Goal: Task Accomplishment & Management: Complete application form

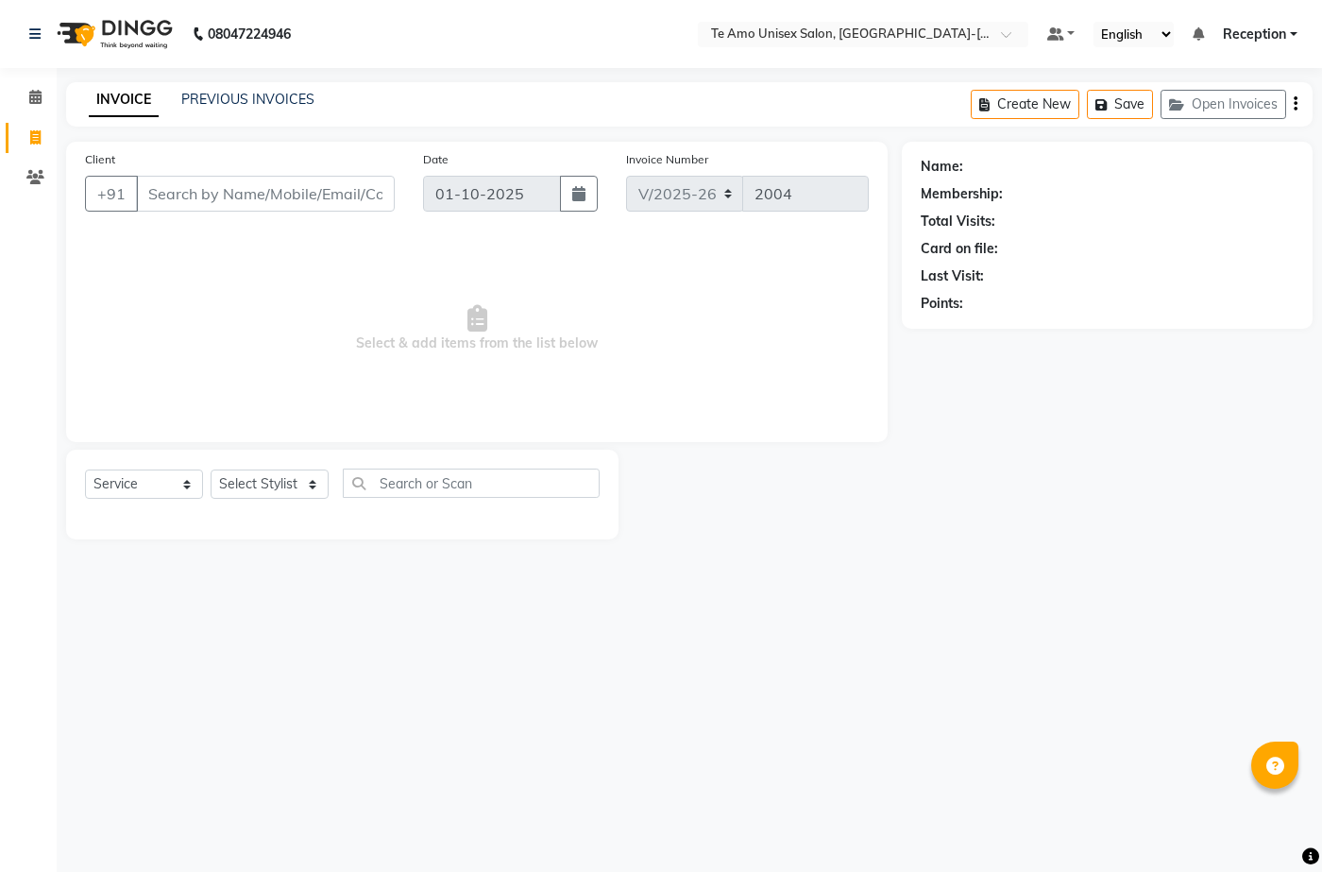
select select "7836"
select select "service"
click at [277, 488] on select "Select Stylist [PERSON_NAME] [PERSON_NAME] Manager [PERSON_NAME] Reception [PER…" at bounding box center [270, 483] width 118 height 29
select select "92496"
click at [211, 469] on select "Select Stylist [PERSON_NAME] [PERSON_NAME] Manager [PERSON_NAME] Reception [PER…" at bounding box center [270, 483] width 118 height 29
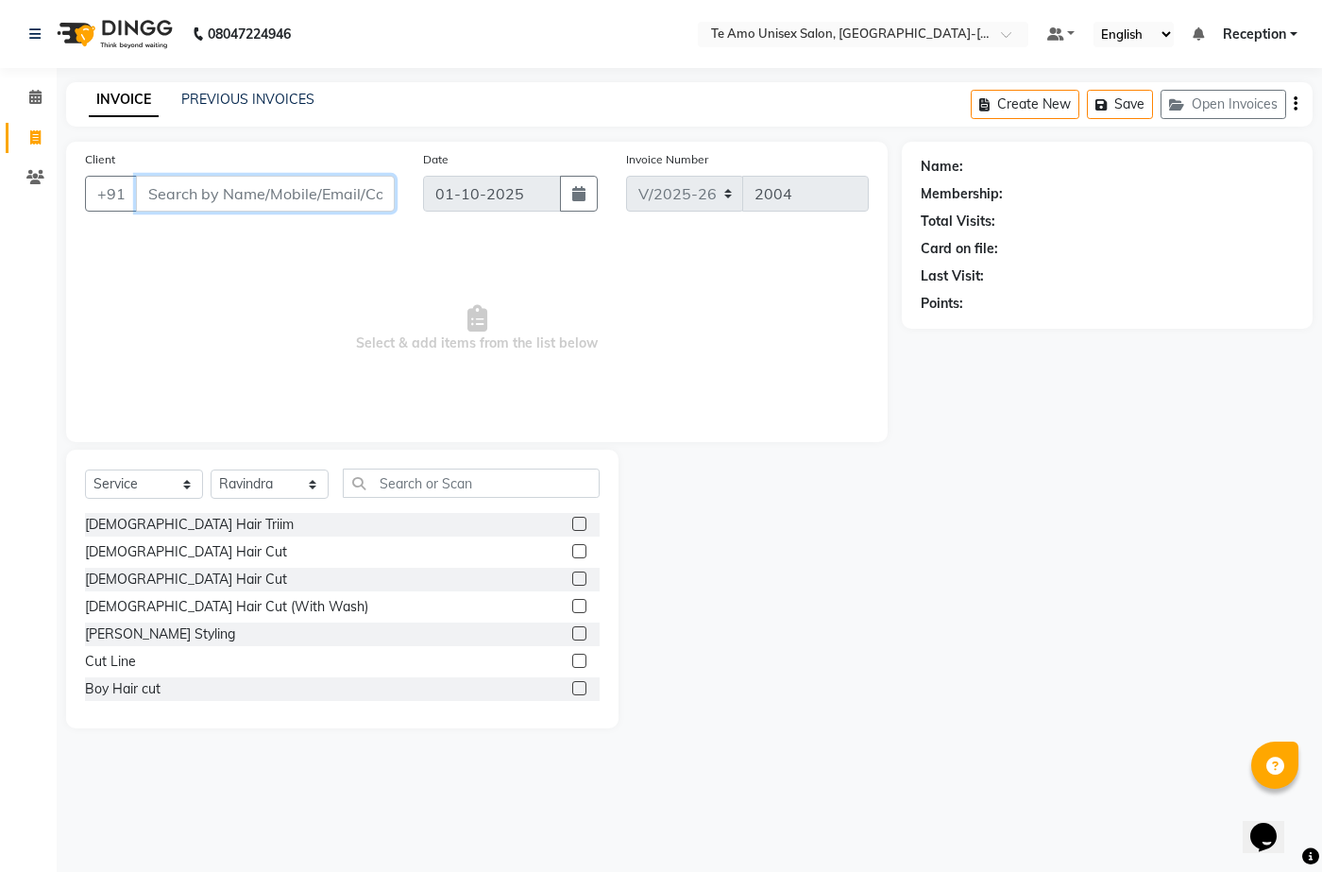
click at [307, 200] on input "Client" at bounding box center [265, 194] width 259 height 36
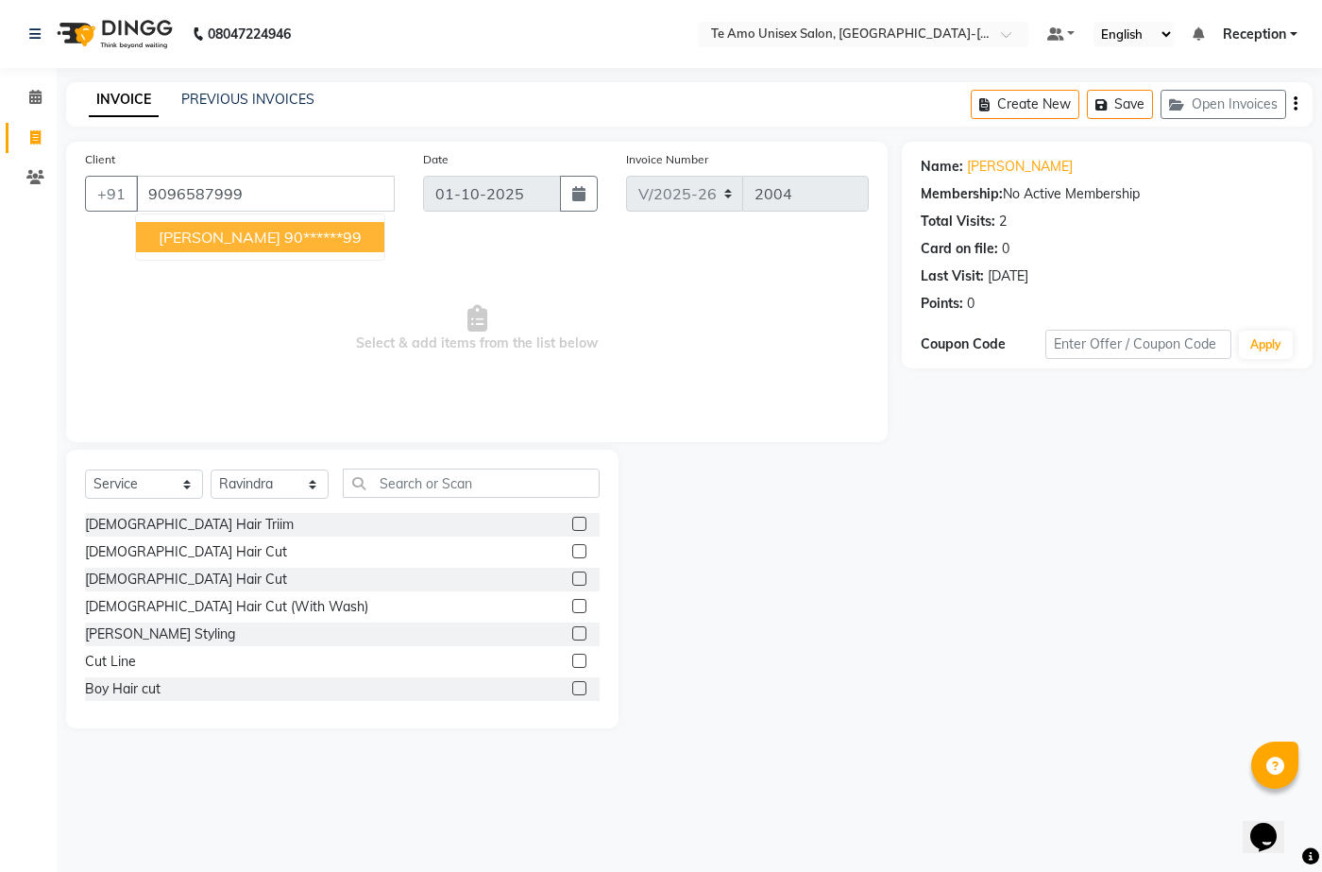
click at [337, 246] on ngb-highlight "90******99" at bounding box center [322, 237] width 77 height 19
type input "90******99"
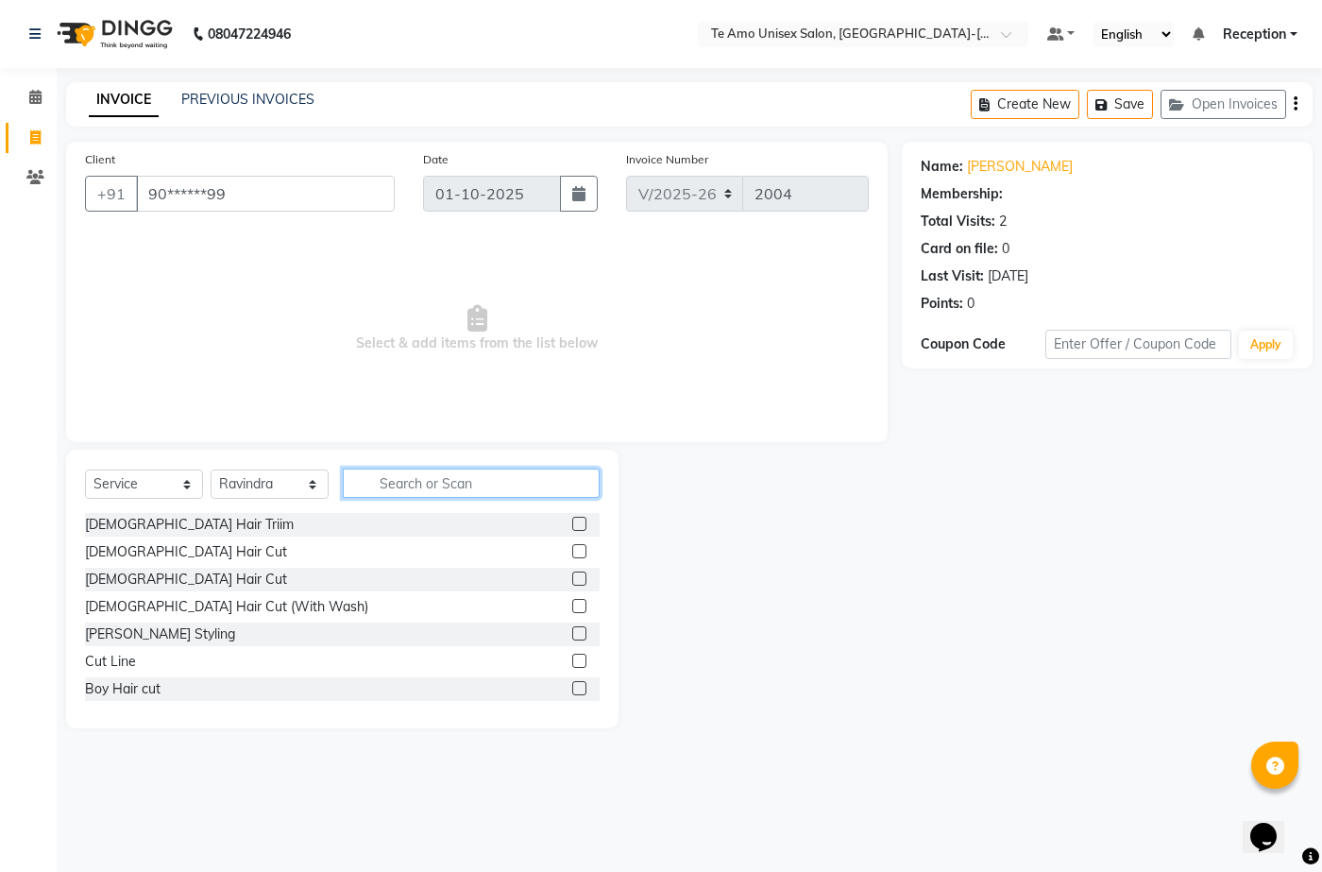
click at [423, 482] on input "text" at bounding box center [471, 483] width 257 height 29
click at [157, 581] on div "[DEMOGRAPHIC_DATA] Hair Cut" at bounding box center [186, 580] width 202 height 20
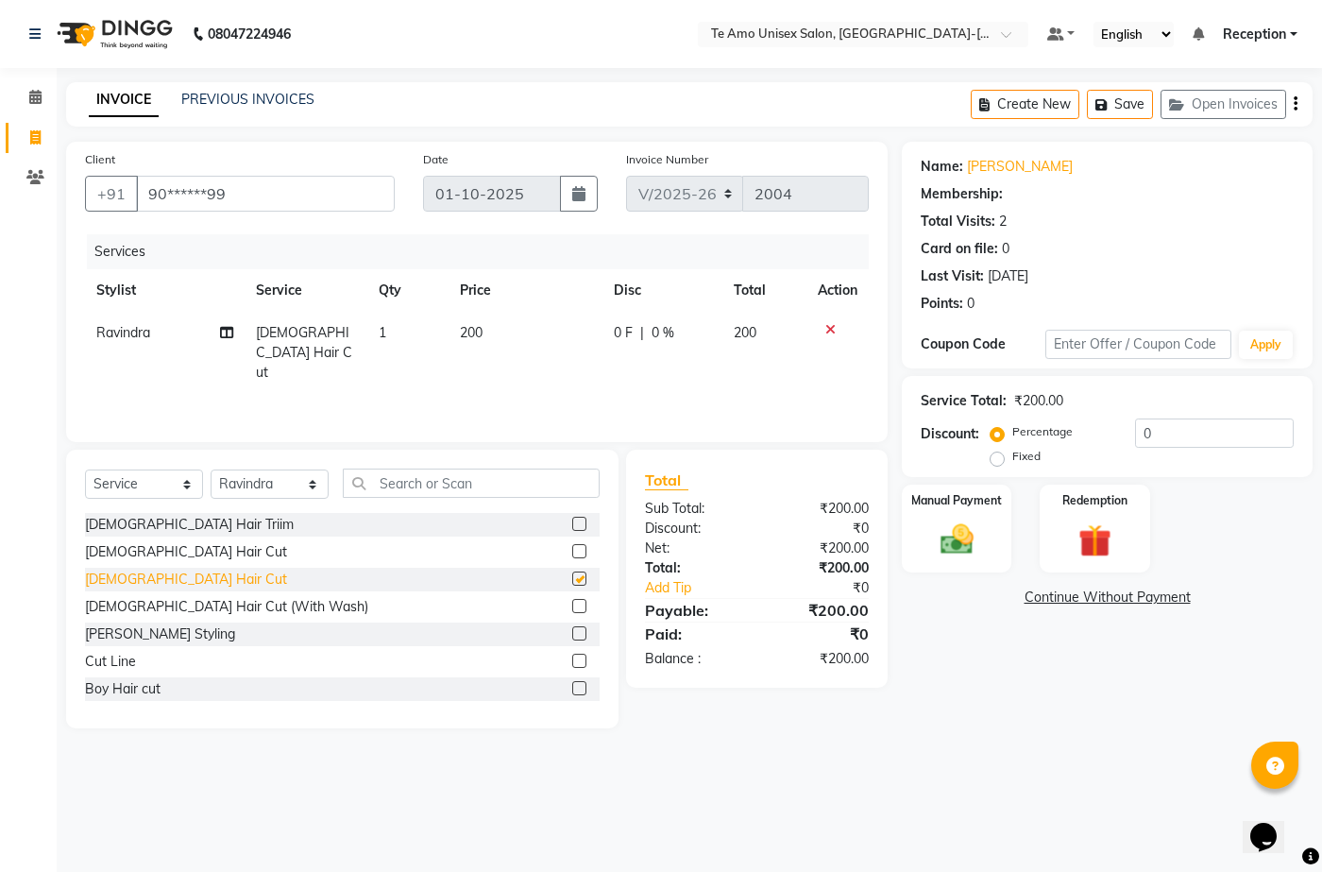
checkbox input "false"
click at [1321, 752] on main "INVOICE PREVIOUS INVOICES Create New Save Open Invoices Client +91 90******99 D…" at bounding box center [690, 419] width 1266 height 674
click at [977, 529] on img at bounding box center [957, 540] width 56 height 40
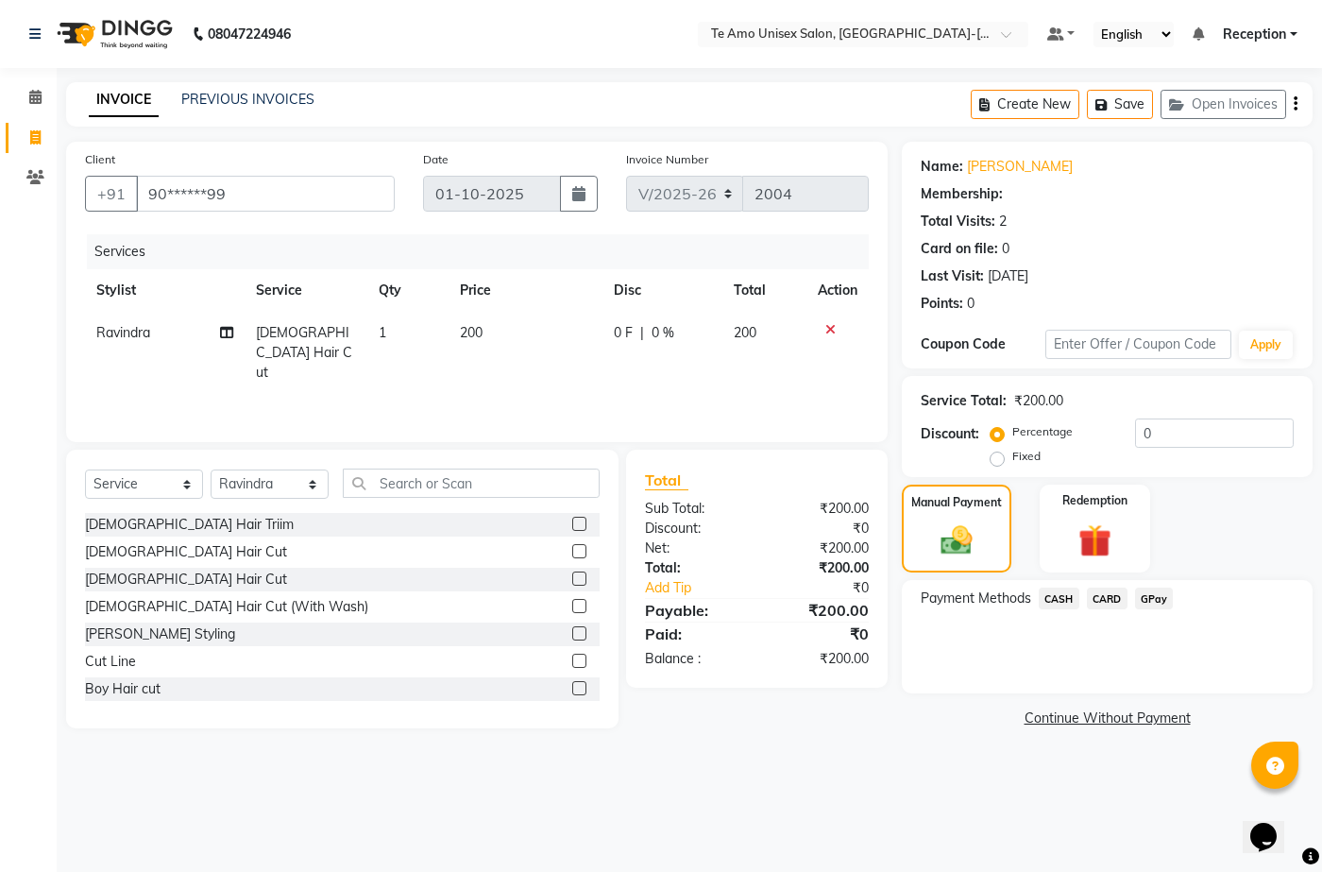
click at [1158, 589] on span "GPay" at bounding box center [1154, 599] width 39 height 22
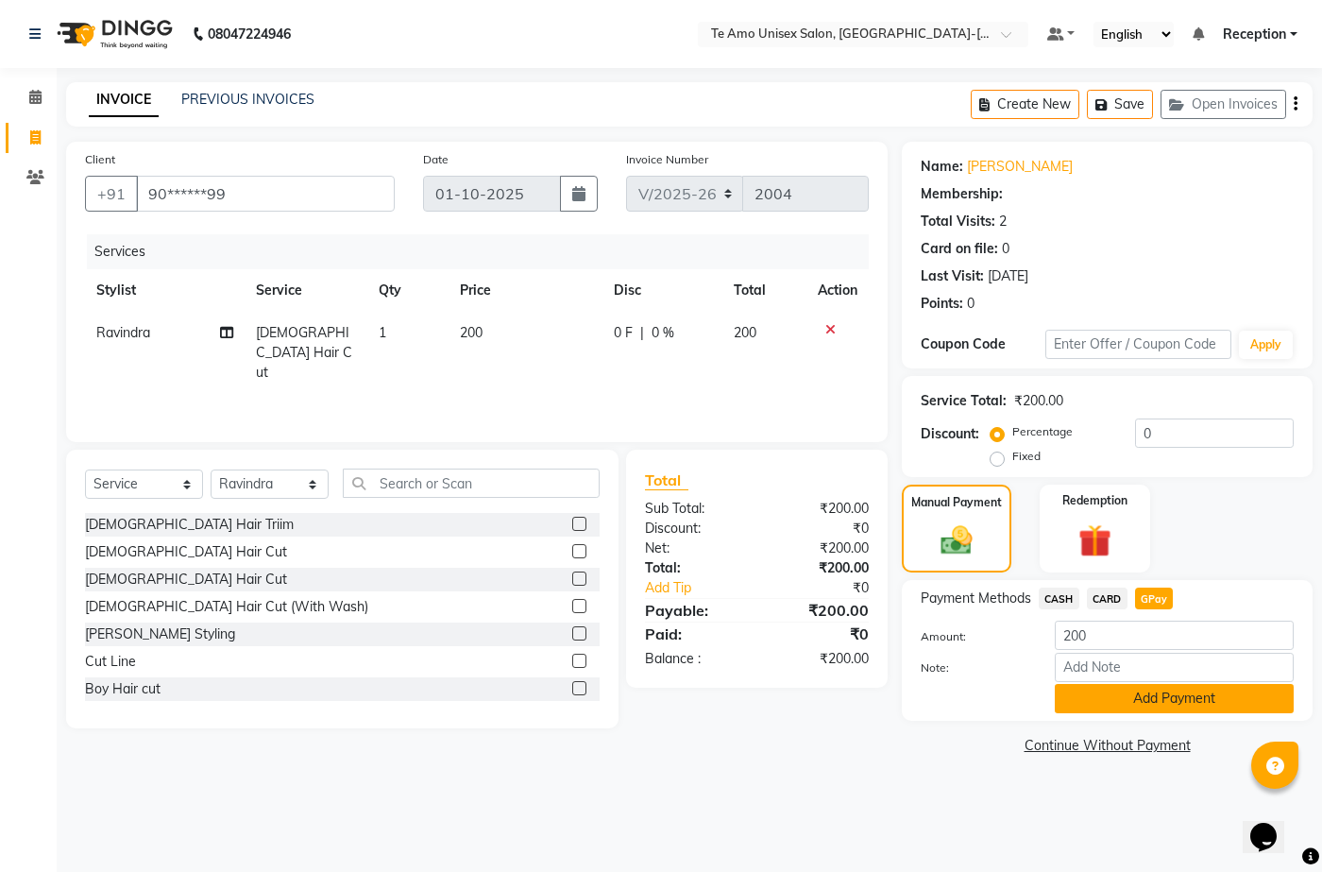
click at [1123, 706] on button "Add Payment" at bounding box center [1174, 698] width 239 height 29
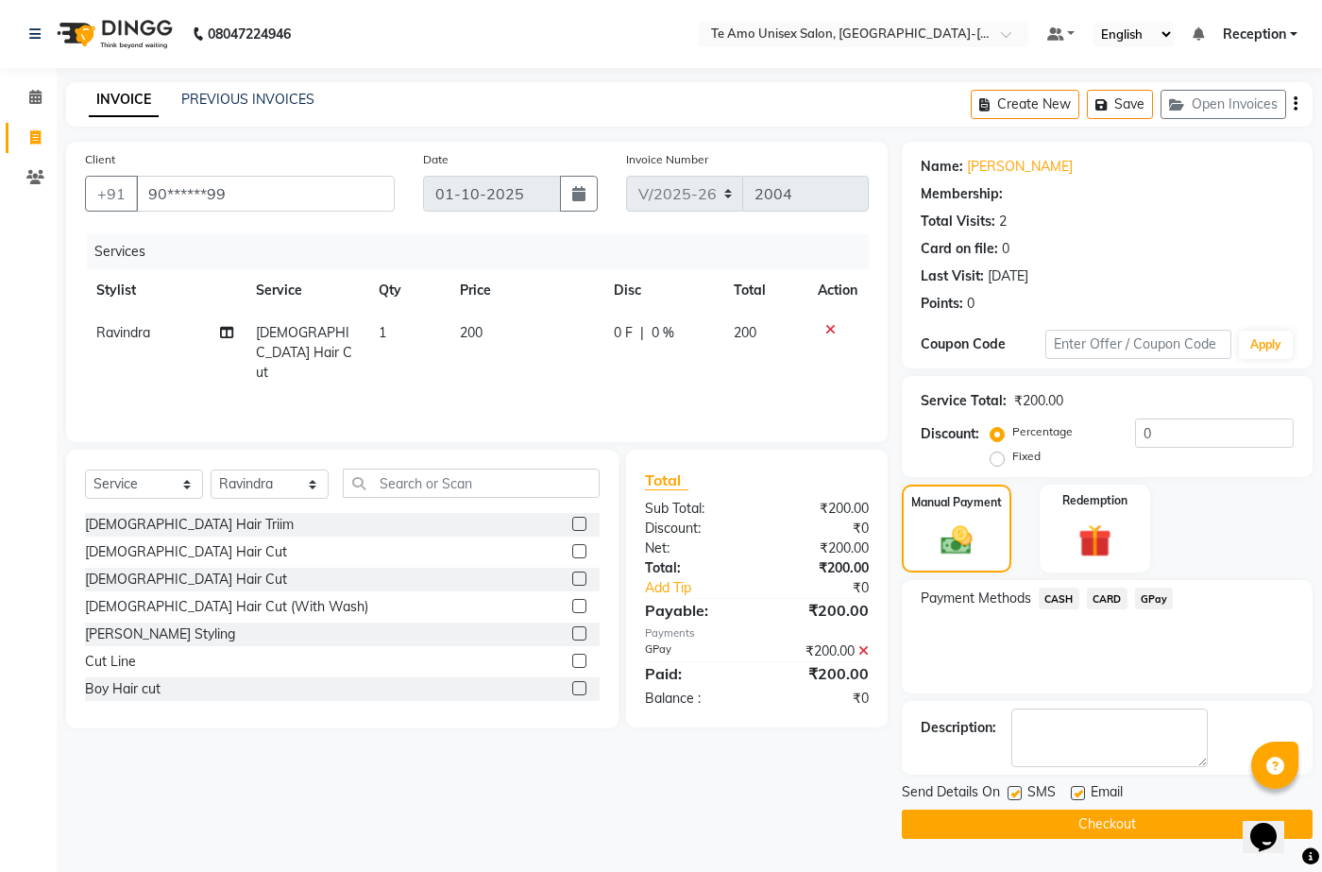
click at [1016, 790] on label at bounding box center [1015, 793] width 14 height 14
click at [1016, 790] on input "checkbox" at bounding box center [1014, 794] width 12 height 12
checkbox input "false"
click at [1027, 818] on button "Checkout" at bounding box center [1107, 824] width 411 height 29
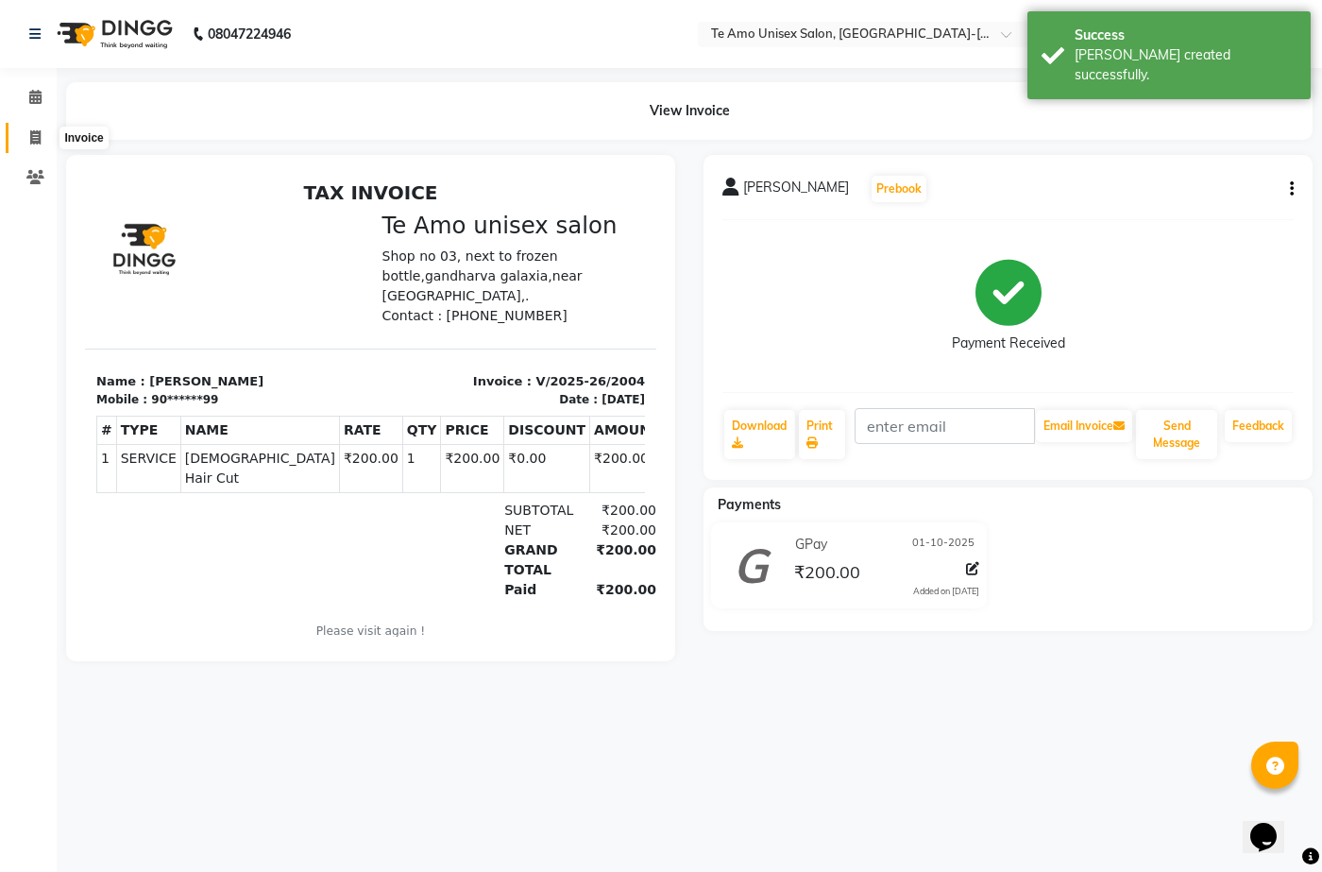
click at [27, 129] on span at bounding box center [35, 139] width 33 height 22
select select "7836"
select select "service"
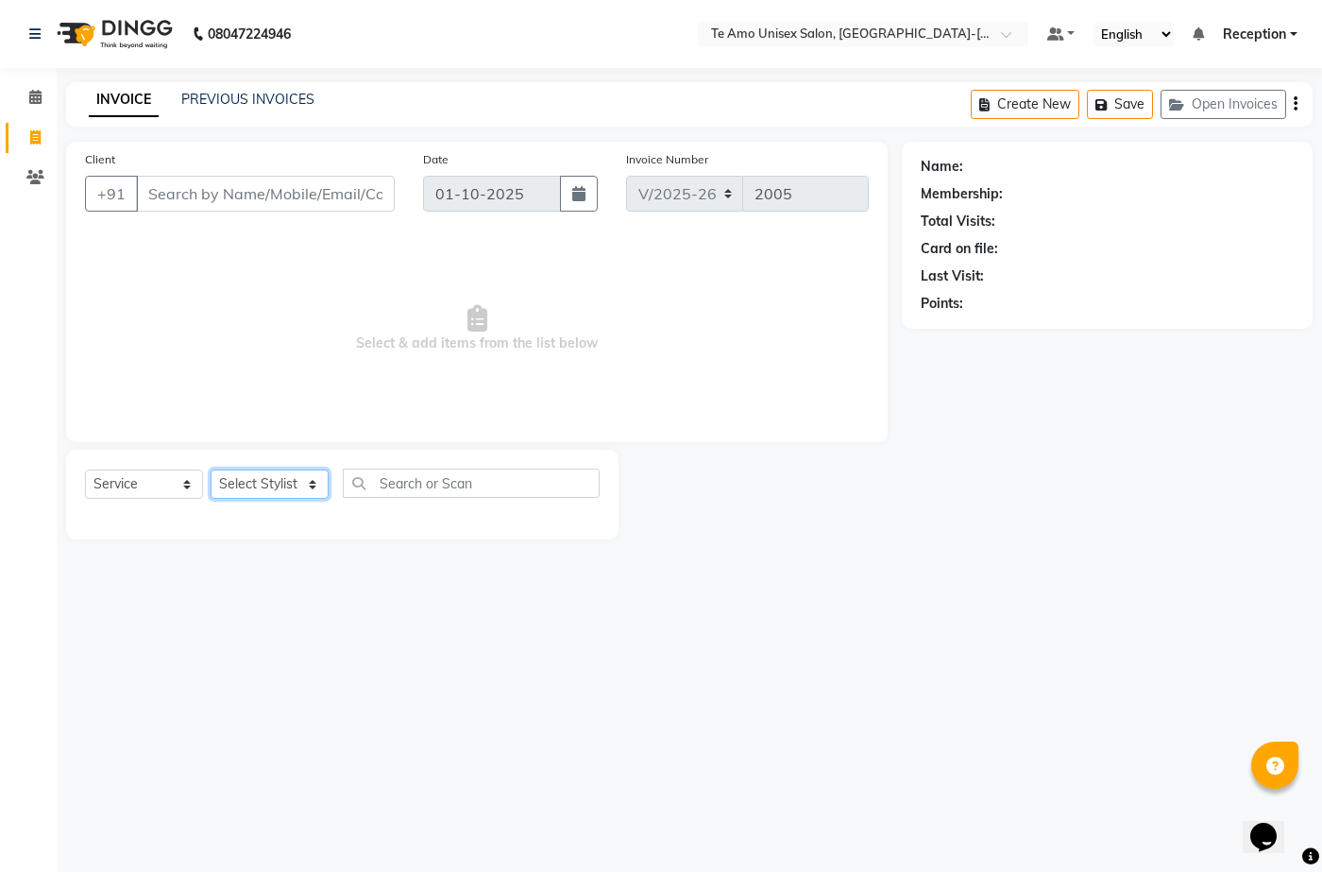
click at [260, 487] on select "Select Stylist [PERSON_NAME] [PERSON_NAME] Manager [PERSON_NAME] Reception [PER…" at bounding box center [270, 483] width 118 height 29
select select "92424"
click at [211, 469] on select "Select Stylist [PERSON_NAME] [PERSON_NAME] Manager [PERSON_NAME] Reception [PER…" at bounding box center [270, 483] width 118 height 29
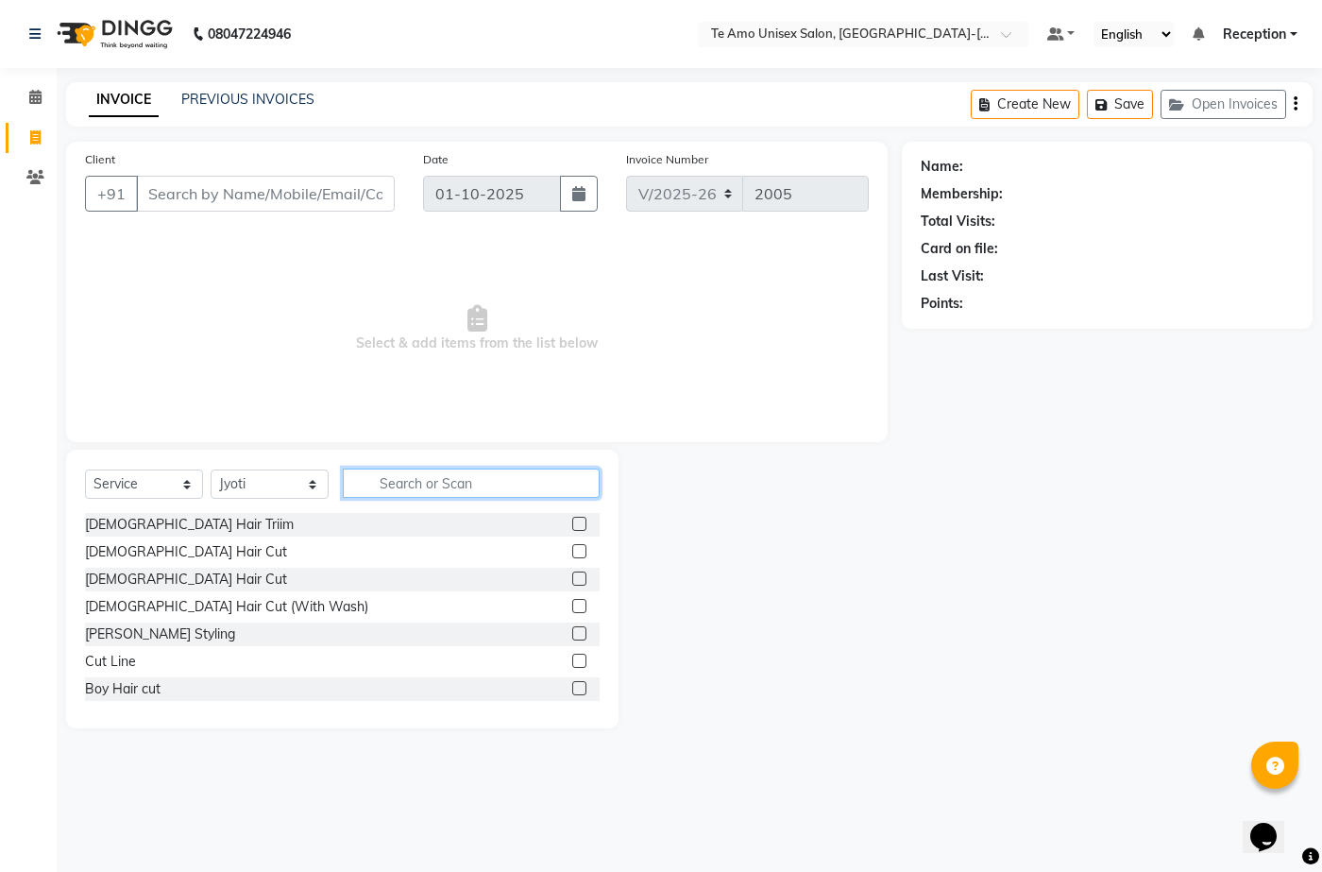
click at [402, 480] on input "text" at bounding box center [471, 483] width 257 height 29
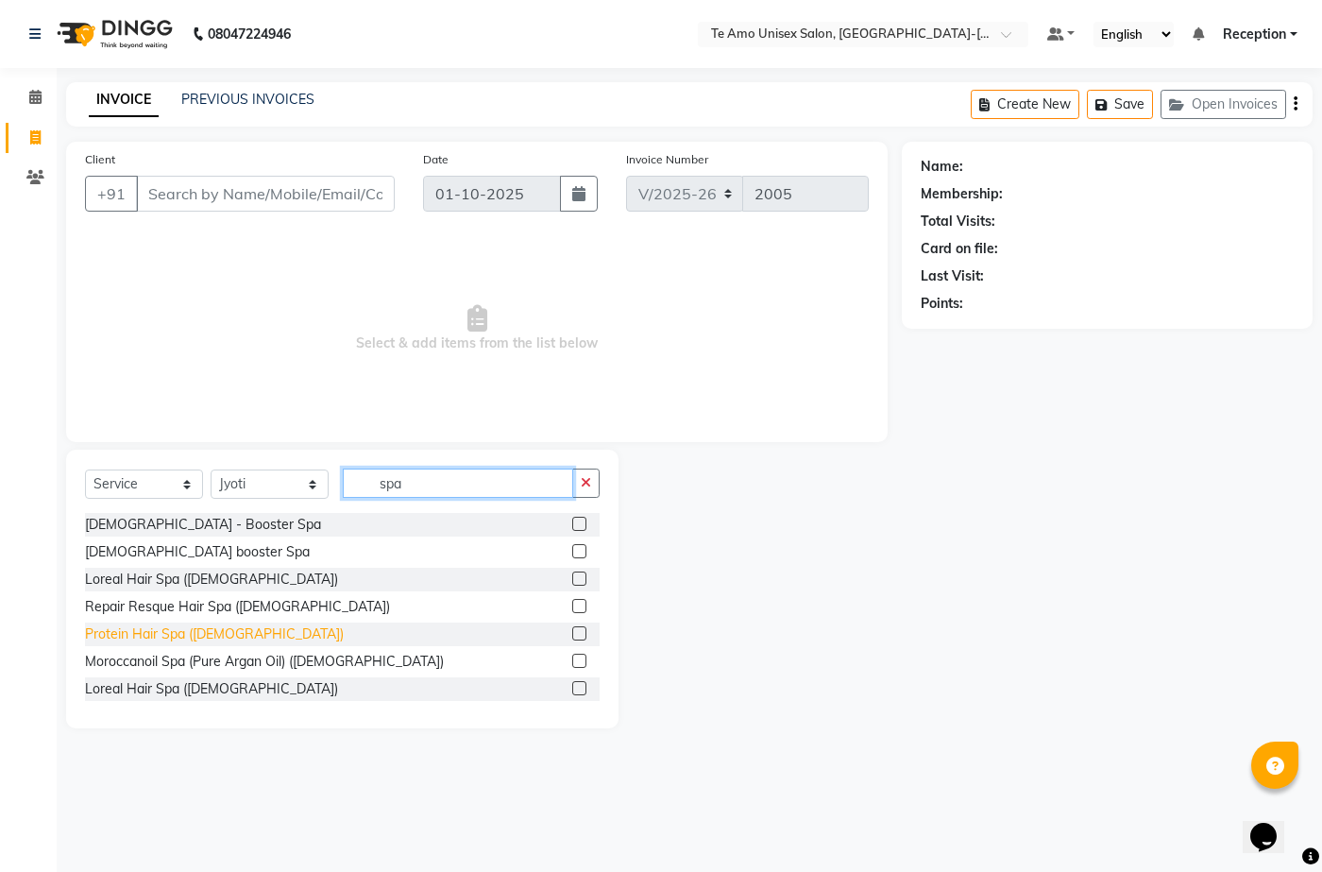
type input "spa"
click at [176, 633] on div "Protein Hair Spa ([DEMOGRAPHIC_DATA])" at bounding box center [214, 634] width 259 height 20
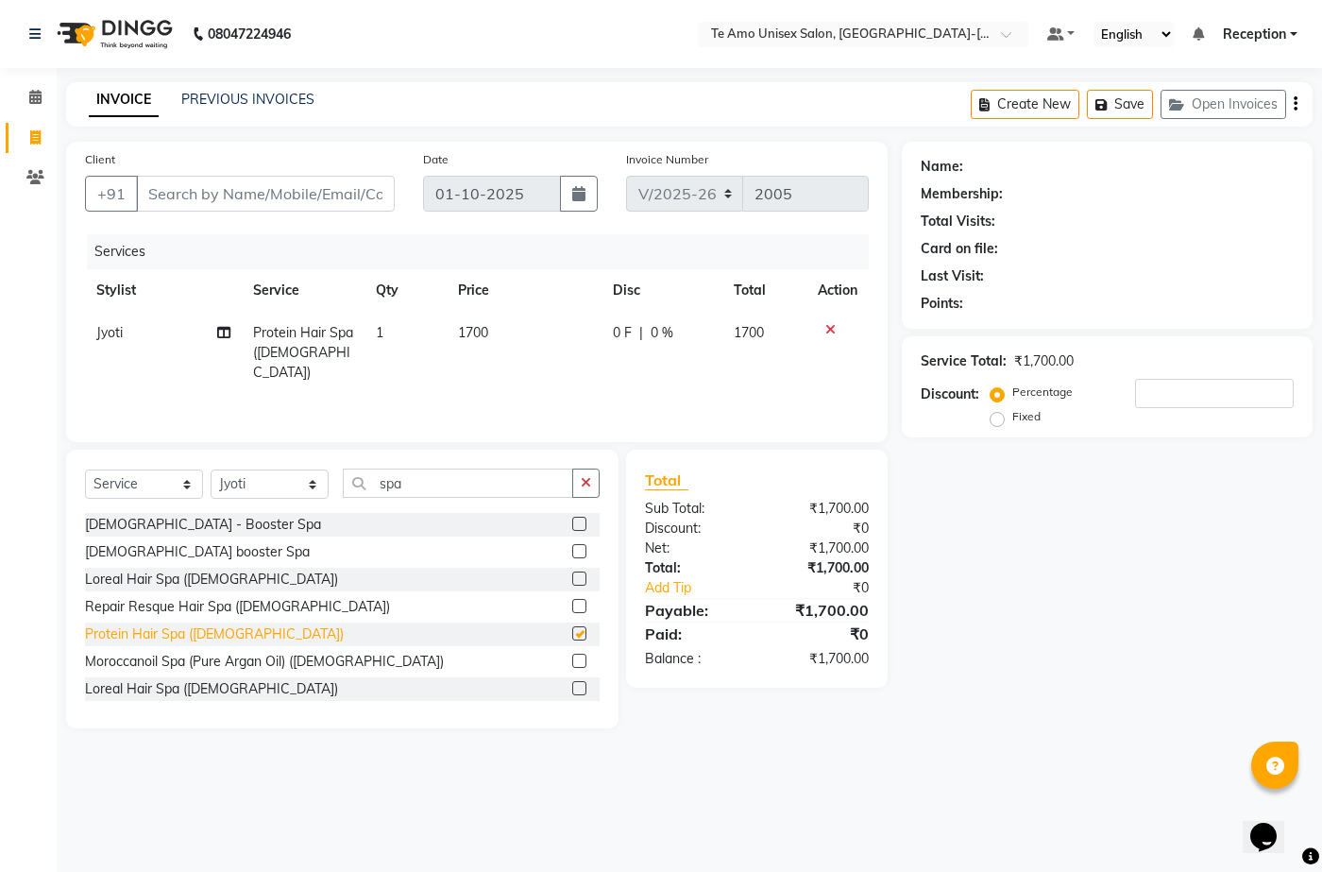
checkbox input "false"
click at [590, 489] on button "button" at bounding box center [585, 483] width 27 height 29
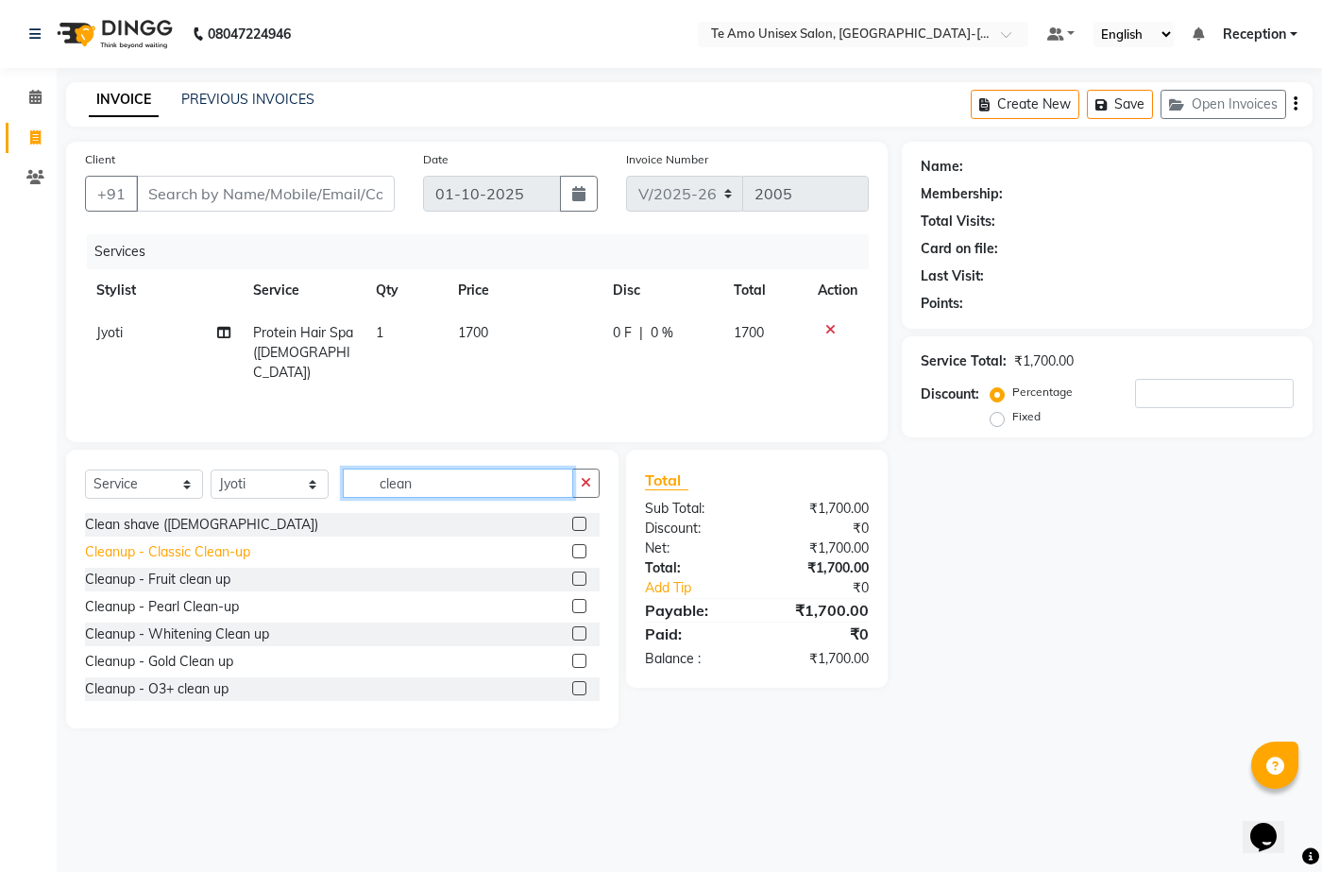
type input "clean"
click at [225, 546] on div "Cleanup - Classic Clean-up" at bounding box center [167, 552] width 165 height 20
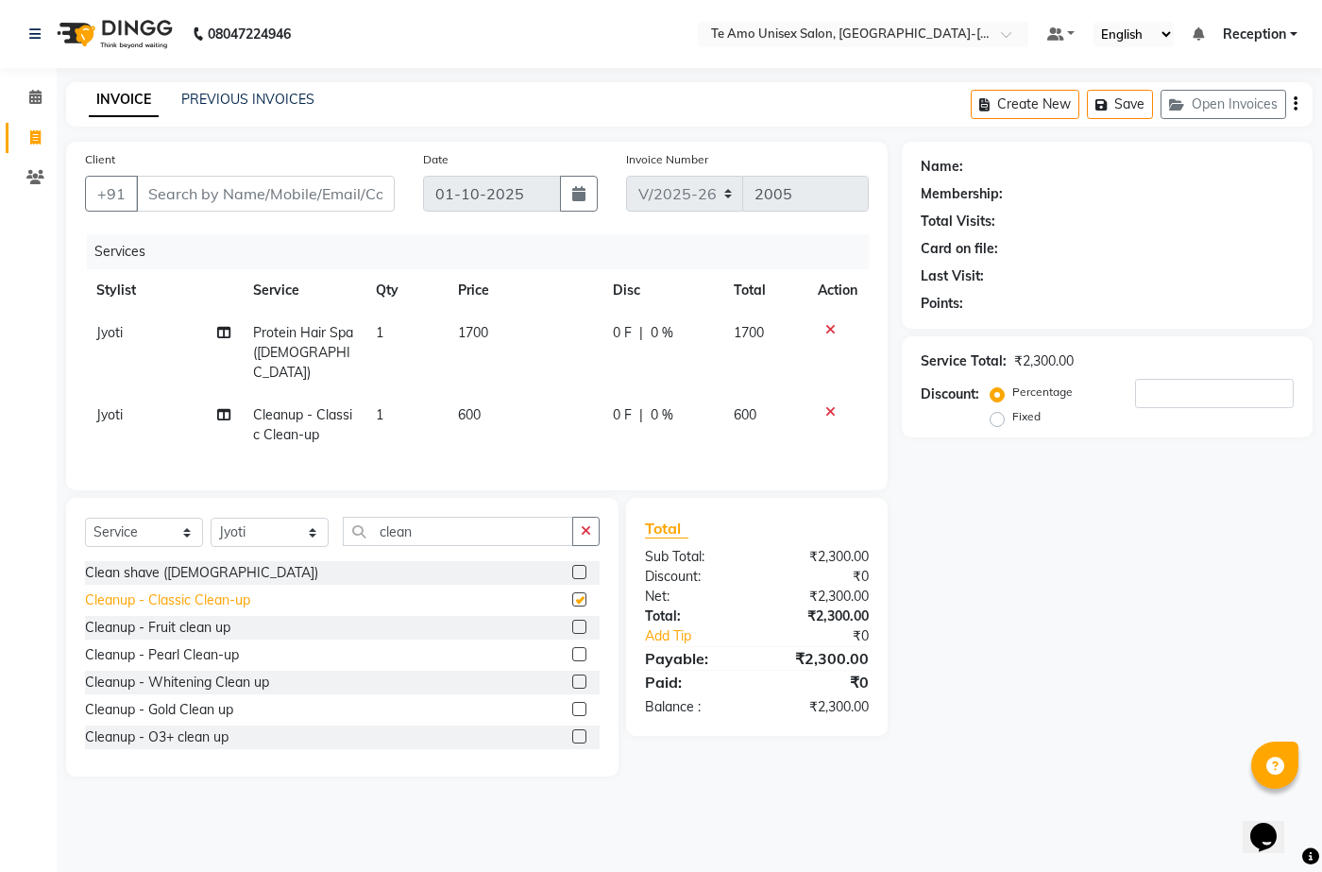
checkbox input "false"
click at [656, 405] on span "0 %" at bounding box center [662, 415] width 23 height 20
select select "92424"
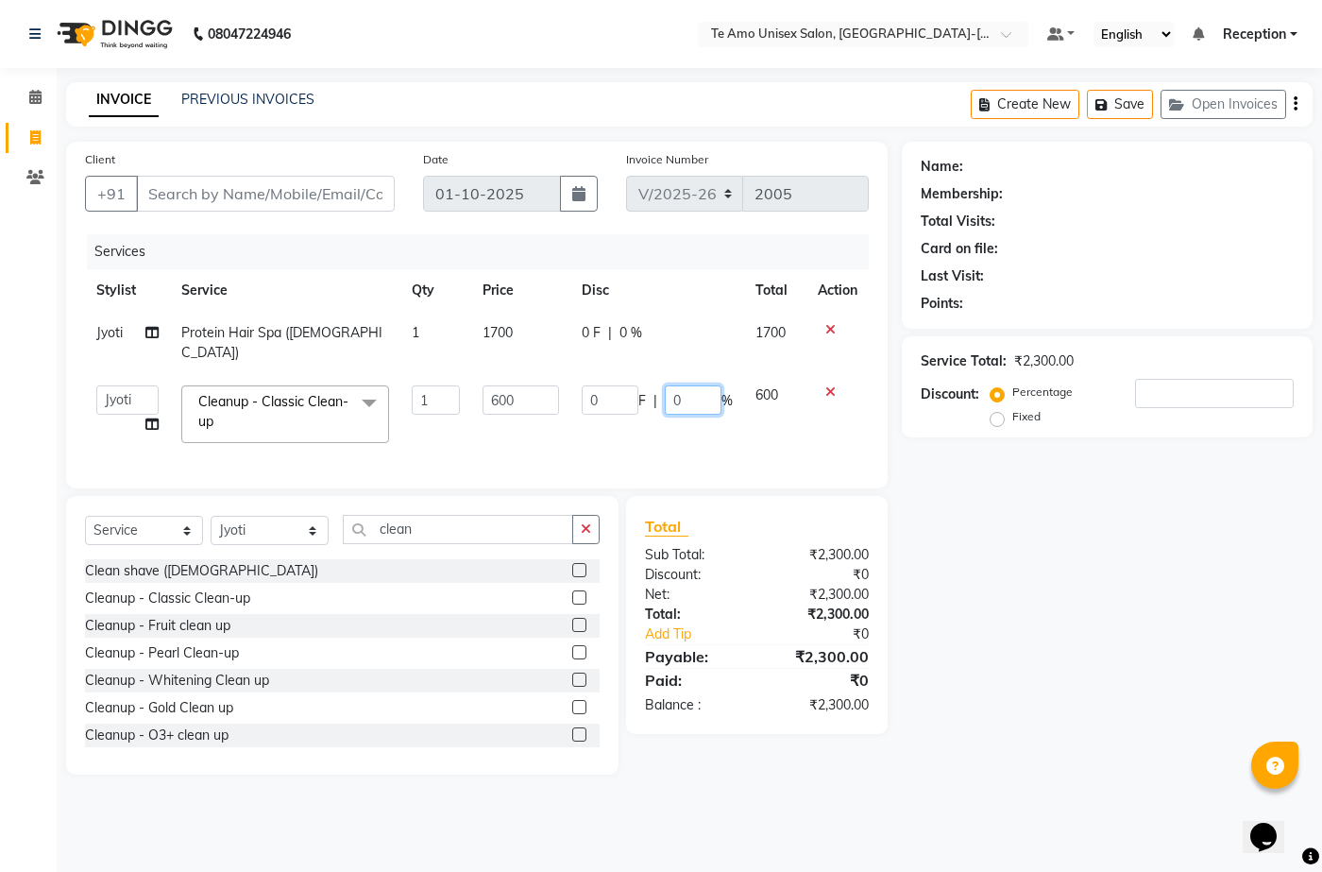
click at [691, 385] on input "0" at bounding box center [693, 399] width 57 height 29
type input "50"
click at [645, 326] on div "0 F | 0 %" at bounding box center [657, 333] width 151 height 20
select select "92424"
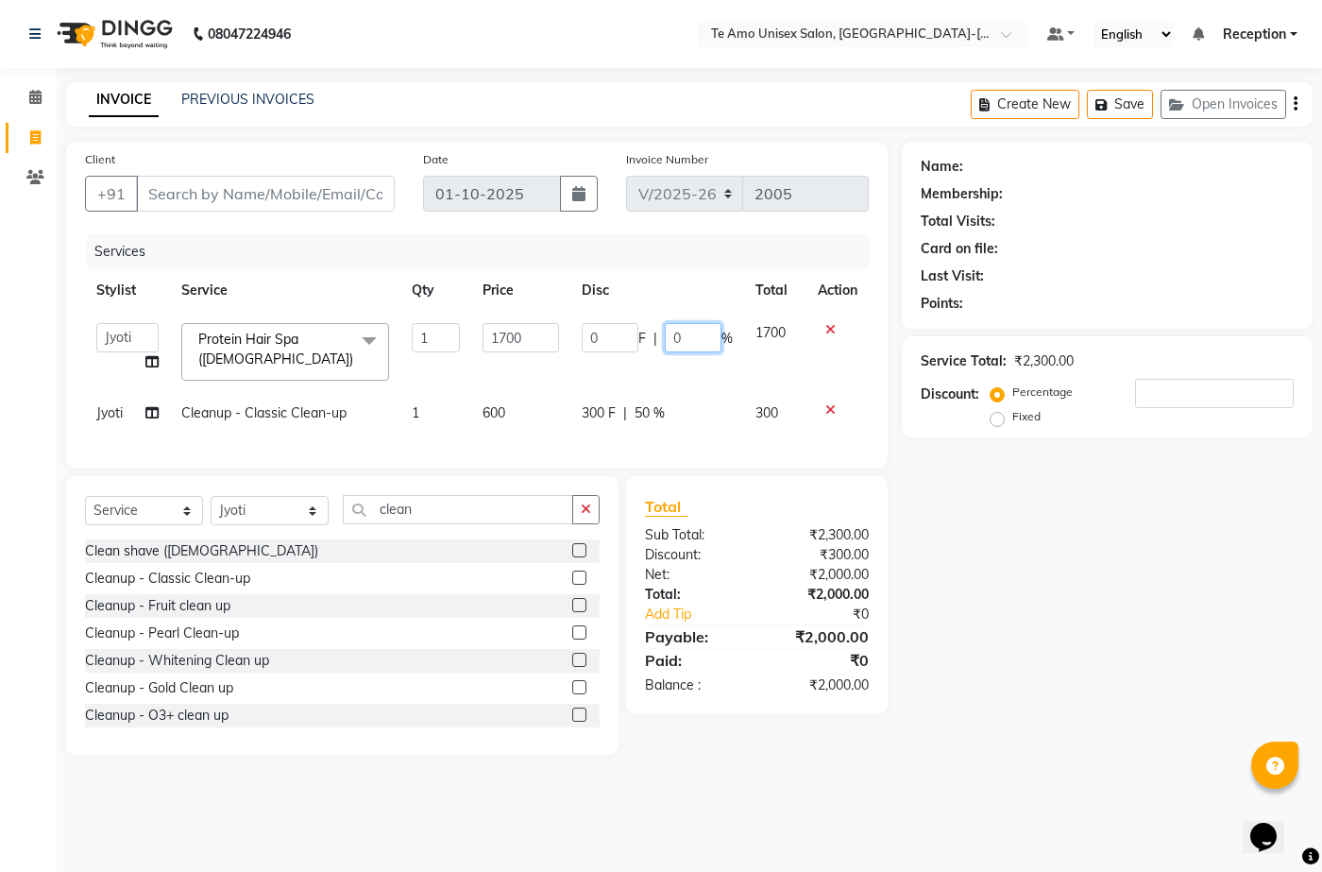
click at [693, 335] on input "0" at bounding box center [693, 337] width 57 height 29
type input "30"
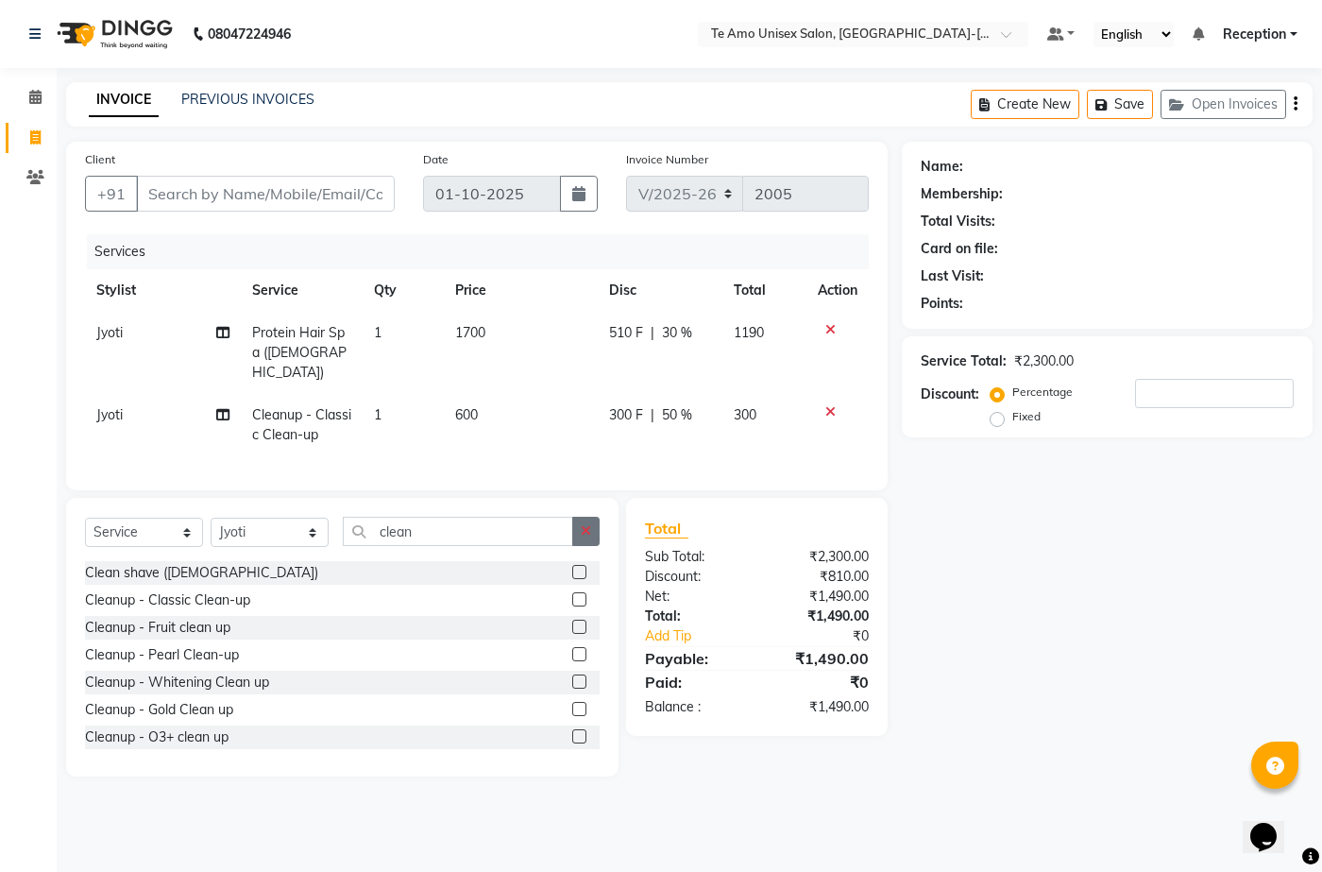
click at [590, 524] on icon "button" at bounding box center [586, 530] width 10 height 13
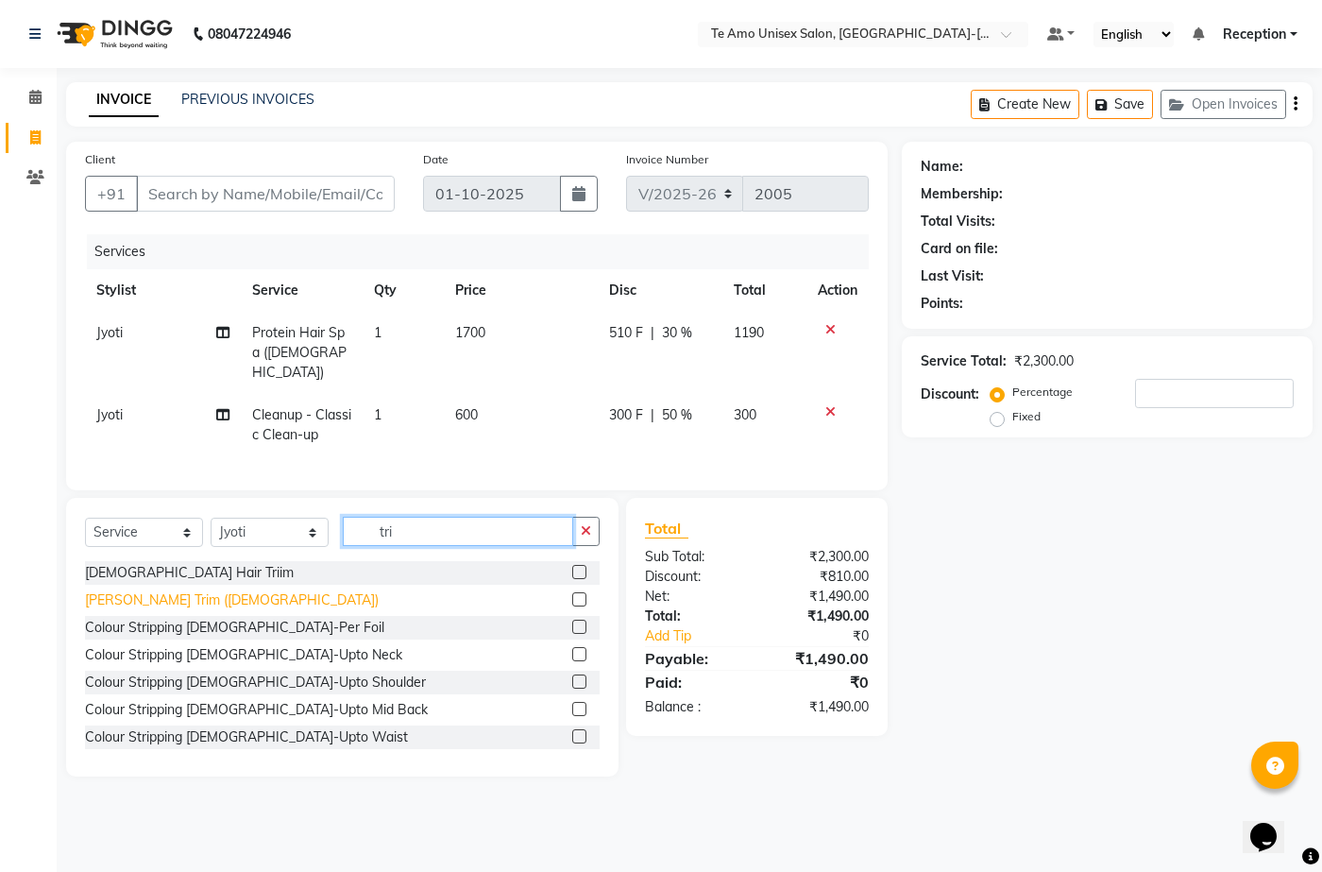
type input "tri"
click at [179, 590] on div "[PERSON_NAME] Trim ([DEMOGRAPHIC_DATA])" at bounding box center [232, 600] width 294 height 20
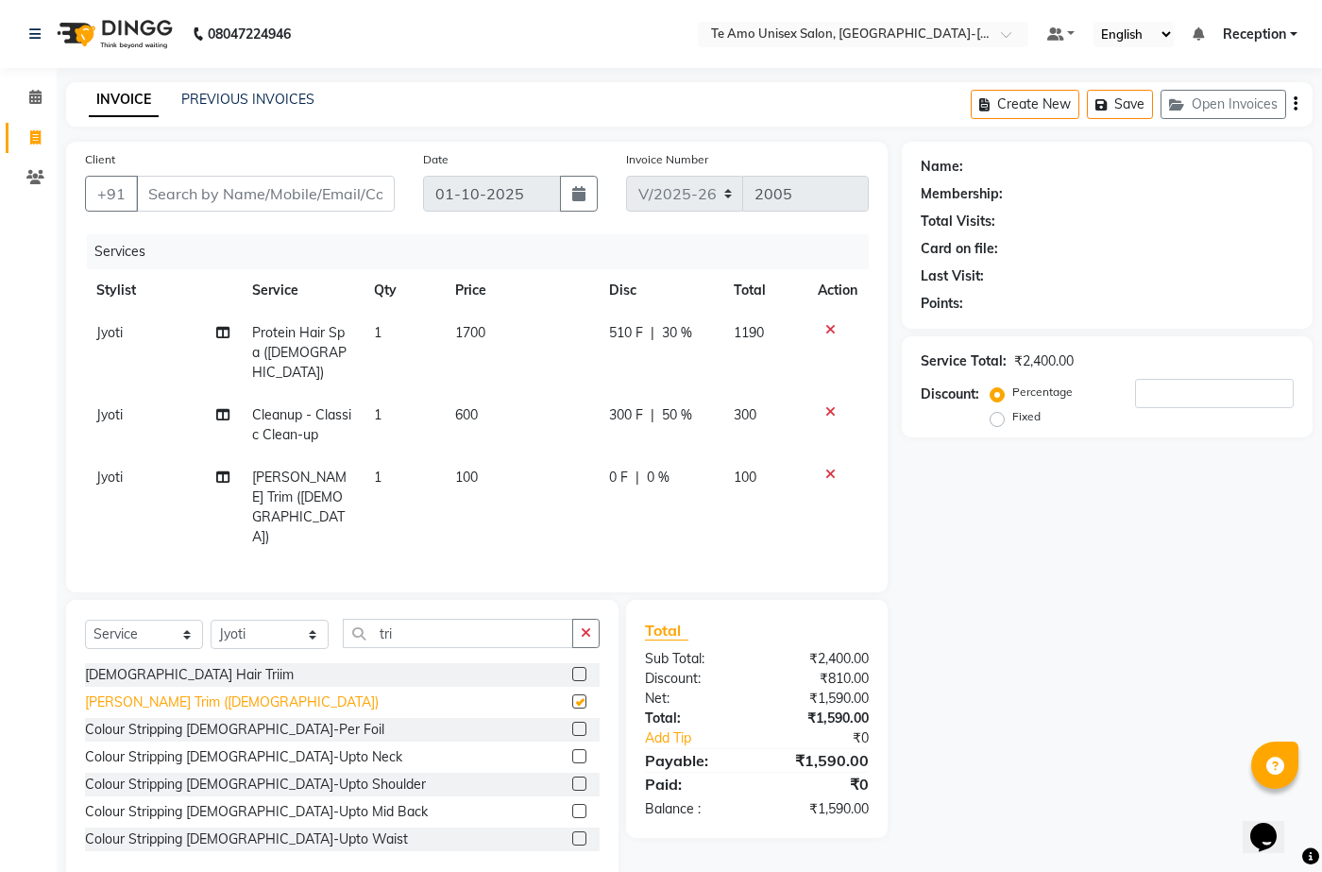
checkbox input "false"
click at [286, 194] on input "Client" at bounding box center [265, 194] width 259 height 36
type input "7"
type input "0"
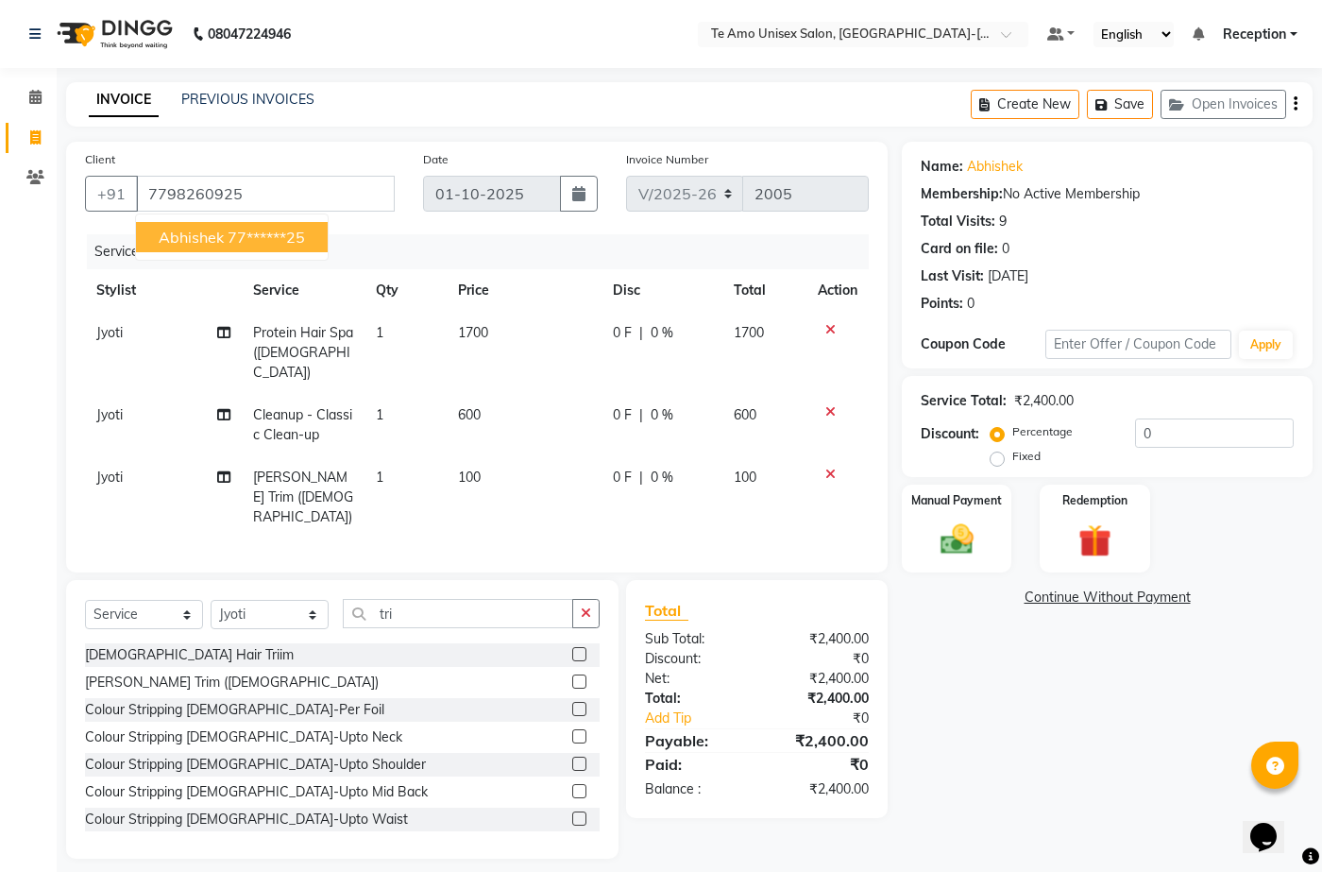
click at [257, 237] on ngb-highlight "77******25" at bounding box center [266, 237] width 77 height 19
type input "77******25"
click at [662, 332] on span "0 %" at bounding box center [662, 333] width 23 height 20
select select "92424"
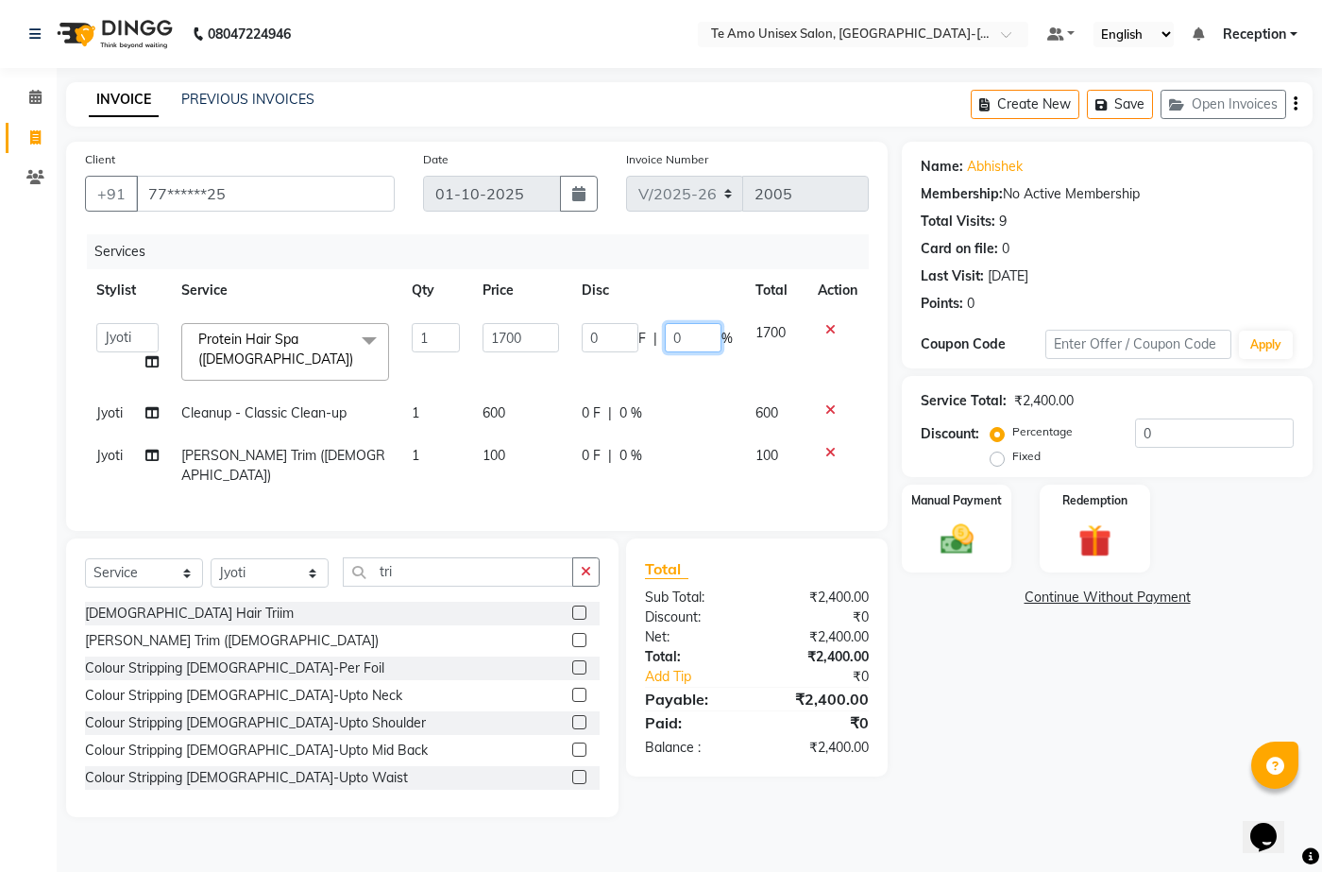
click at [687, 344] on input "0" at bounding box center [693, 337] width 57 height 29
type input "30"
click at [632, 405] on td "0 F | 0 %" at bounding box center [658, 413] width 174 height 43
select select "92424"
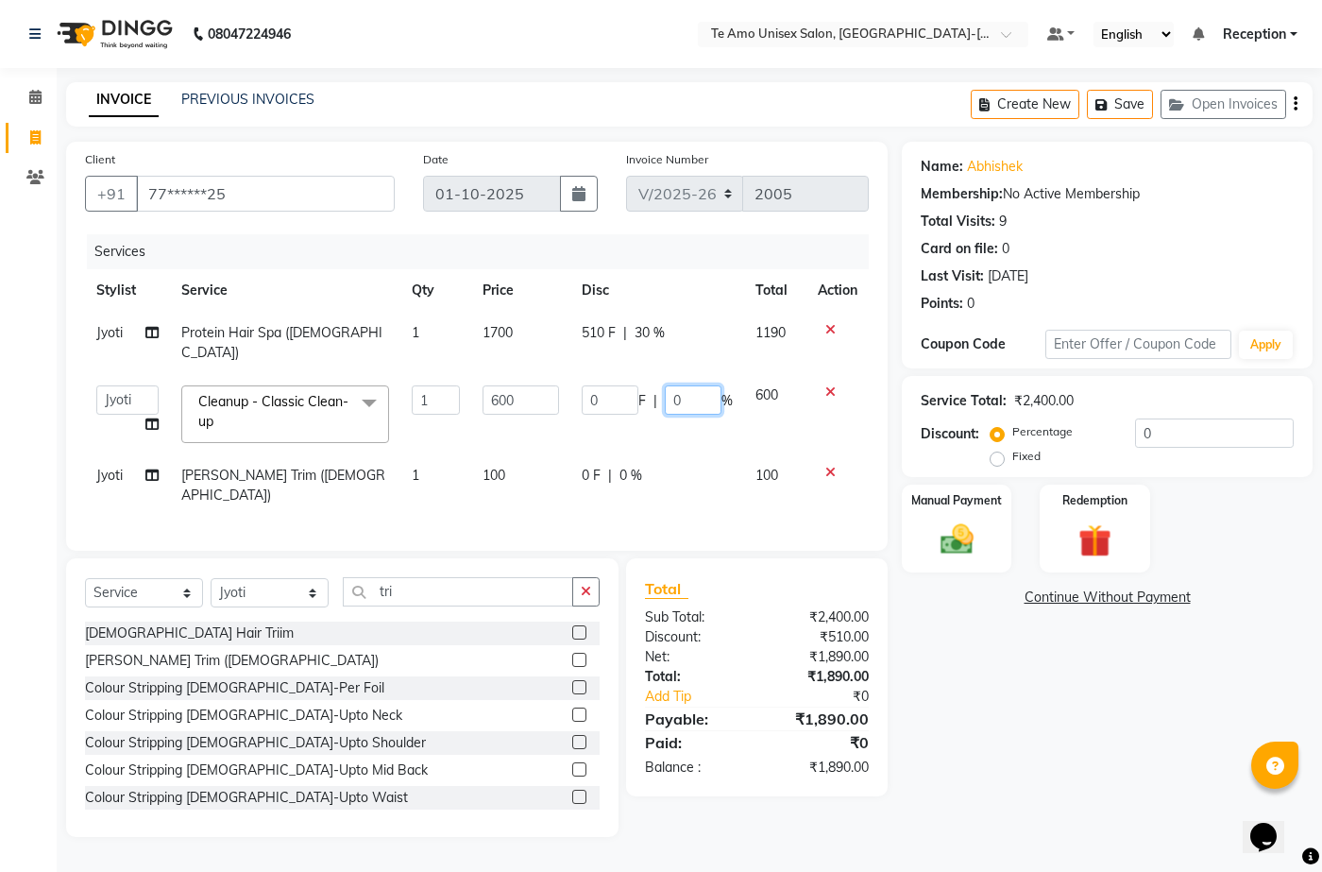
click at [695, 385] on input "0" at bounding box center [693, 399] width 57 height 29
type input "50"
click at [953, 623] on div "Name: Abhishek Membership: No Active Membership Total Visits: 9 Card on file: 0…" at bounding box center [1114, 489] width 425 height 695
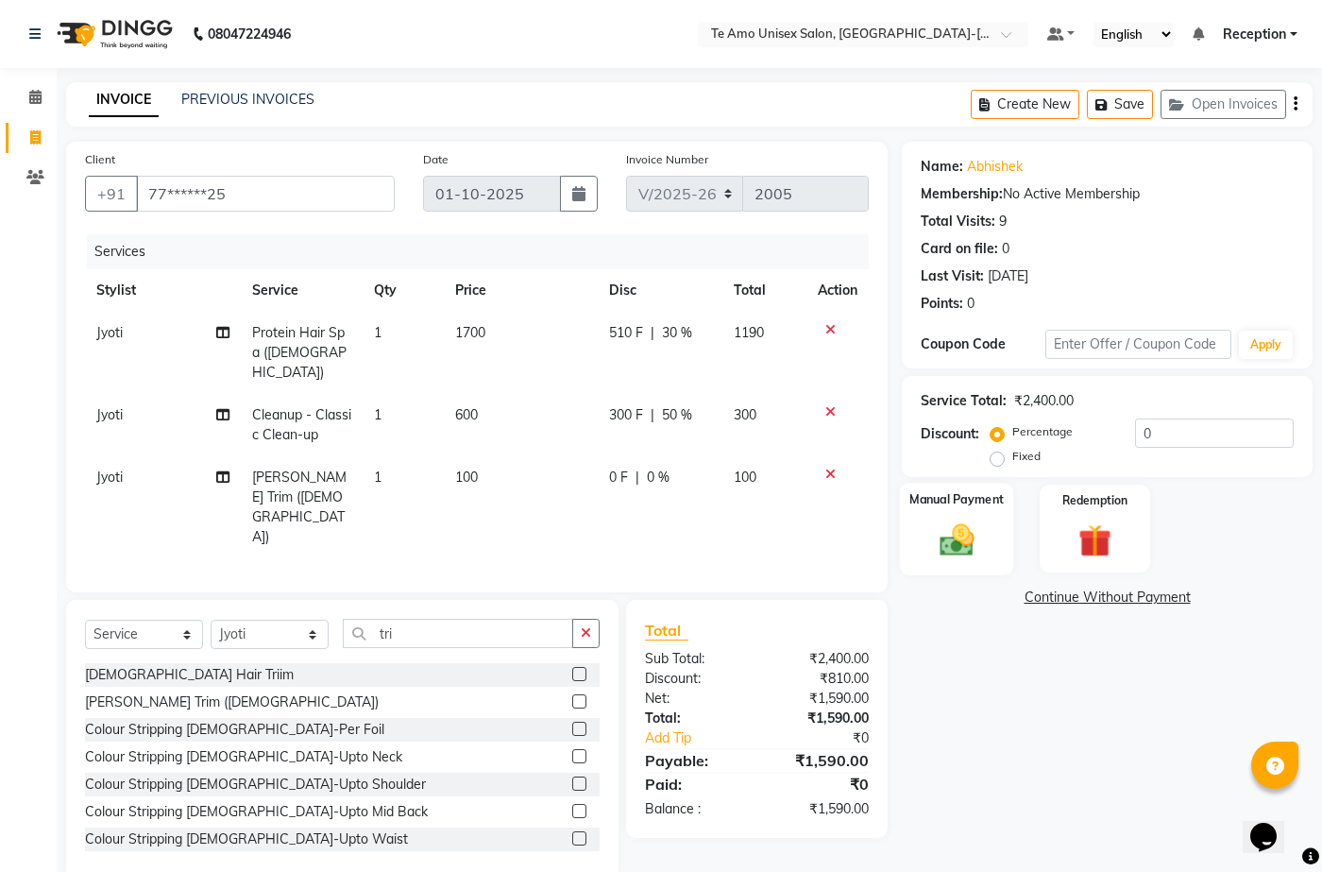
click at [966, 546] on img at bounding box center [957, 540] width 56 height 40
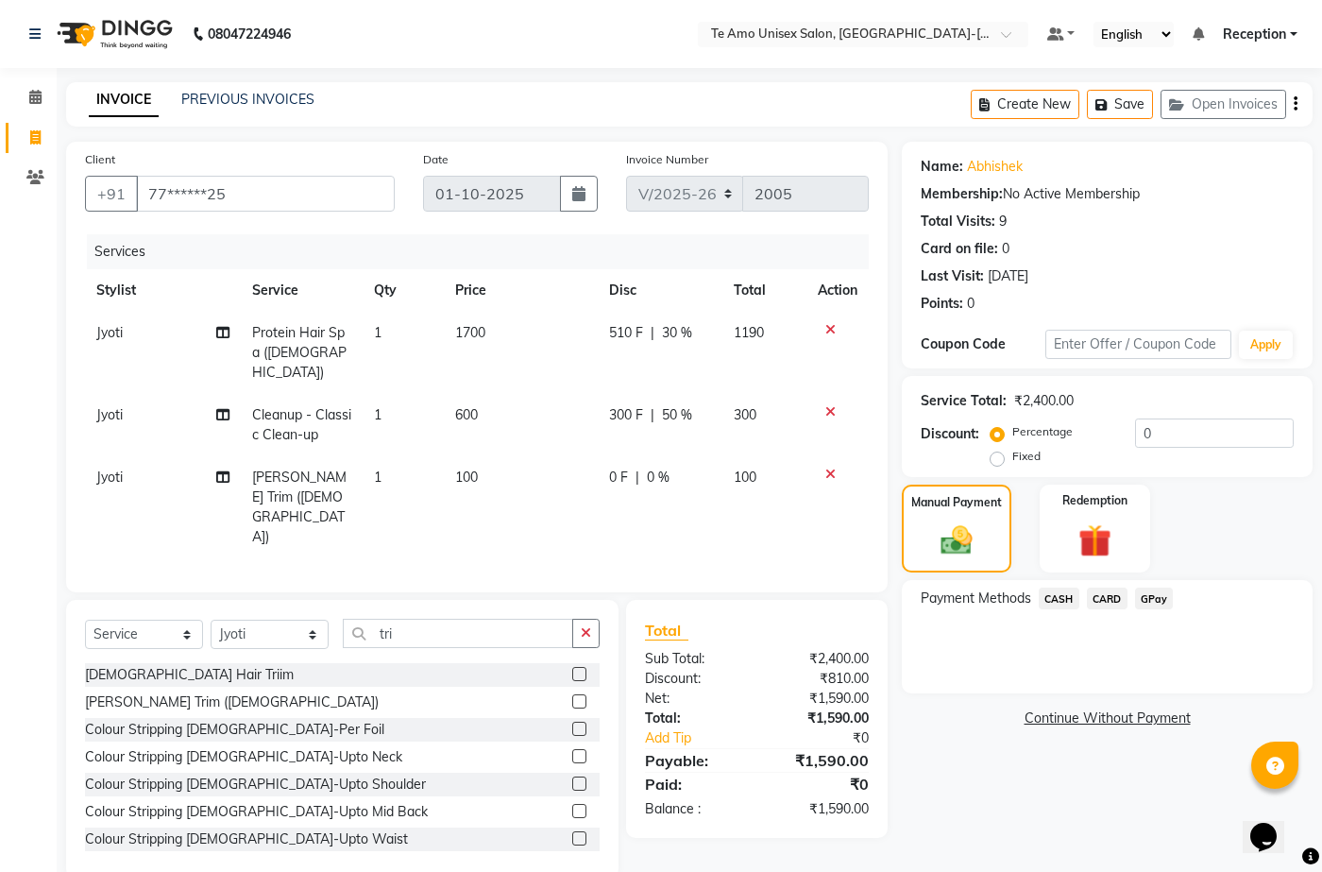
click at [1154, 598] on span "GPay" at bounding box center [1154, 599] width 39 height 22
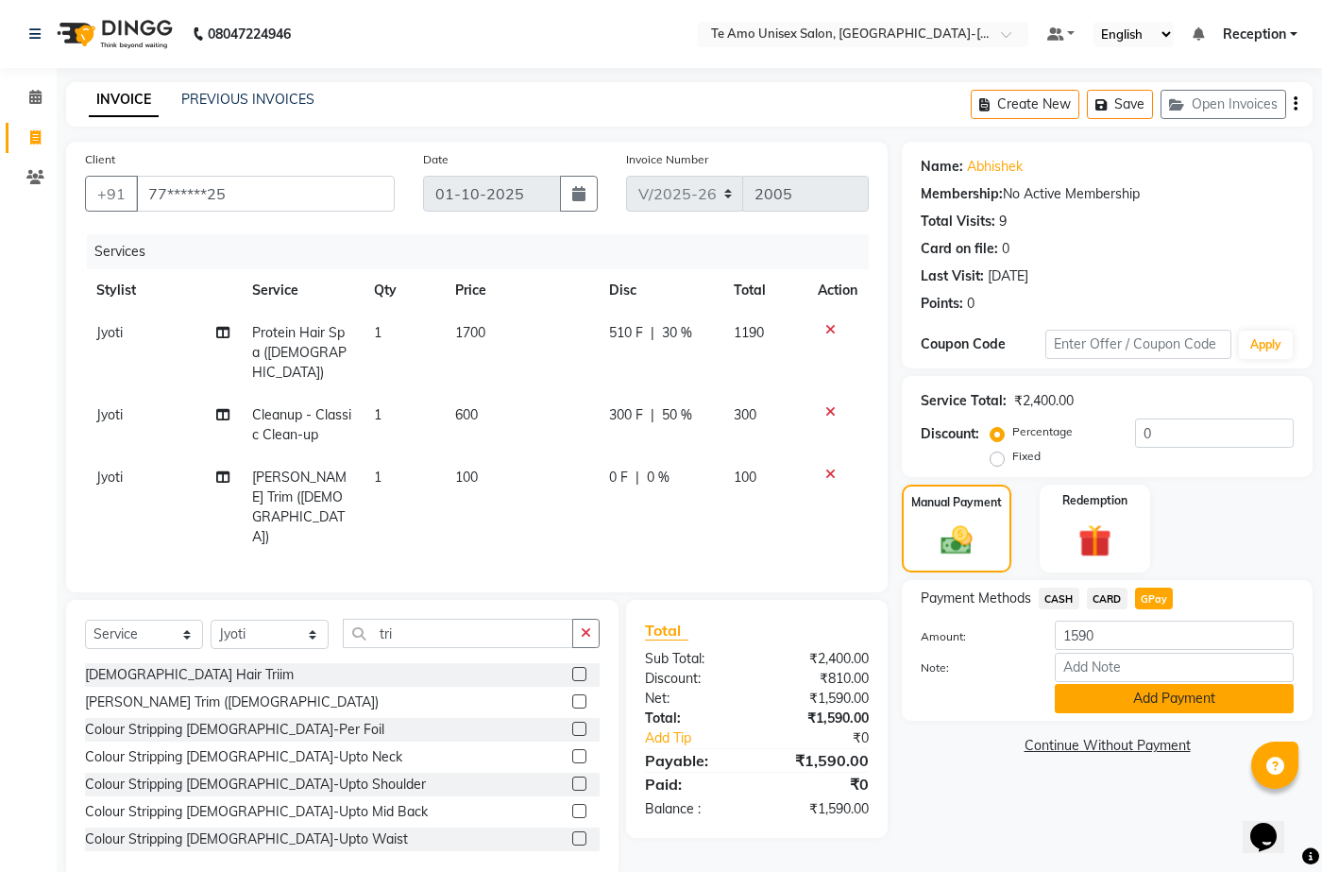
click at [1147, 701] on button "Add Payment" at bounding box center [1174, 698] width 239 height 29
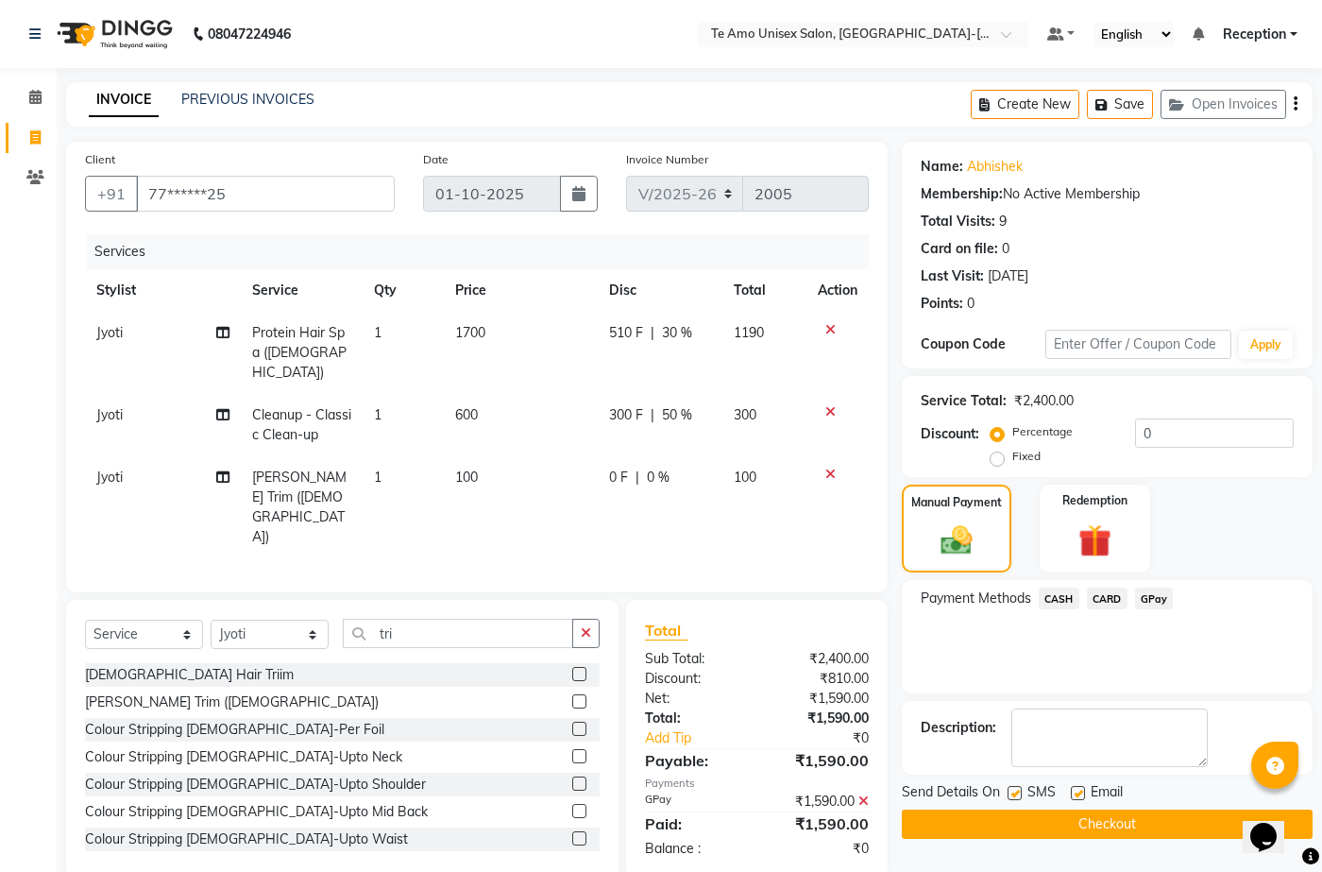
click at [1014, 790] on label at bounding box center [1015, 793] width 14 height 14
click at [1014, 790] on input "checkbox" at bounding box center [1014, 794] width 12 height 12
checkbox input "false"
click at [1052, 826] on button "Checkout" at bounding box center [1107, 824] width 411 height 29
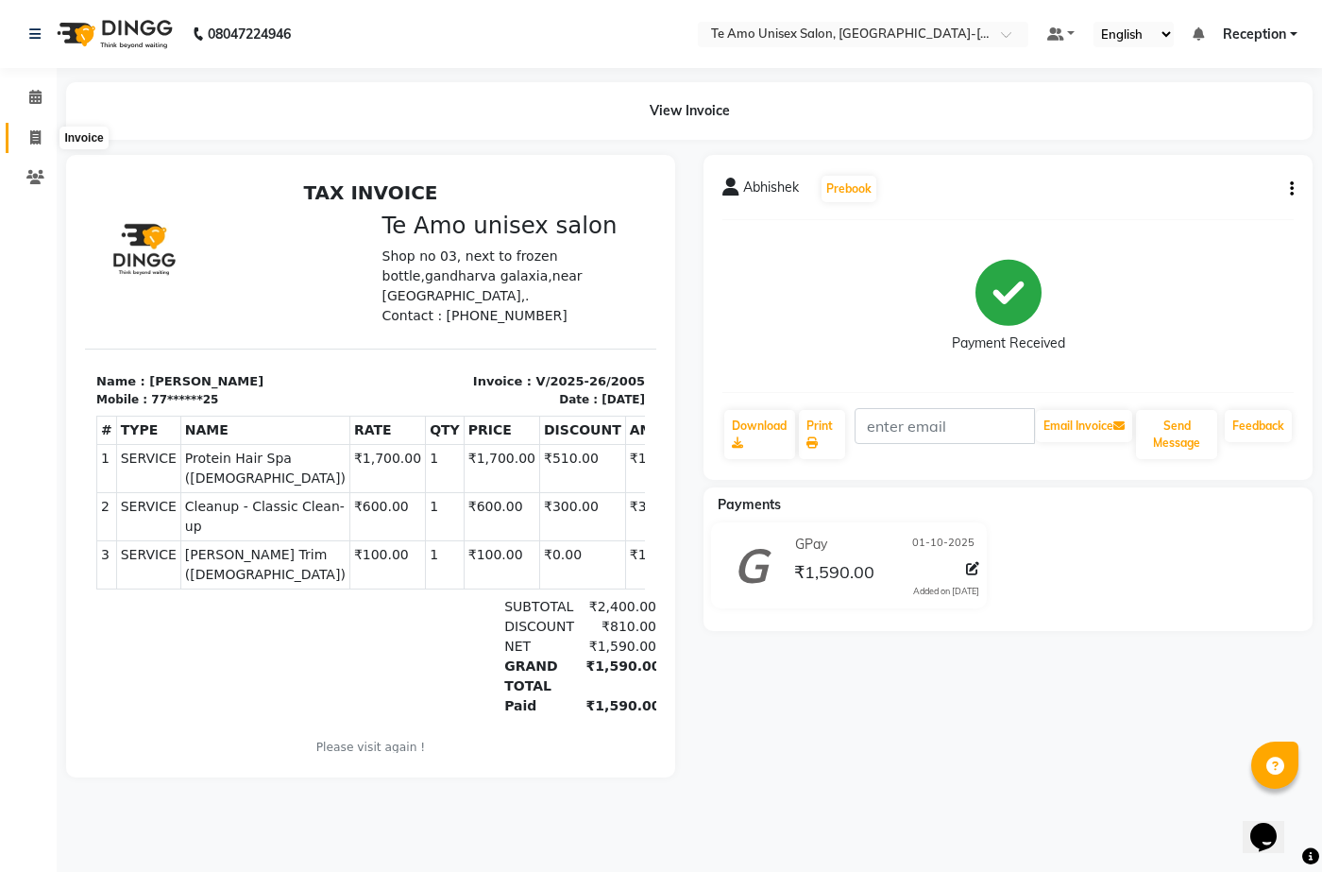
click at [32, 147] on span at bounding box center [35, 139] width 33 height 22
select select "7836"
select select "service"
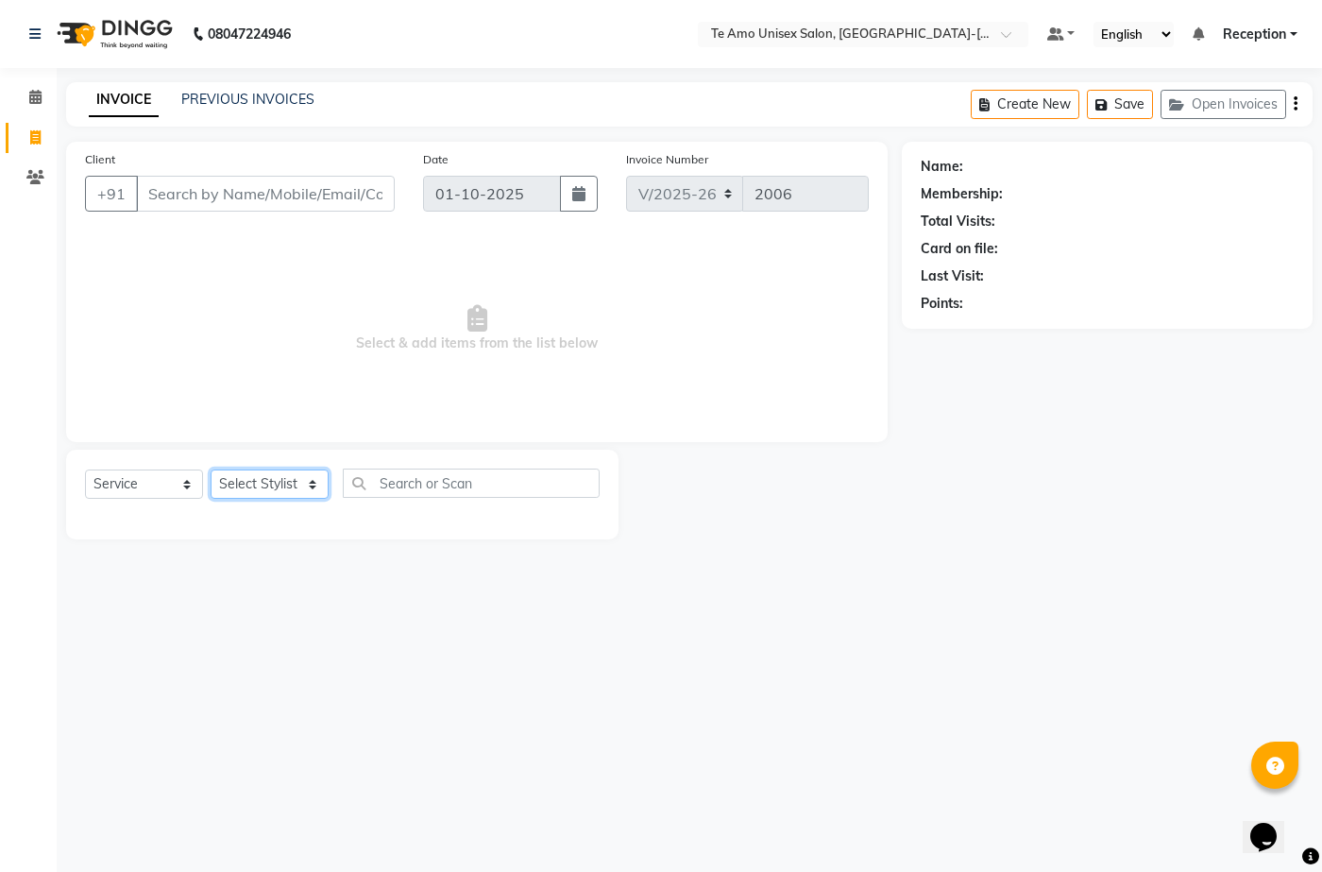
click at [264, 487] on select "Select Stylist [PERSON_NAME] [PERSON_NAME] Manager [PERSON_NAME] Reception [PER…" at bounding box center [270, 483] width 118 height 29
click at [276, 104] on link "PREVIOUS INVOICES" at bounding box center [247, 99] width 133 height 17
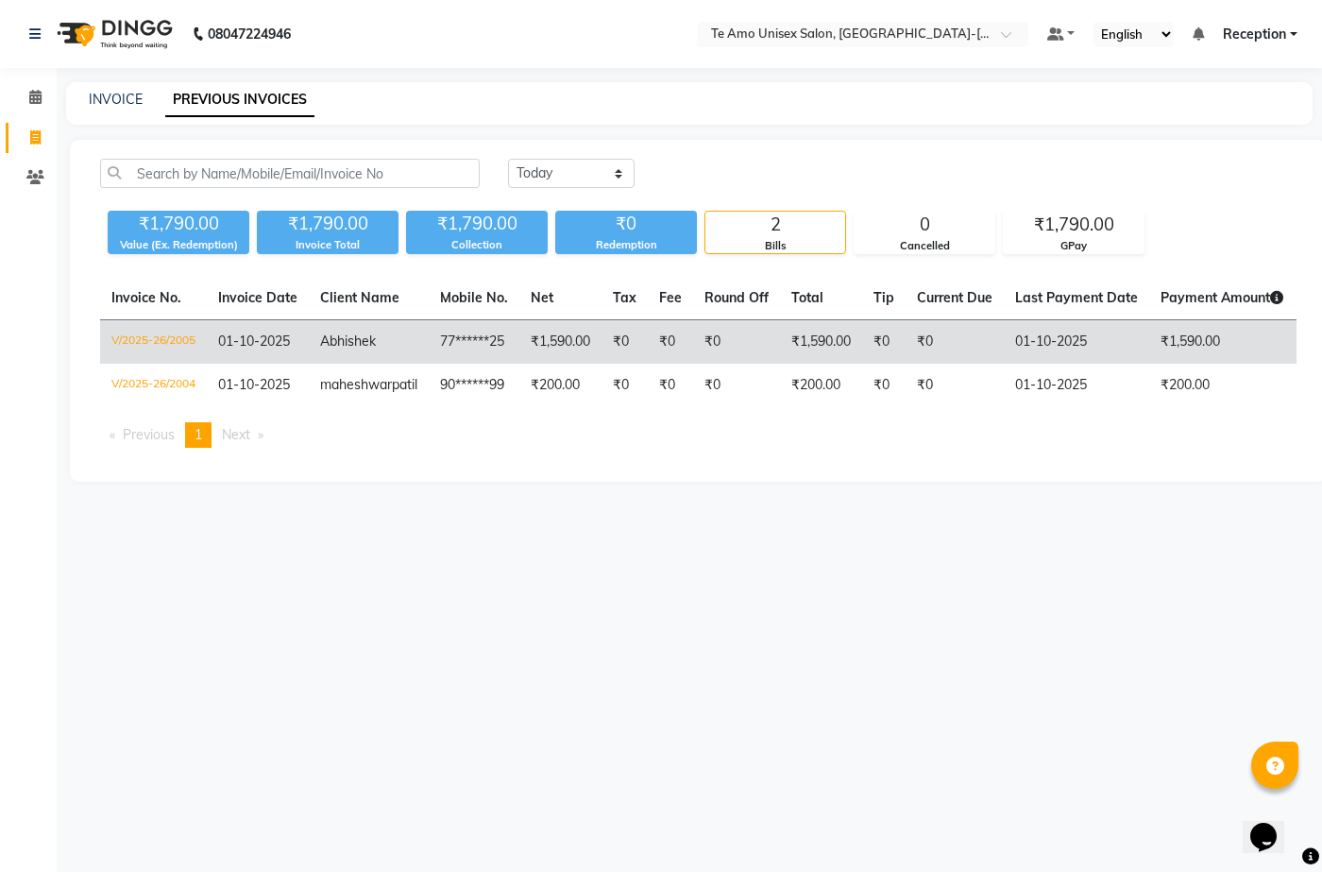
click at [372, 334] on span "Abhishek" at bounding box center [348, 340] width 56 height 17
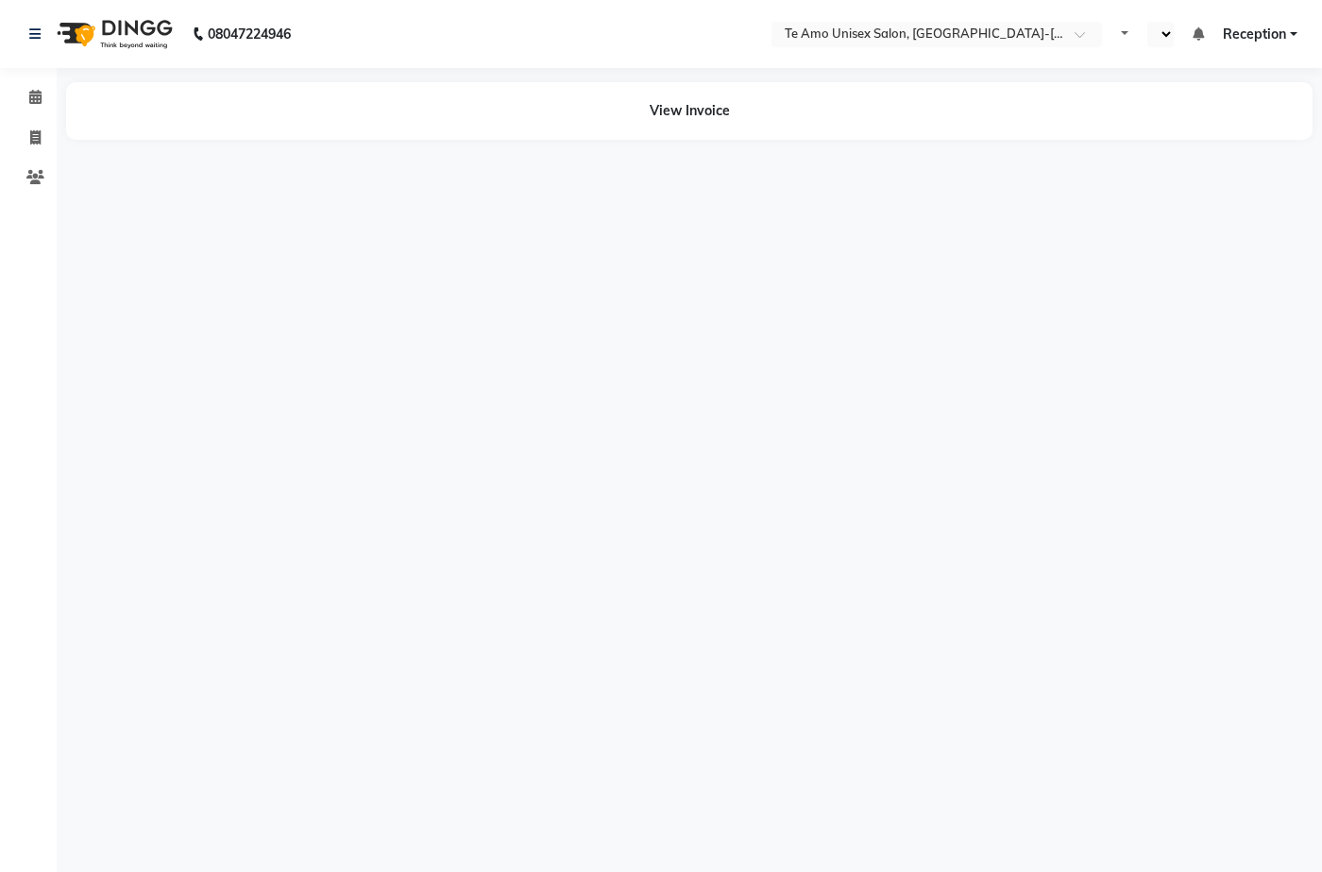
select select "en"
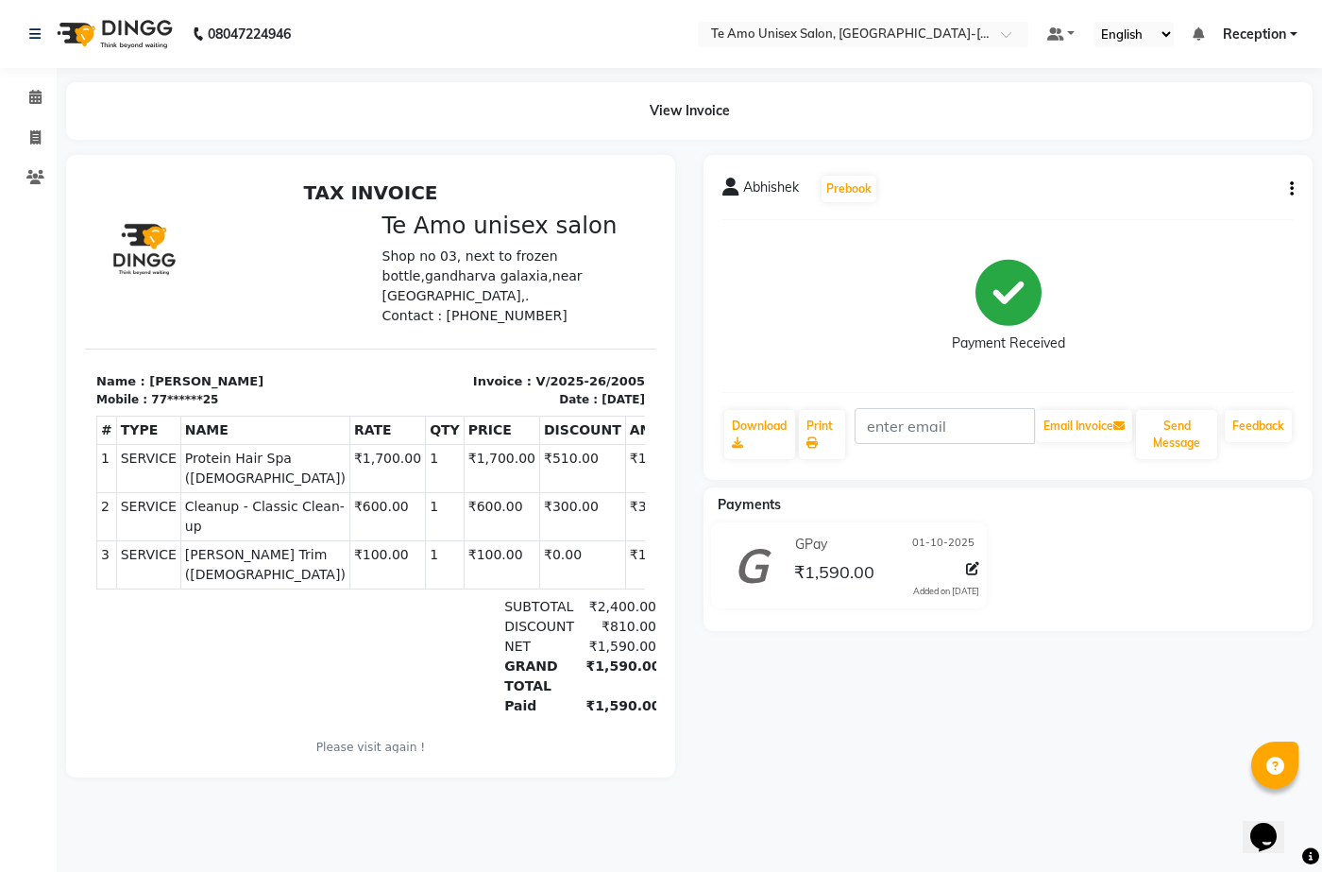
click at [152, 512] on td "SERVICE" at bounding box center [148, 516] width 64 height 48
click at [464, 520] on td "₹600.00" at bounding box center [502, 516] width 76 height 48
click at [762, 189] on span "Abhishek" at bounding box center [771, 191] width 56 height 26
click at [145, 515] on td "SERVICE" at bounding box center [148, 516] width 64 height 48
click at [38, 145] on span at bounding box center [35, 139] width 33 height 22
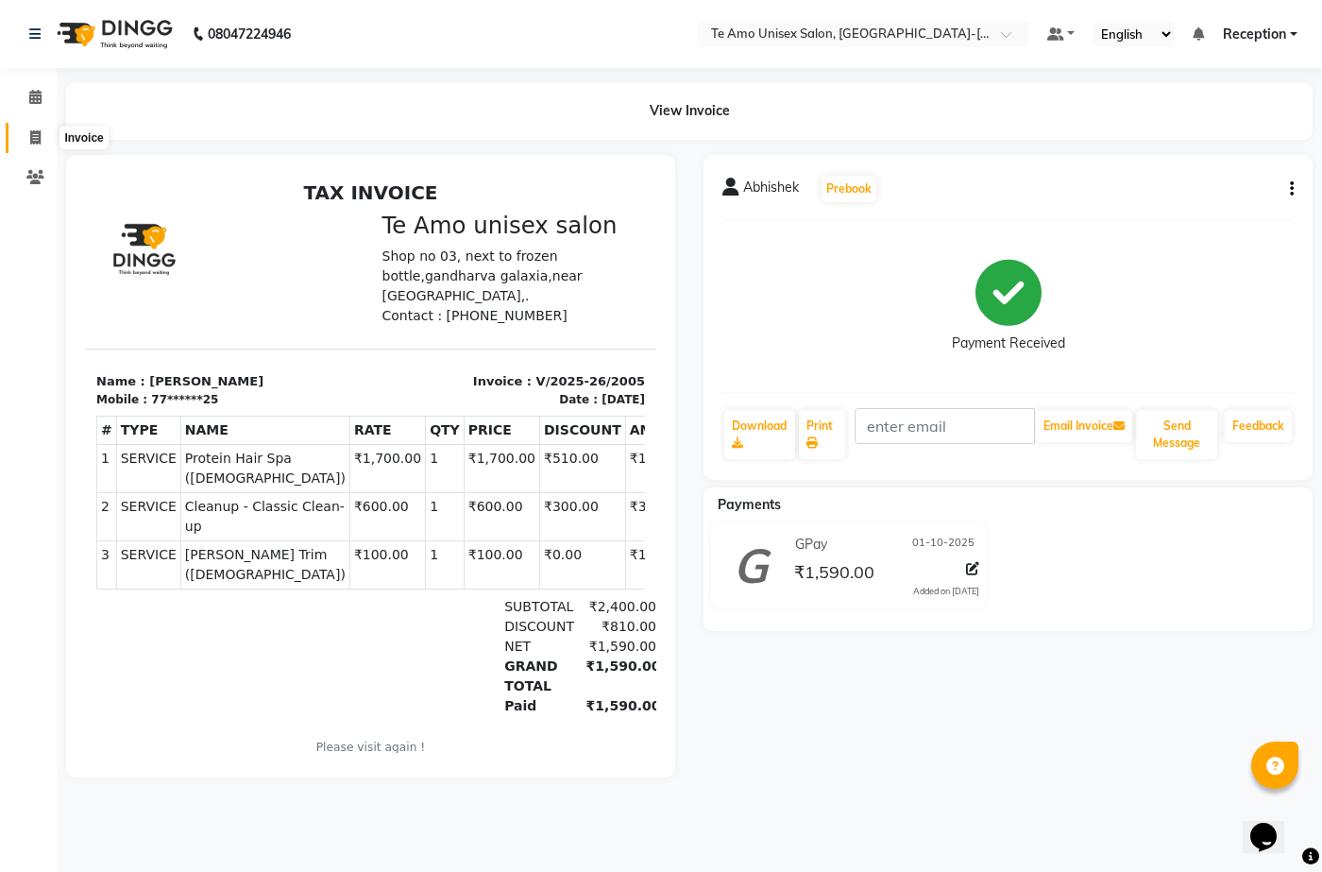
select select "service"
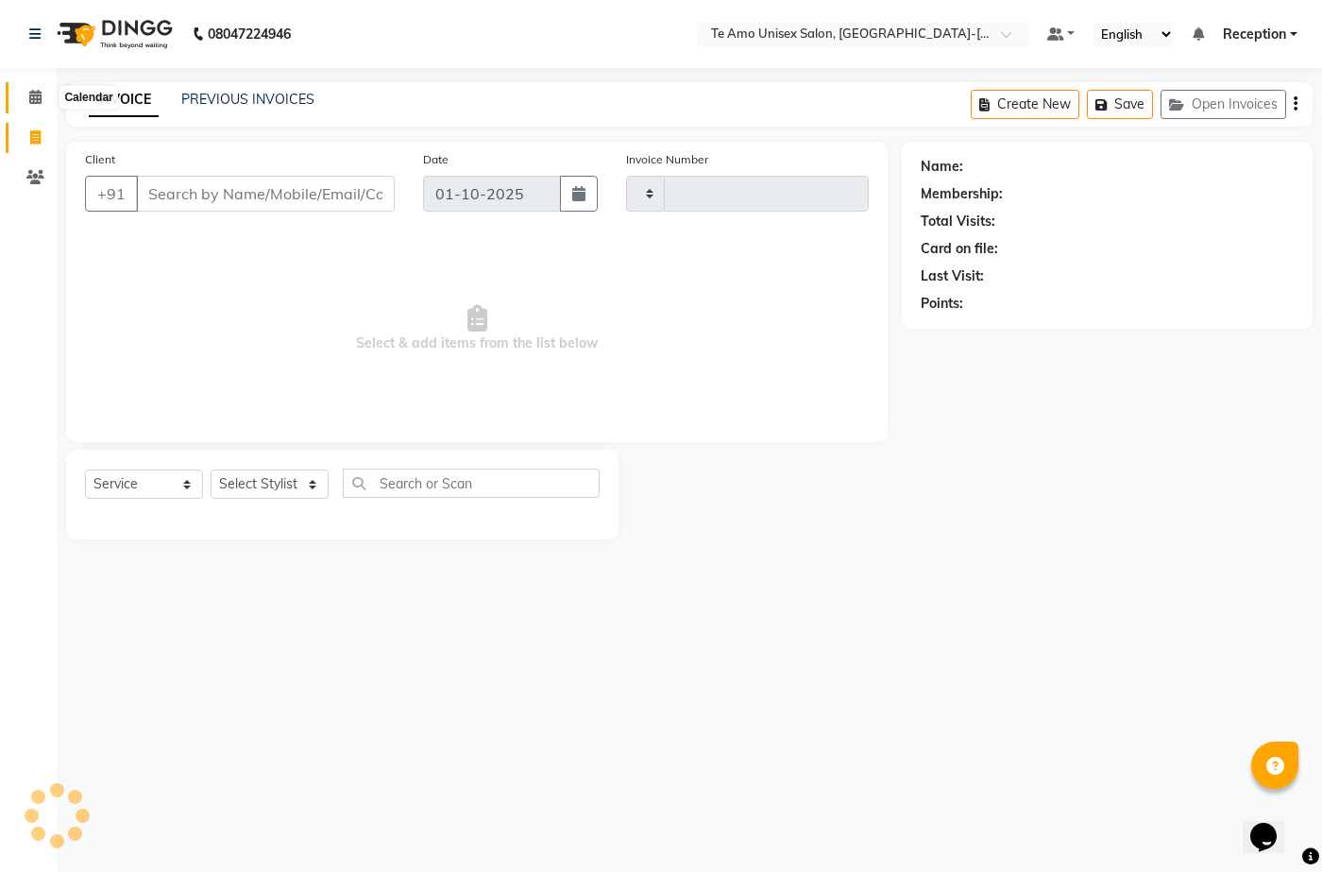
click at [34, 101] on icon at bounding box center [35, 97] width 12 height 14
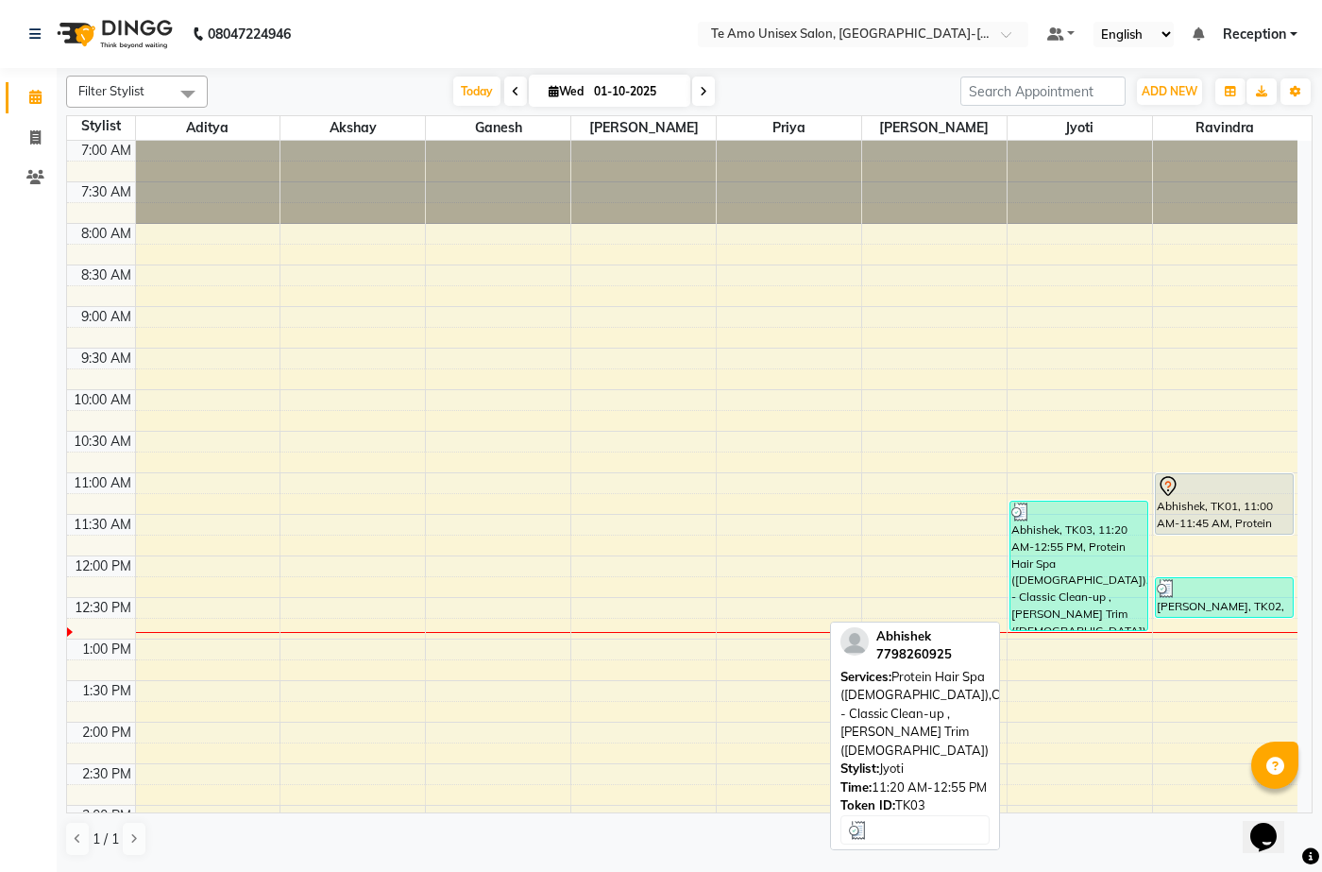
click at [1085, 575] on div "Abhishek, TK03, 11:20 AM-12:55 PM, Protein Hair Spa ([DEMOGRAPHIC_DATA]),Cleanu…" at bounding box center [1079, 566] width 137 height 128
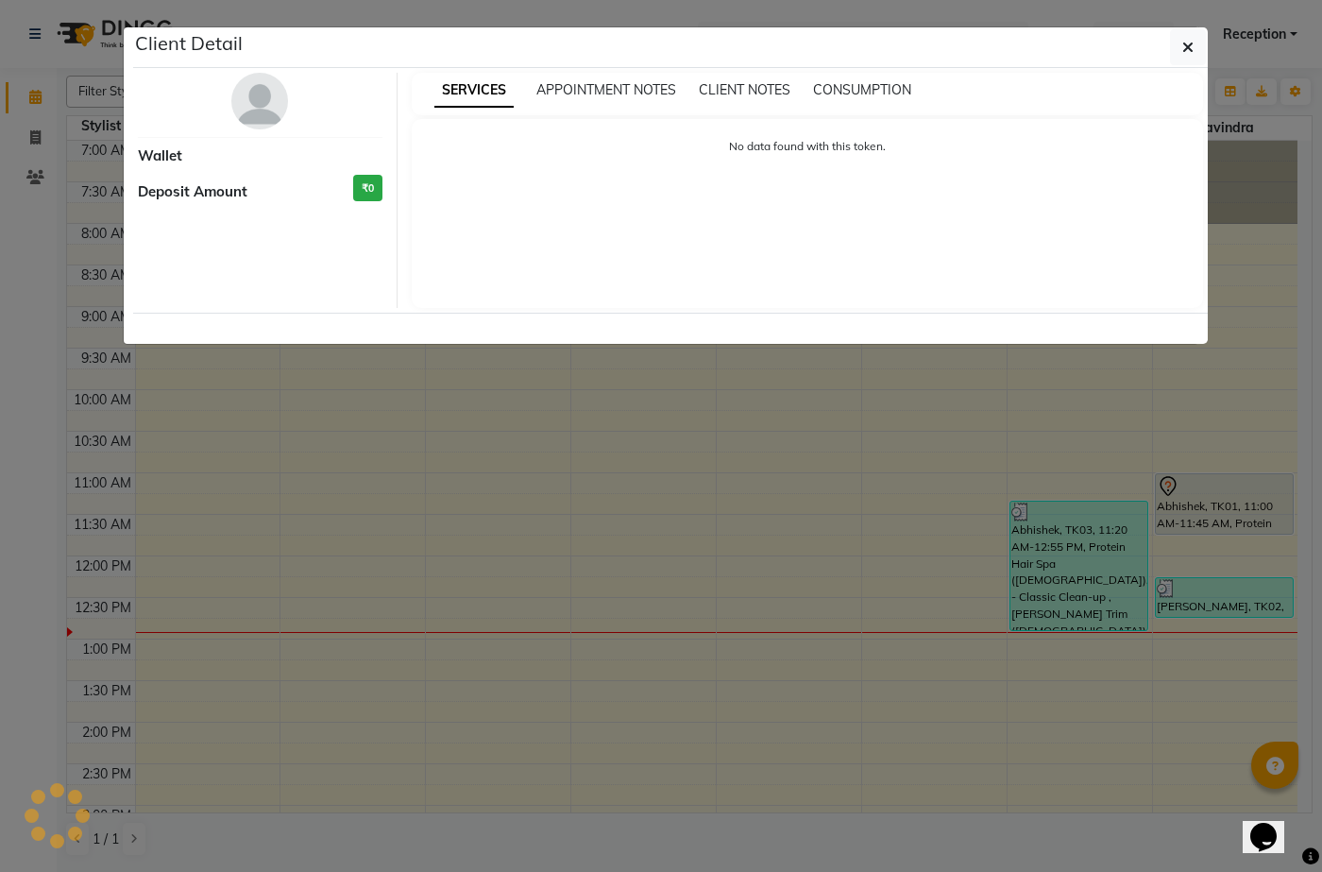
select select "3"
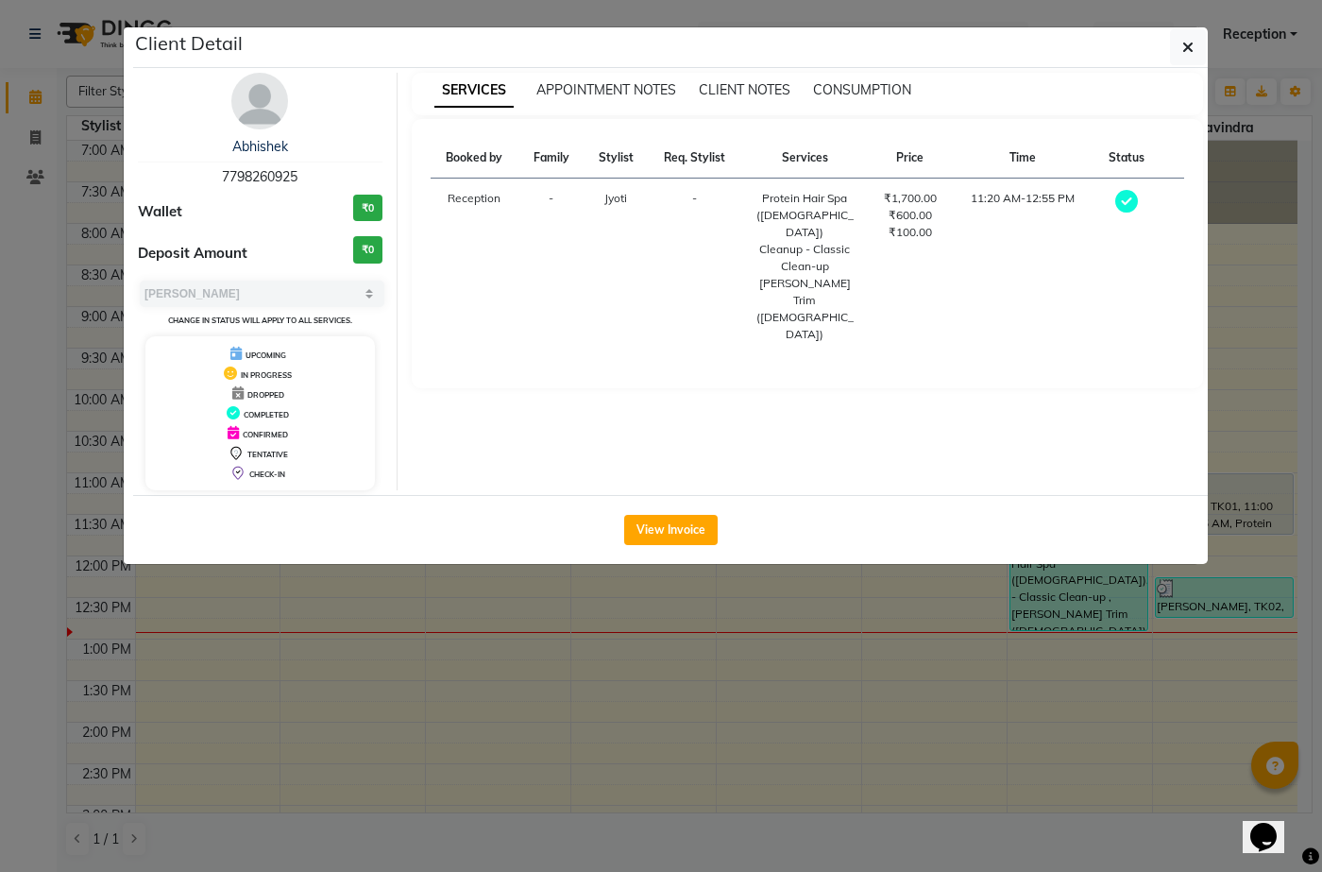
click at [618, 203] on span "Jyoti" at bounding box center [616, 198] width 23 height 14
click at [614, 153] on th "Stylist" at bounding box center [616, 158] width 64 height 41
click at [659, 526] on button "View Invoice" at bounding box center [671, 530] width 94 height 30
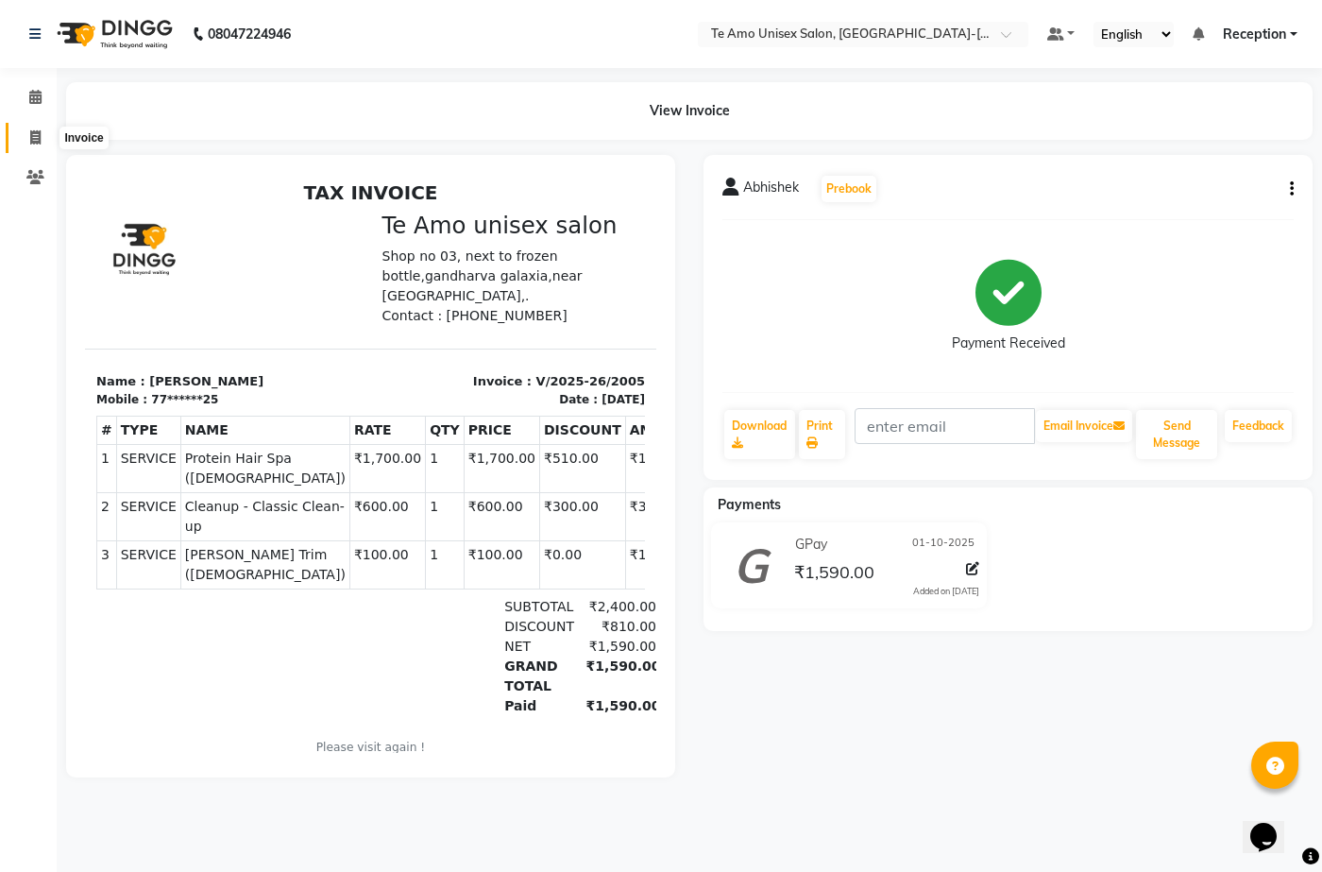
click at [35, 131] on icon at bounding box center [35, 137] width 10 height 14
select select "7836"
select select "service"
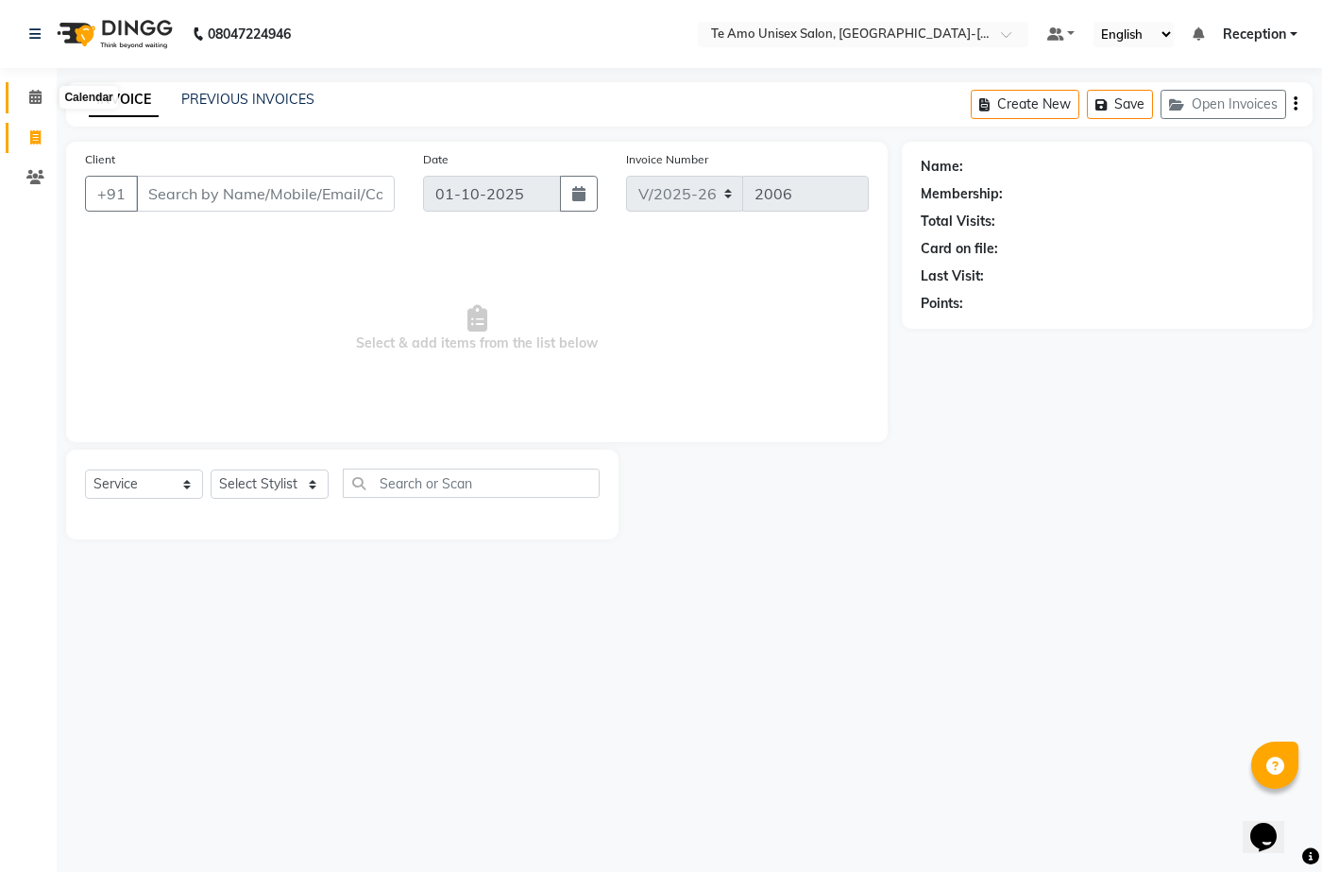
click at [41, 91] on icon at bounding box center [35, 97] width 12 height 14
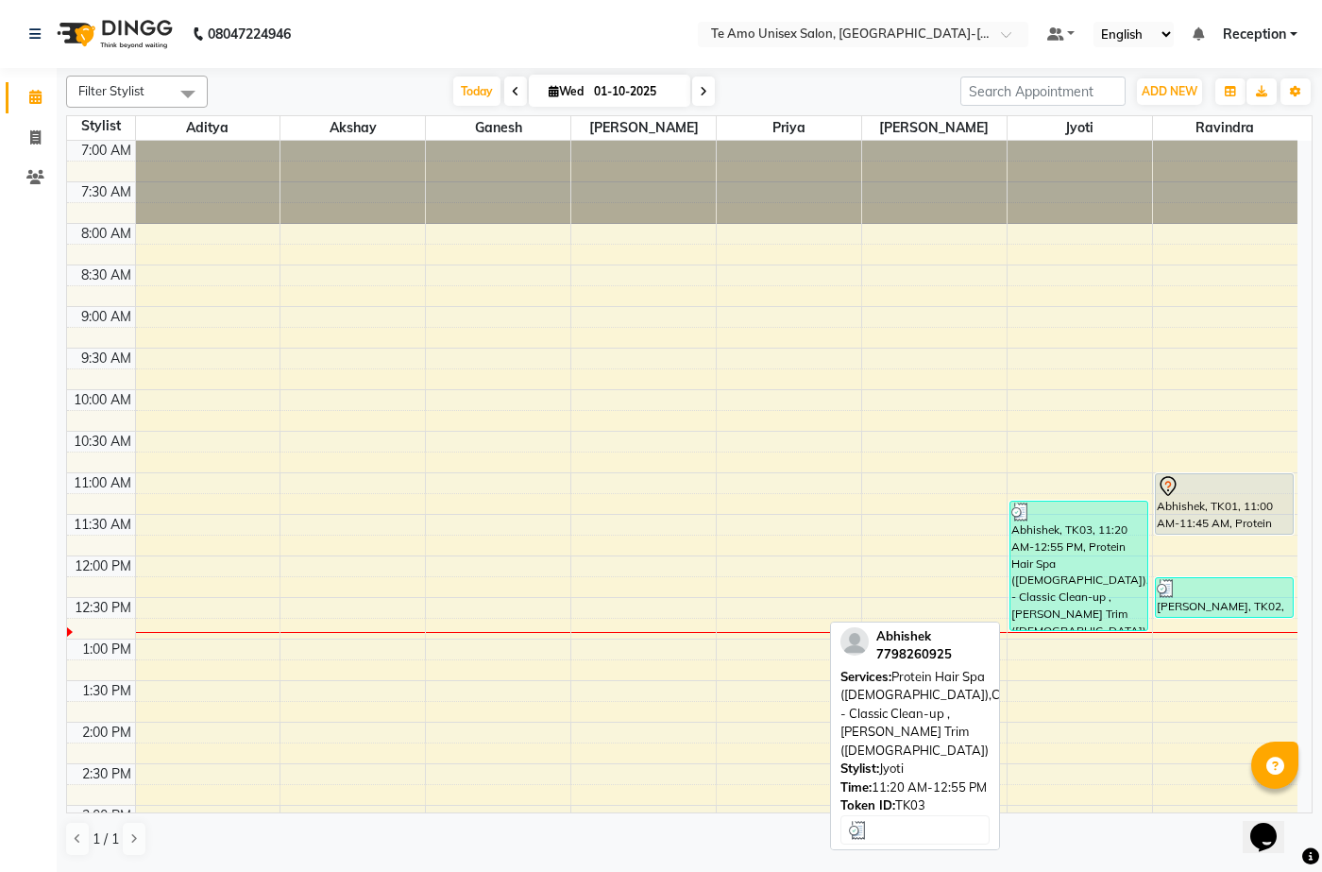
click at [1120, 571] on div "Abhishek, TK03, 11:20 AM-12:55 PM, Protein Hair Spa ([DEMOGRAPHIC_DATA]),Cleanu…" at bounding box center [1079, 566] width 137 height 128
select select "3"
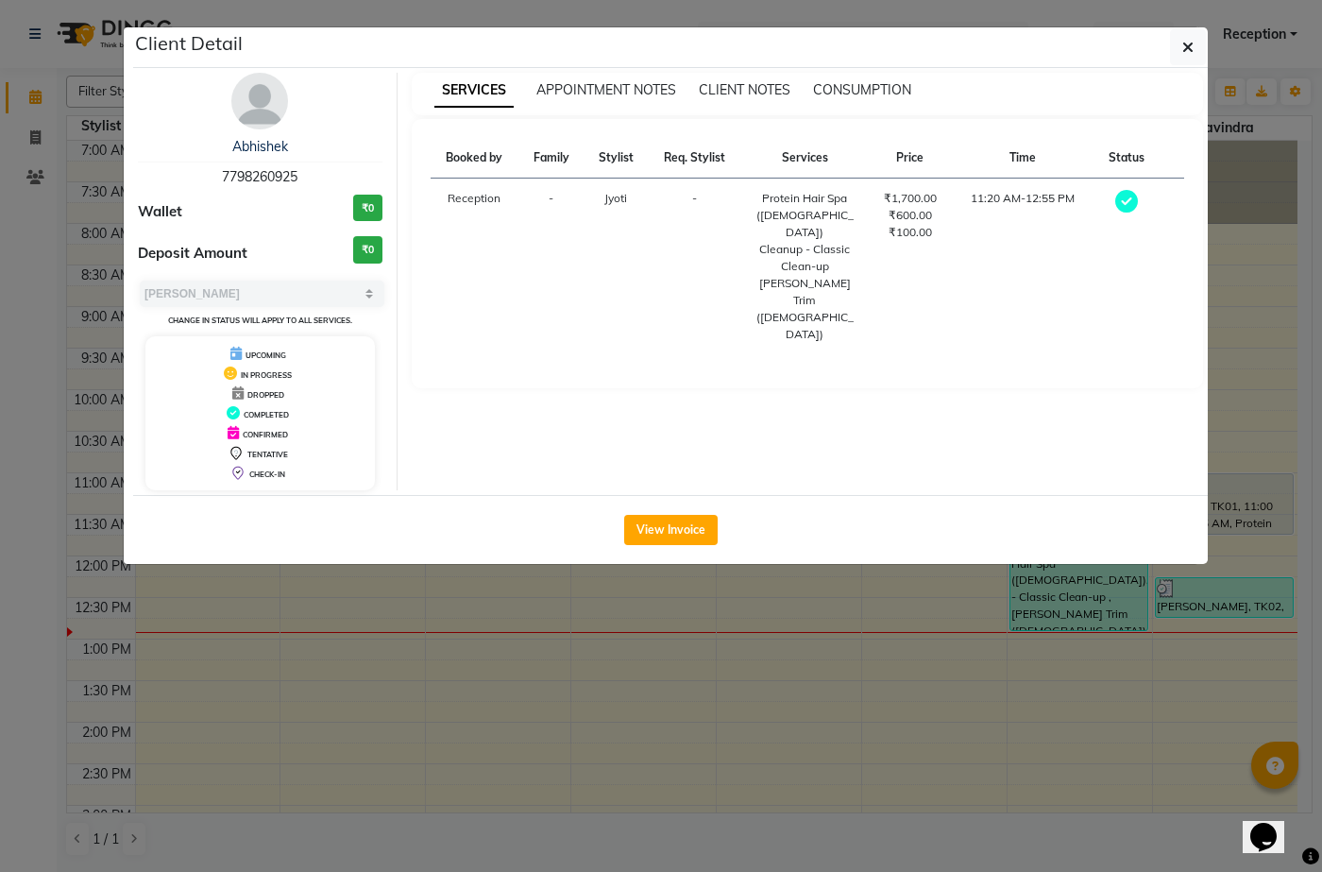
click at [193, 858] on ngb-modal-window "Client Detail Abhishek 7798260925 Wallet ₹0 Deposit Amount ₹0 Select MARK DONE …" at bounding box center [661, 436] width 1322 height 872
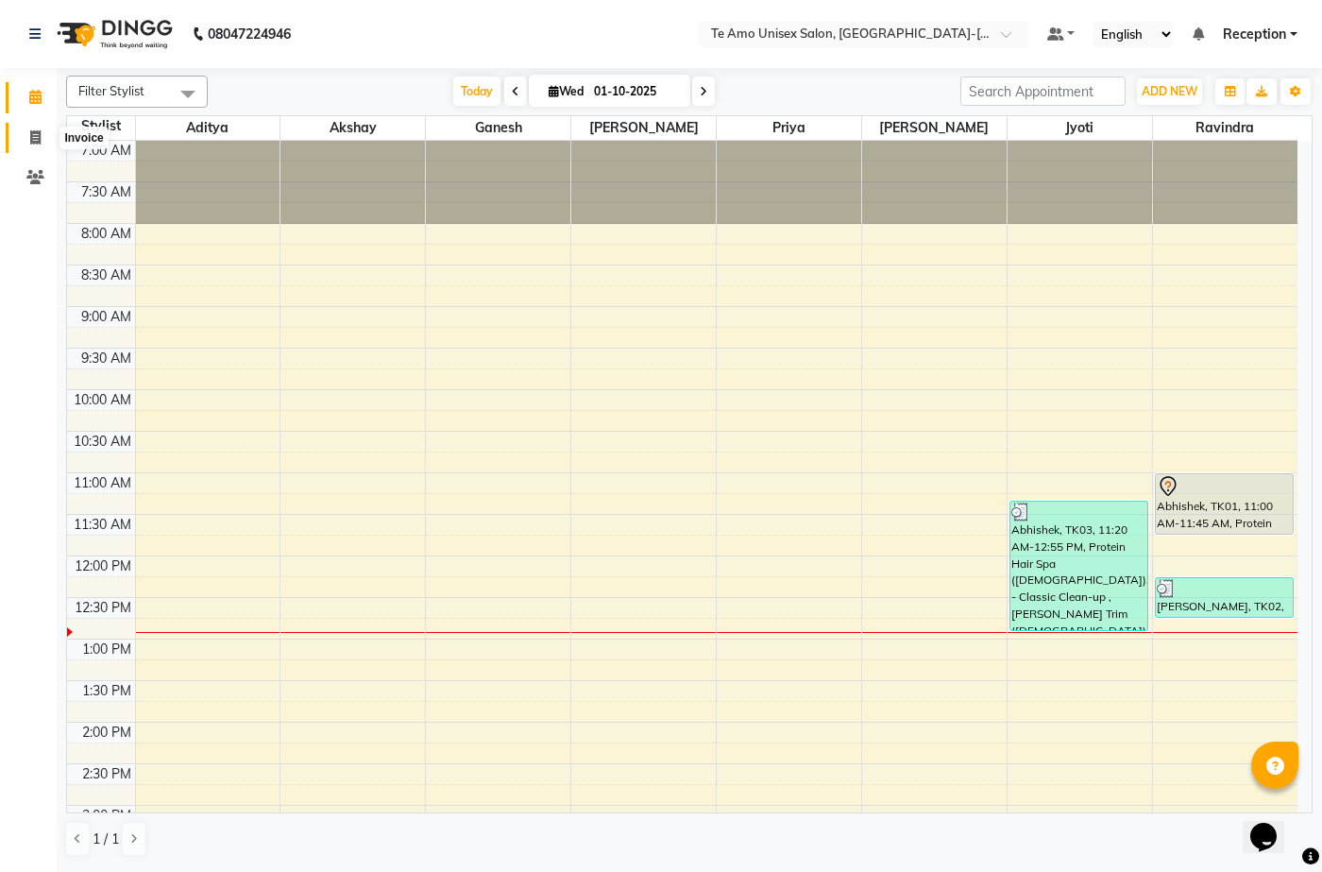
click at [43, 139] on span at bounding box center [35, 139] width 33 height 22
select select "service"
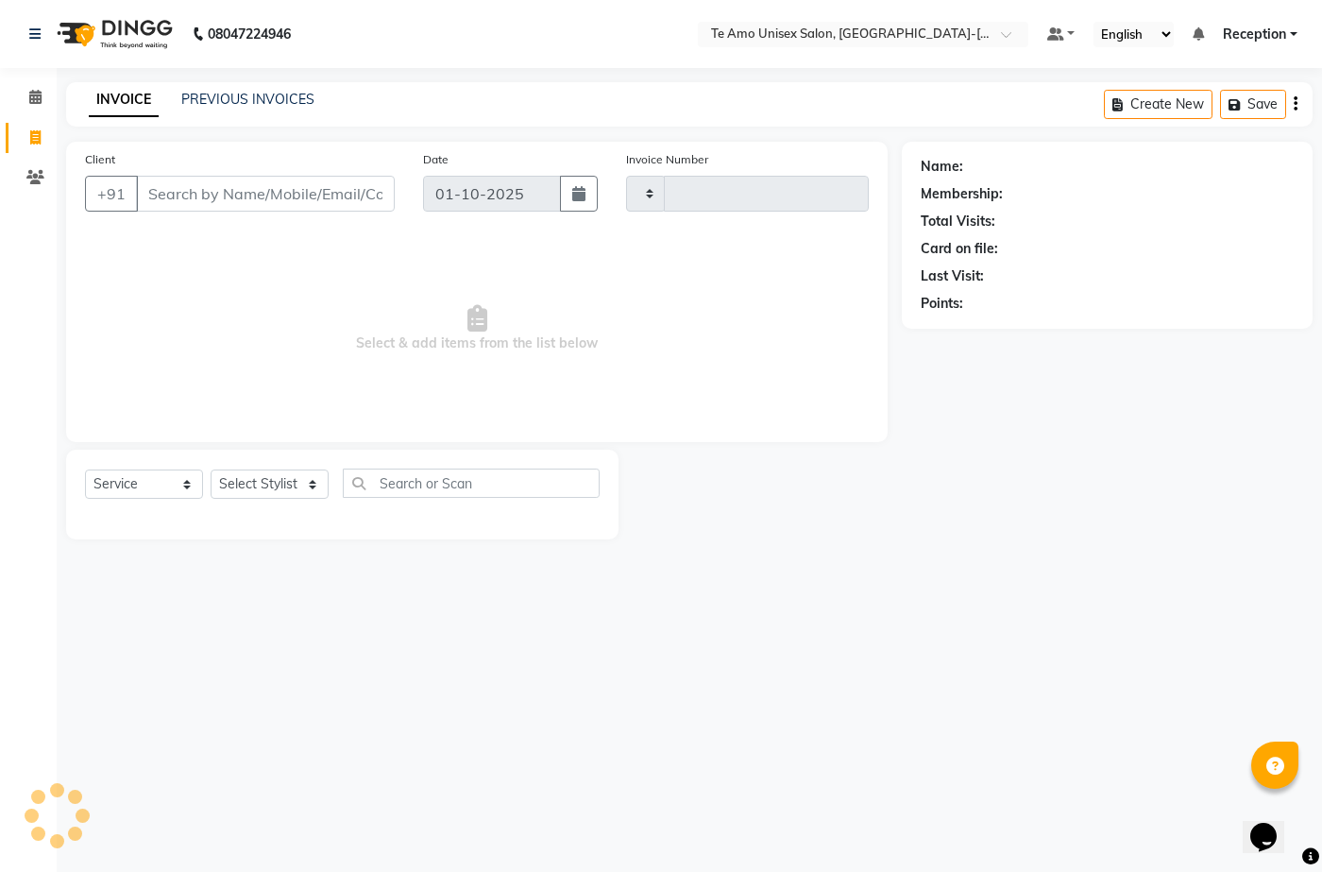
type input "2006"
select select "7836"
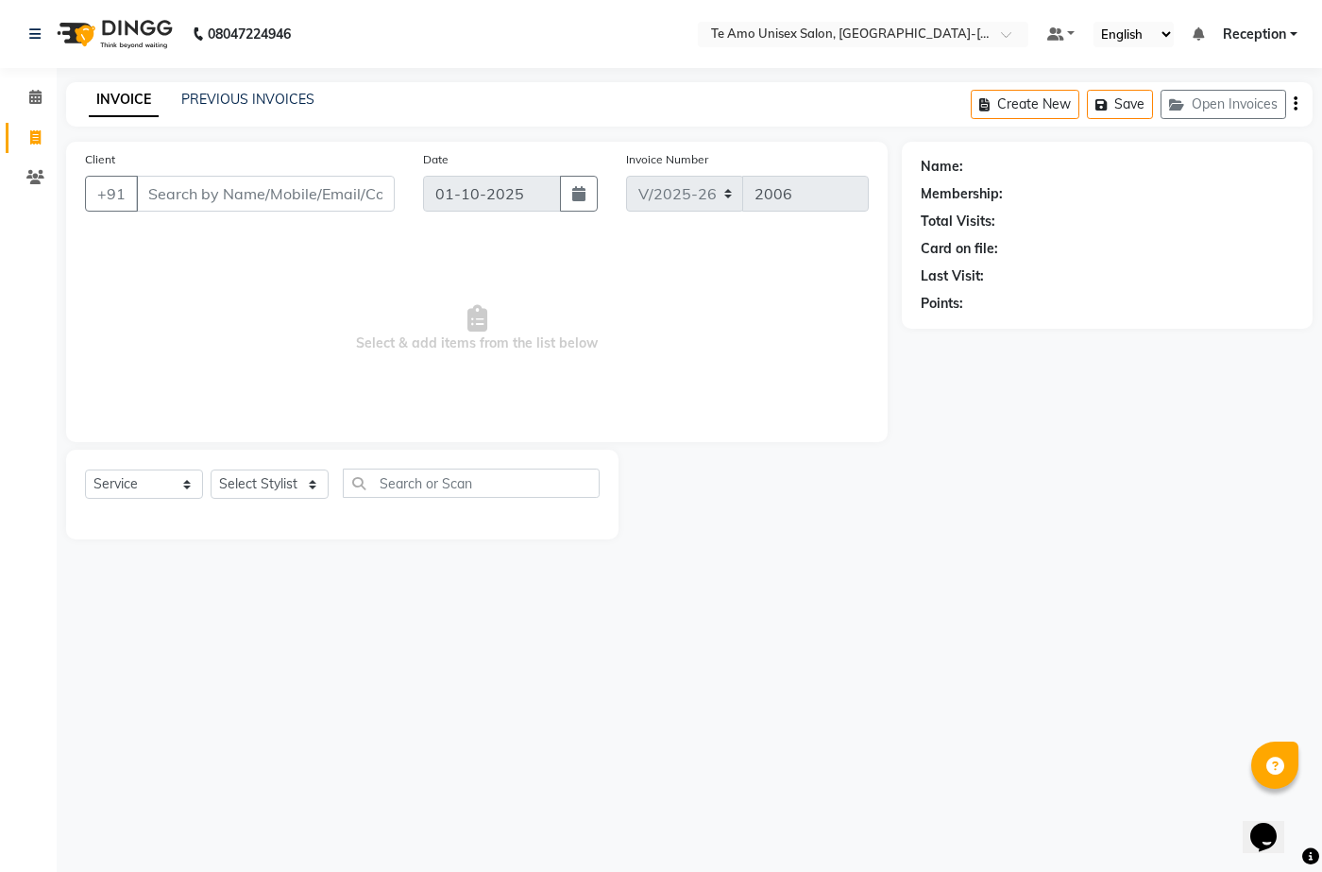
click at [299, 186] on input "Client" at bounding box center [265, 194] width 259 height 36
click at [274, 467] on div "Select Service Product Membership Package Voucher Prepaid Gift Card Select Styl…" at bounding box center [342, 495] width 553 height 90
click at [298, 485] on select "Select Stylist [PERSON_NAME] [PERSON_NAME] Manager [PERSON_NAME] Reception [PER…" at bounding box center [270, 483] width 118 height 29
select select "92496"
click at [211, 469] on select "Select Stylist [PERSON_NAME] [PERSON_NAME] Manager [PERSON_NAME] Reception [PER…" at bounding box center [270, 483] width 118 height 29
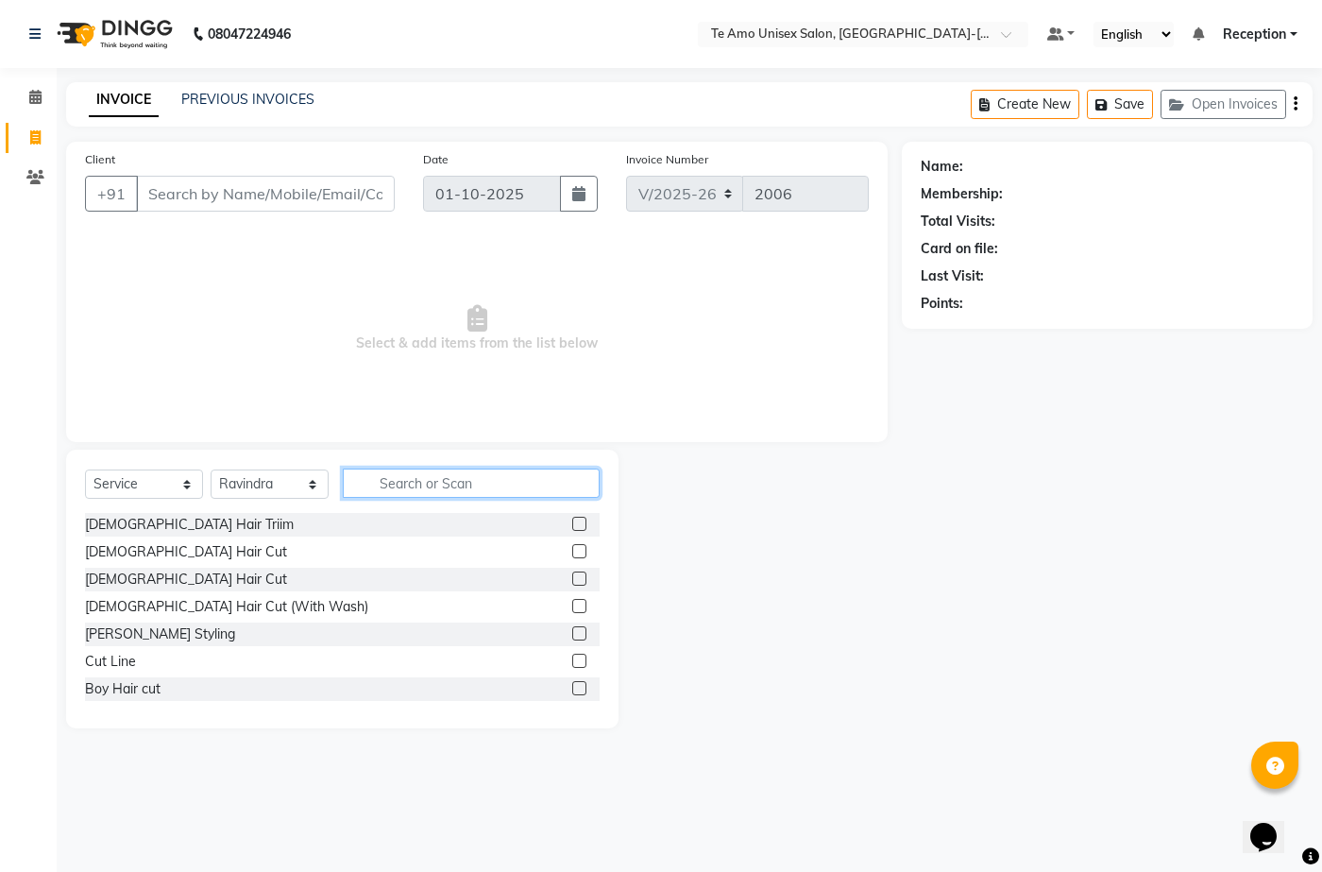
click at [427, 481] on input "text" at bounding box center [471, 483] width 257 height 29
click at [155, 638] on div "[PERSON_NAME] Styling" at bounding box center [160, 634] width 150 height 20
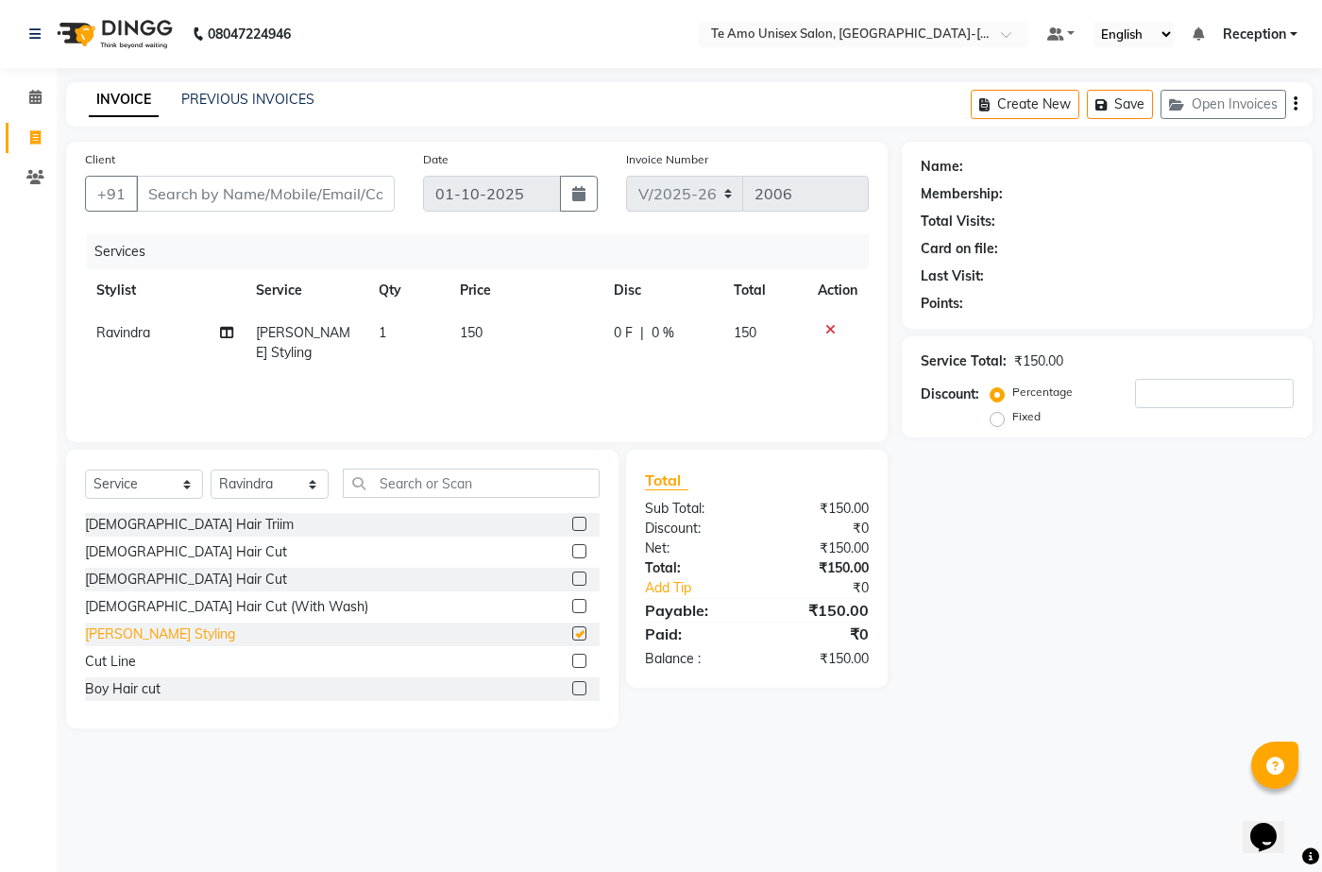
checkbox input "false"
click at [468, 480] on input "text" at bounding box center [471, 483] width 257 height 29
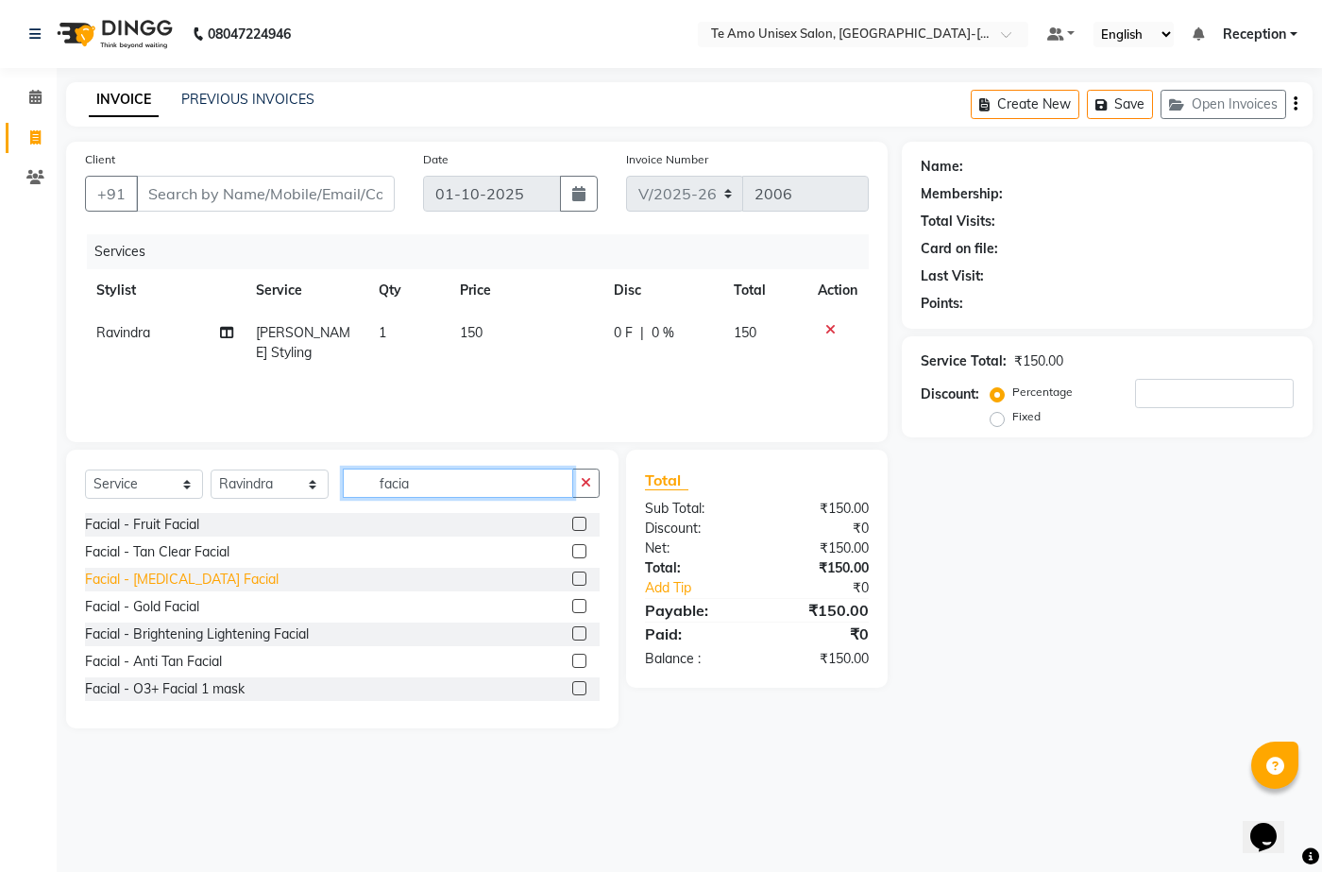
type input "facia"
click at [201, 578] on div "Facial - [MEDICAL_DATA] Facial" at bounding box center [182, 580] width 194 height 20
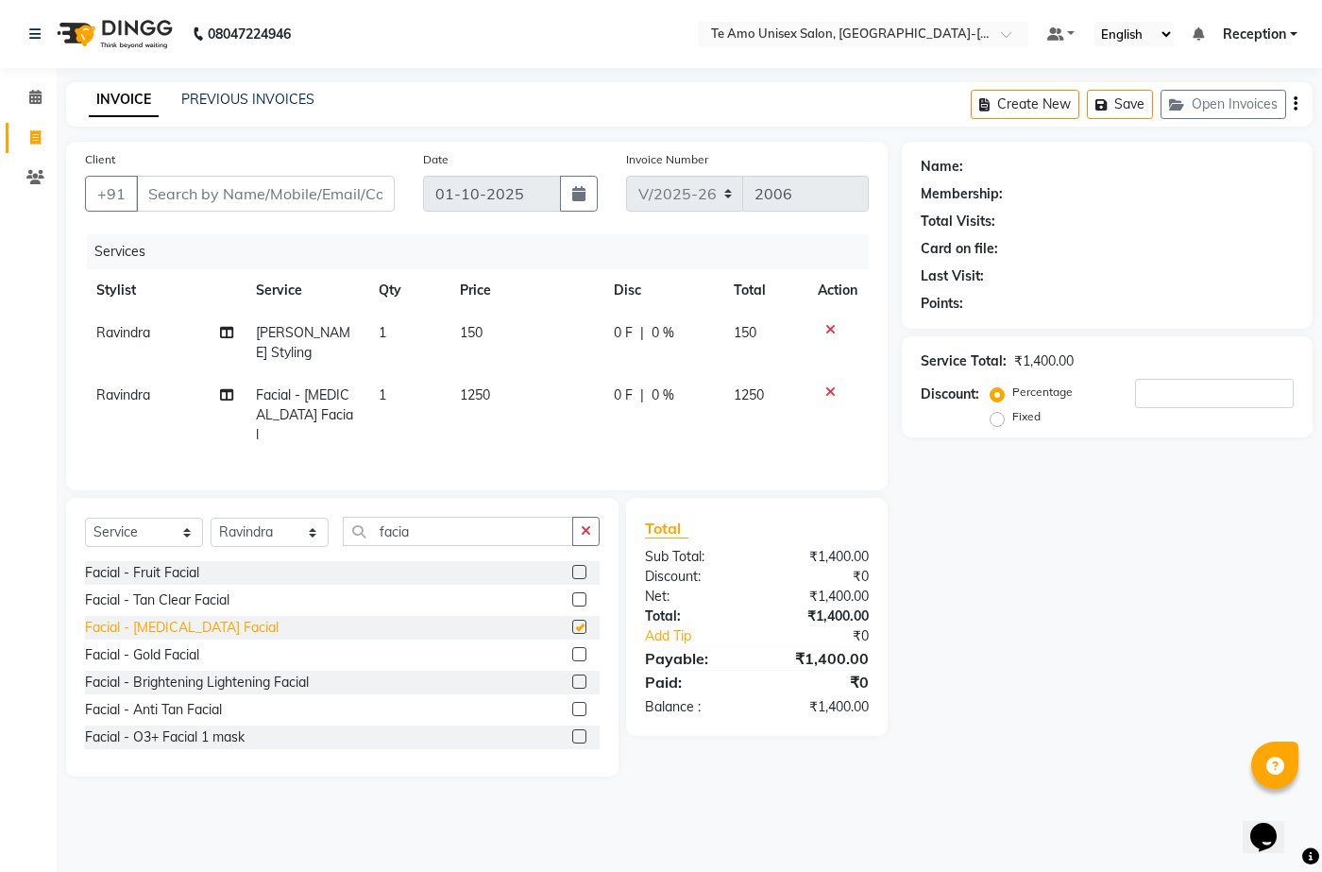
checkbox input "false"
click at [588, 524] on icon "button" at bounding box center [586, 530] width 10 height 13
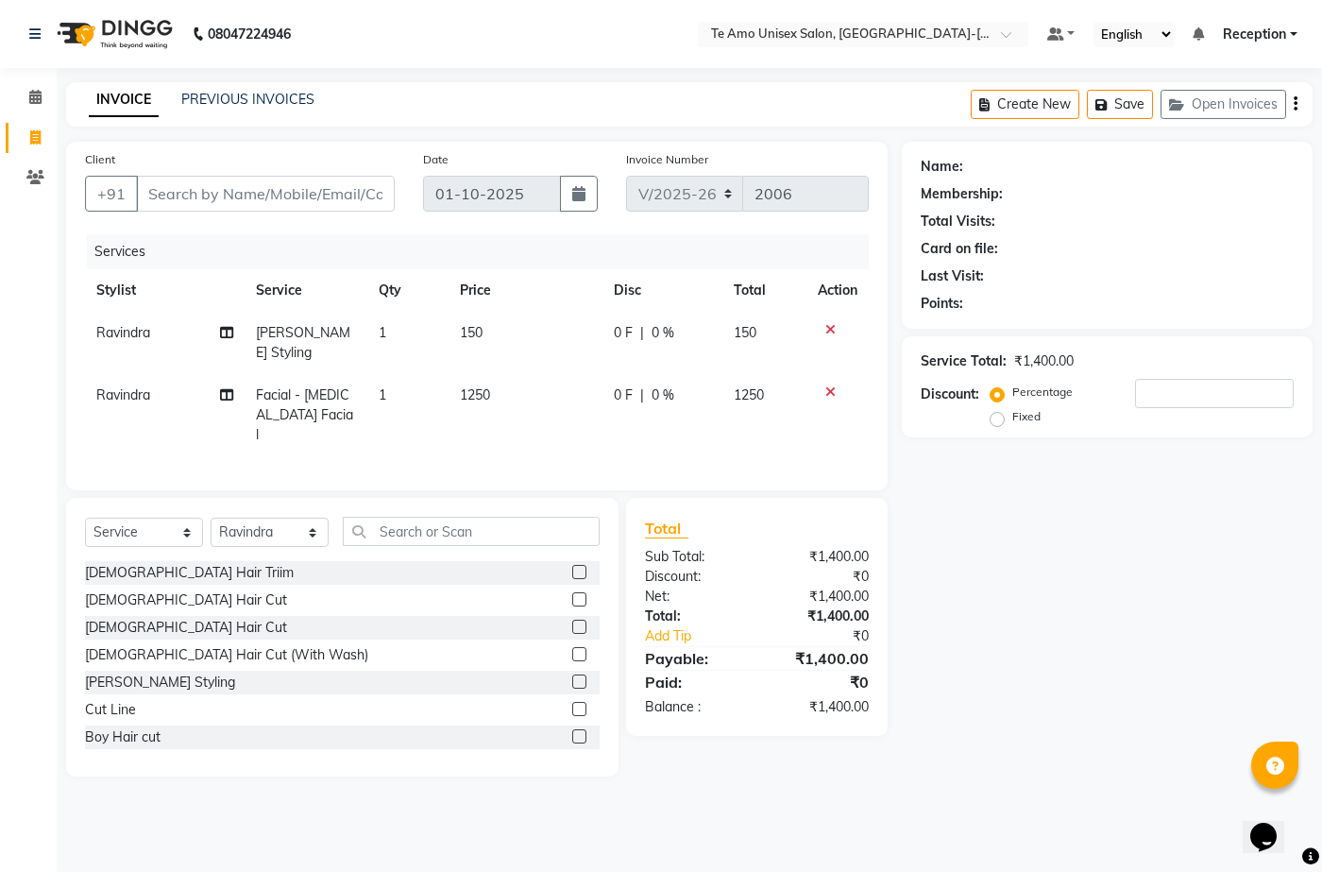
click at [820, 385] on div at bounding box center [838, 391] width 40 height 13
click at [828, 385] on icon at bounding box center [831, 391] width 10 height 13
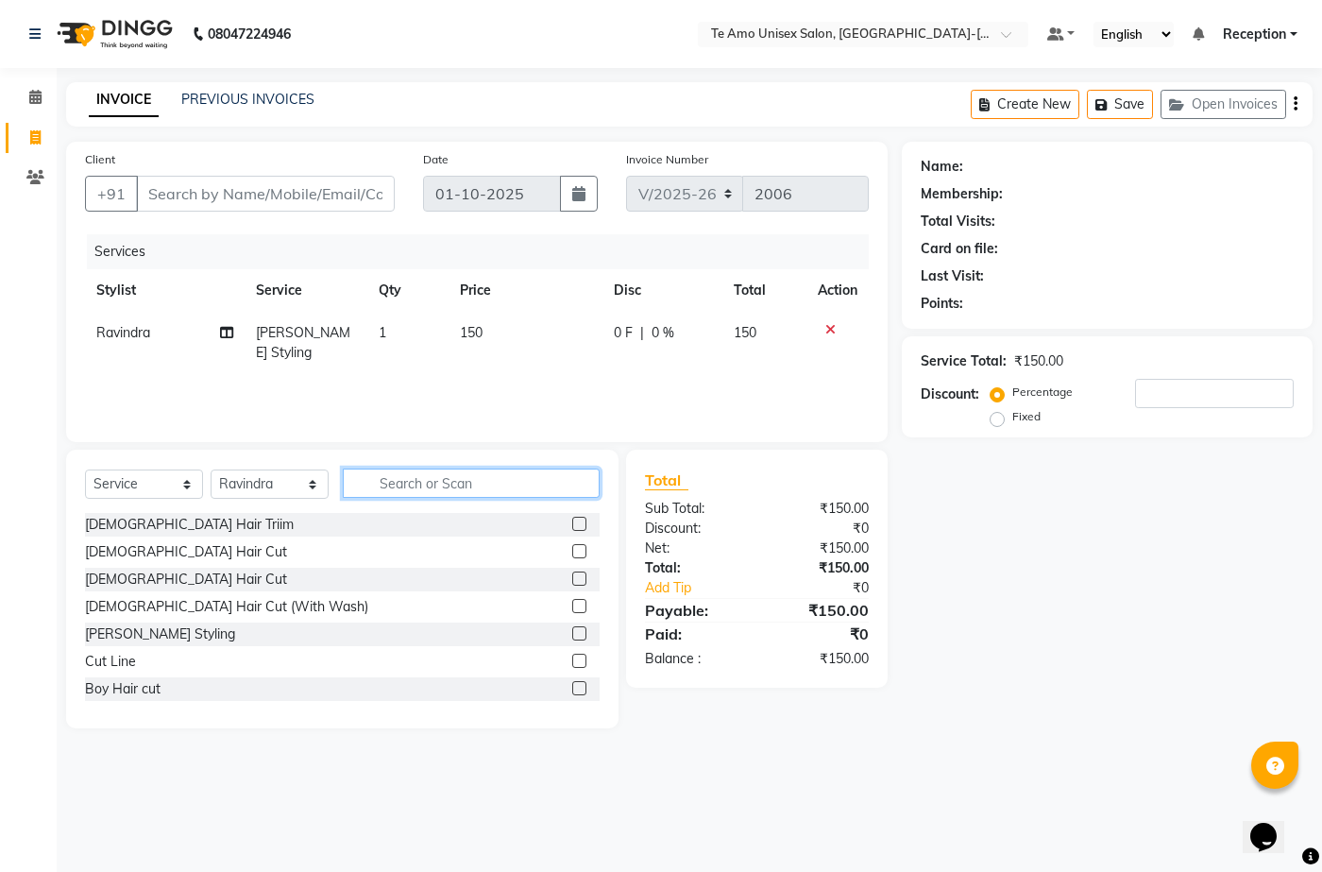
click at [444, 469] on input "text" at bounding box center [471, 483] width 257 height 29
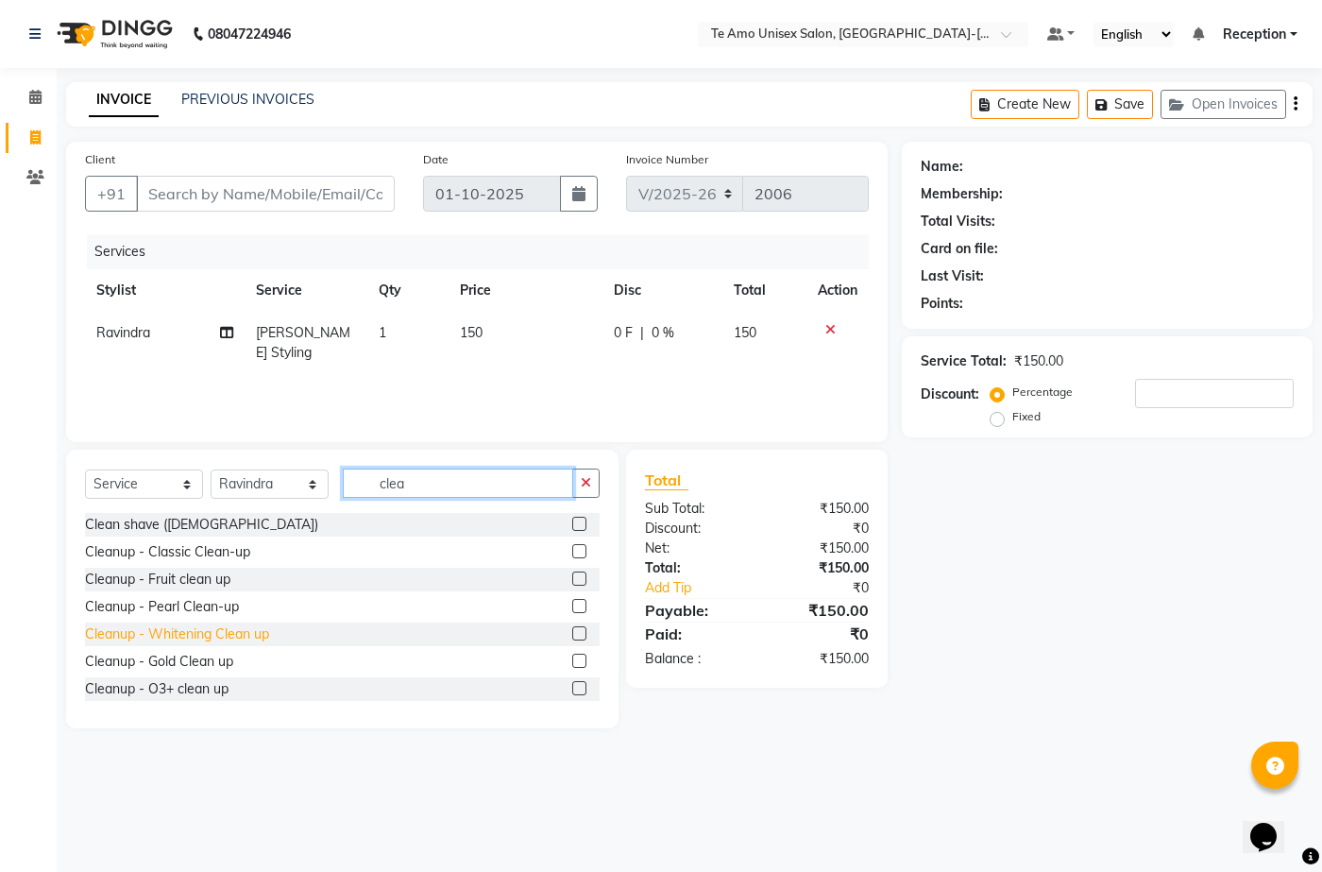
type input "clea"
click at [184, 638] on div "Cleanup - Whitening Clean up" at bounding box center [177, 634] width 184 height 20
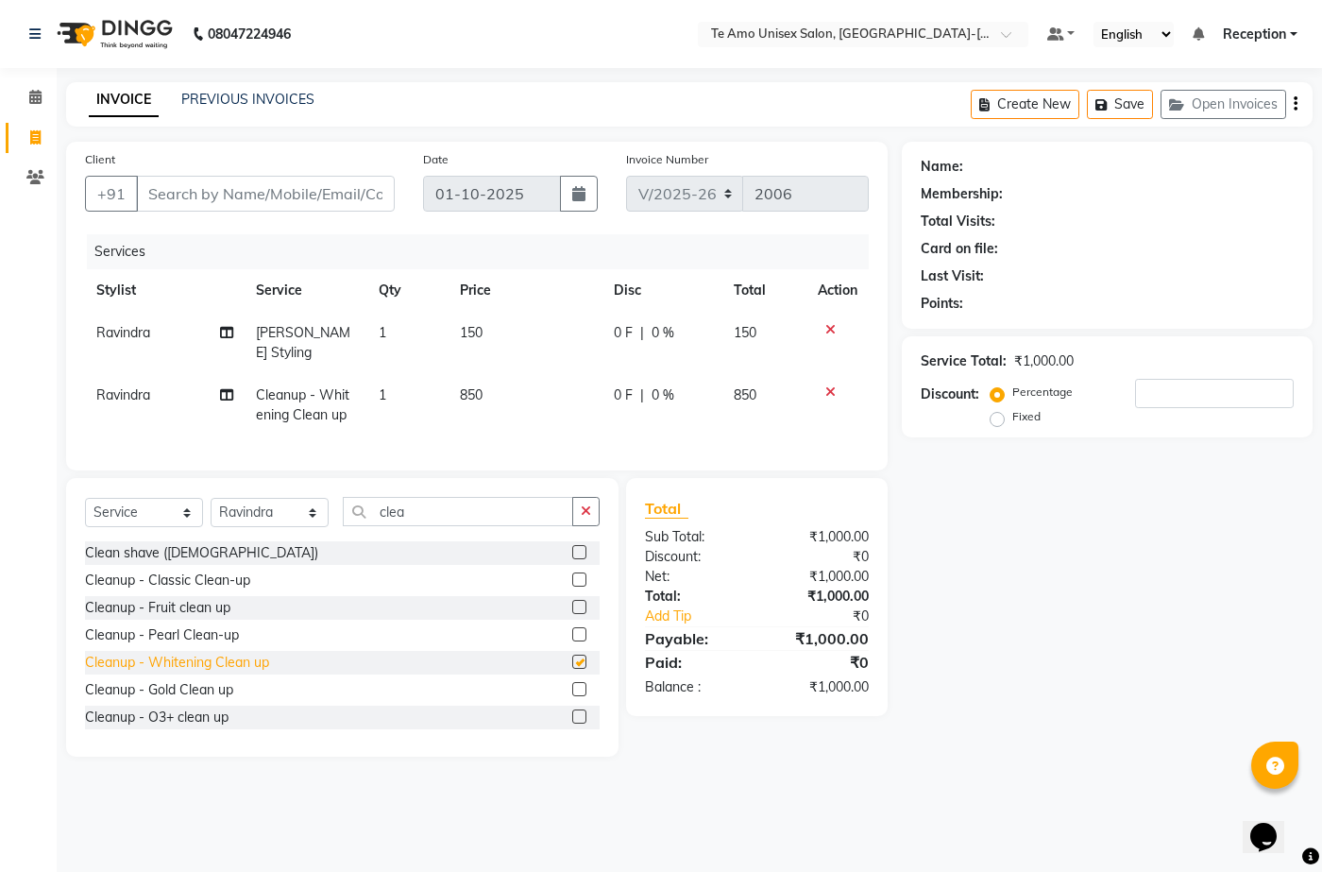
checkbox input "false"
click at [593, 497] on button "button" at bounding box center [585, 511] width 27 height 29
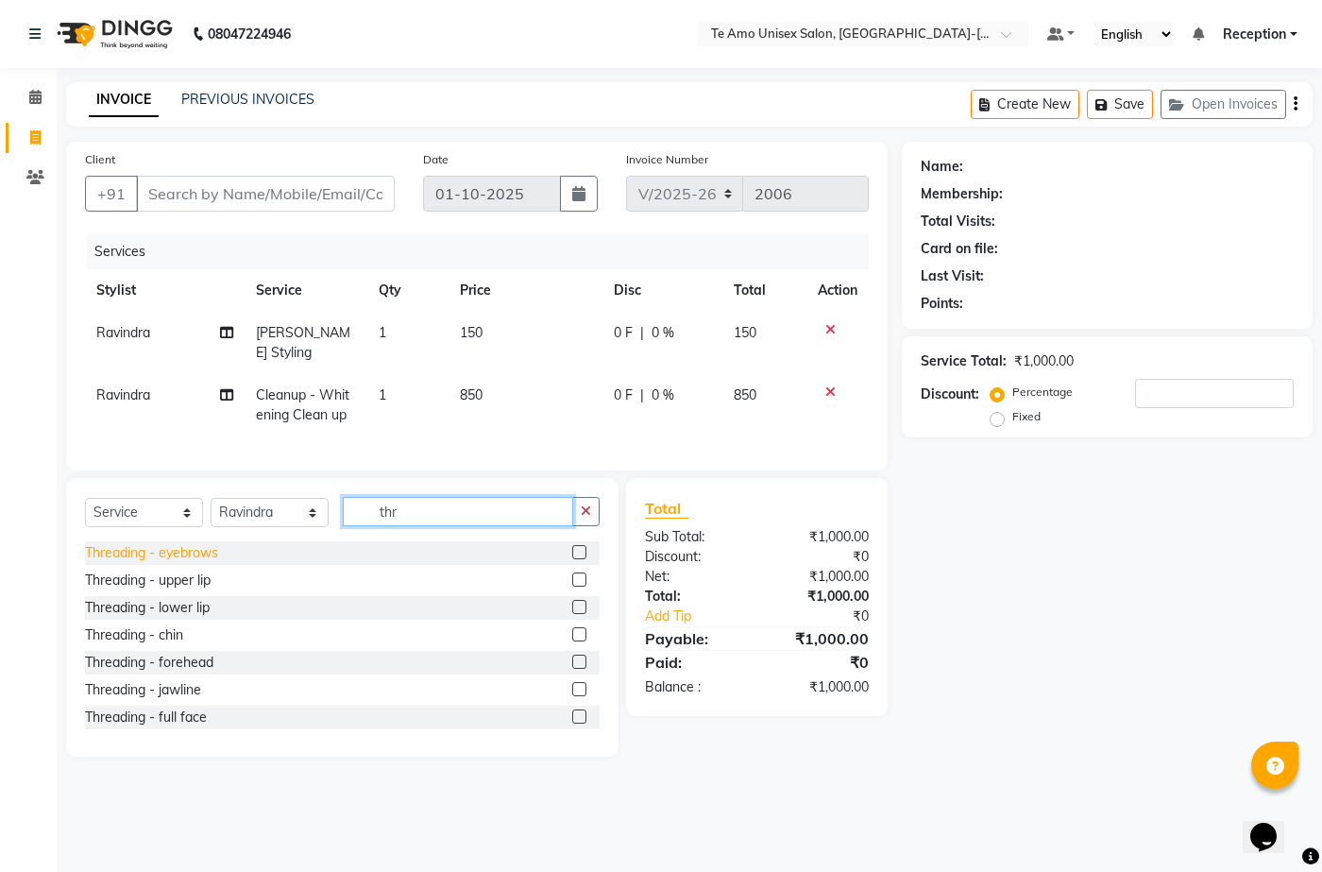
type input "thr"
click at [187, 543] on div "Threading - eyebrows" at bounding box center [151, 553] width 133 height 20
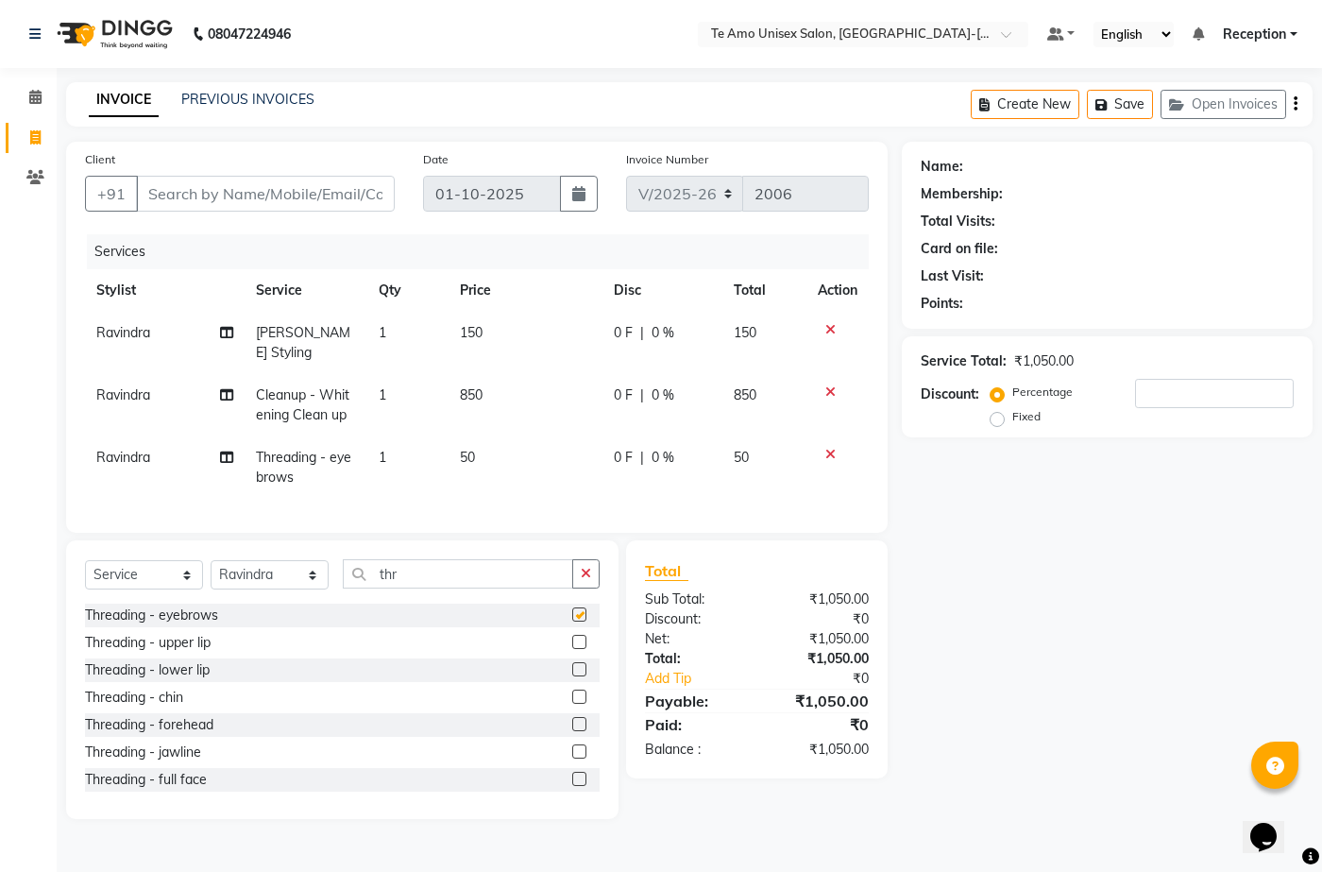
checkbox input "false"
click at [826, 448] on icon at bounding box center [831, 454] width 10 height 13
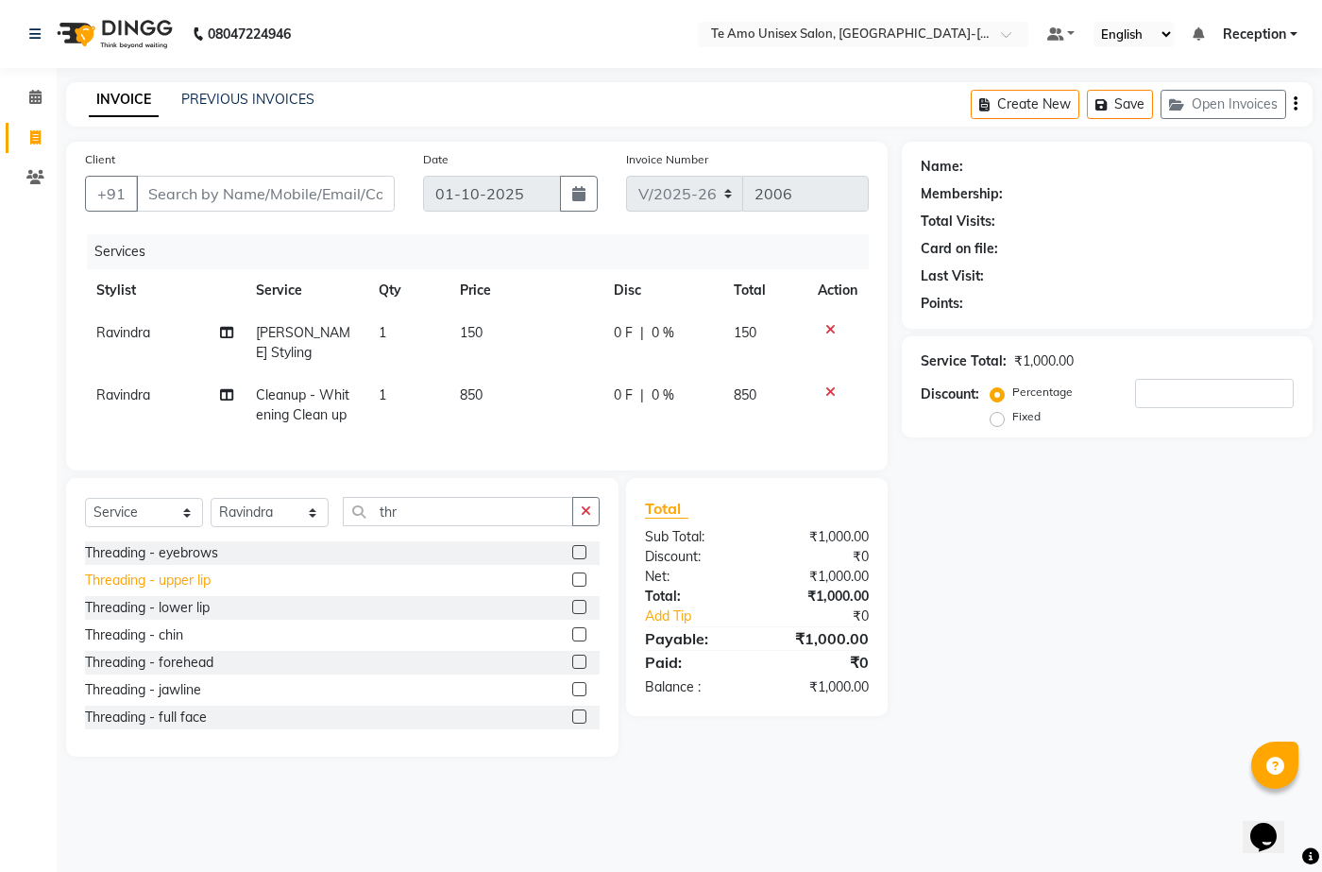
click at [172, 576] on div "Threading - upper lip" at bounding box center [148, 581] width 126 height 20
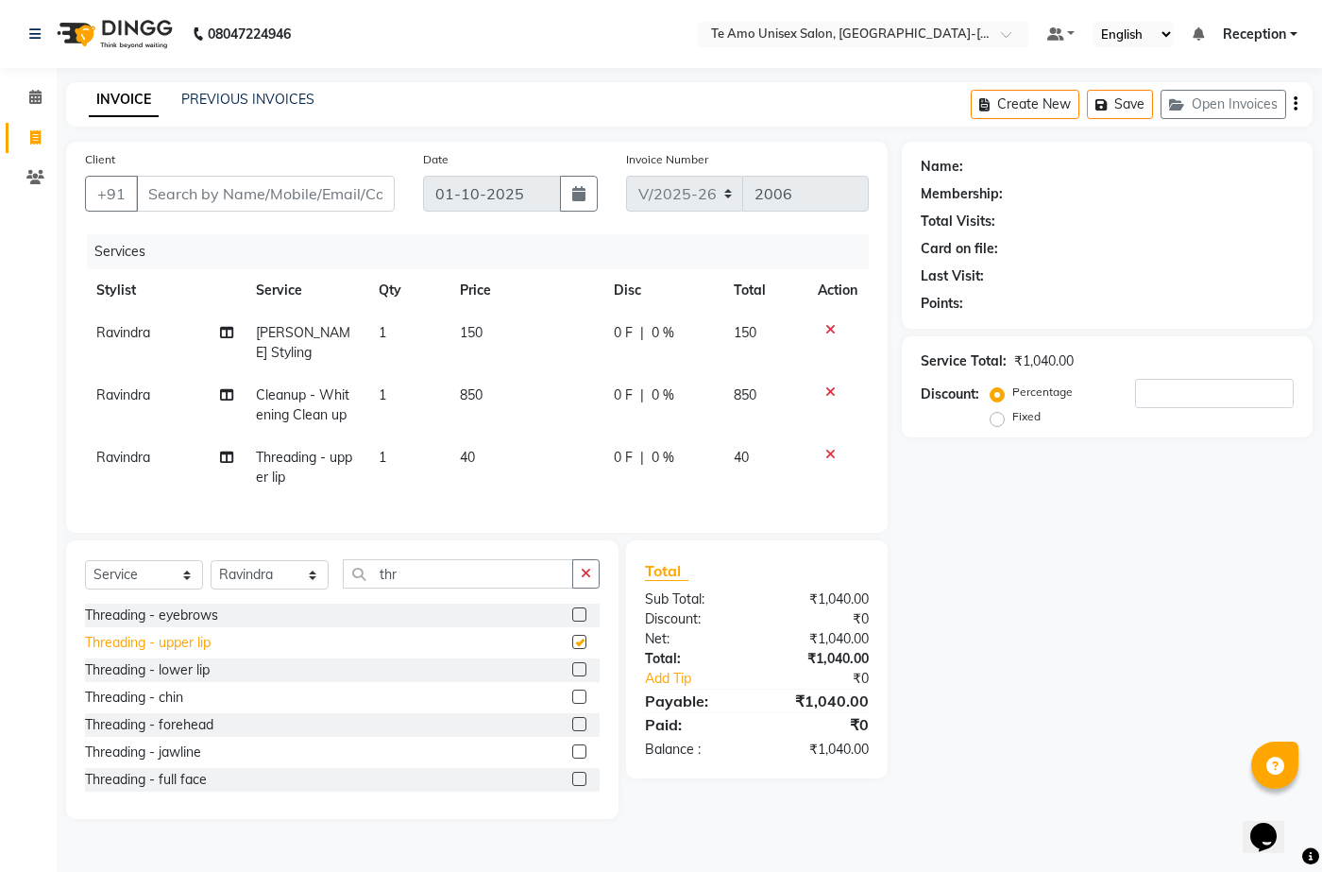
checkbox input "false"
click at [195, 715] on div "Threading - forehead" at bounding box center [149, 725] width 128 height 20
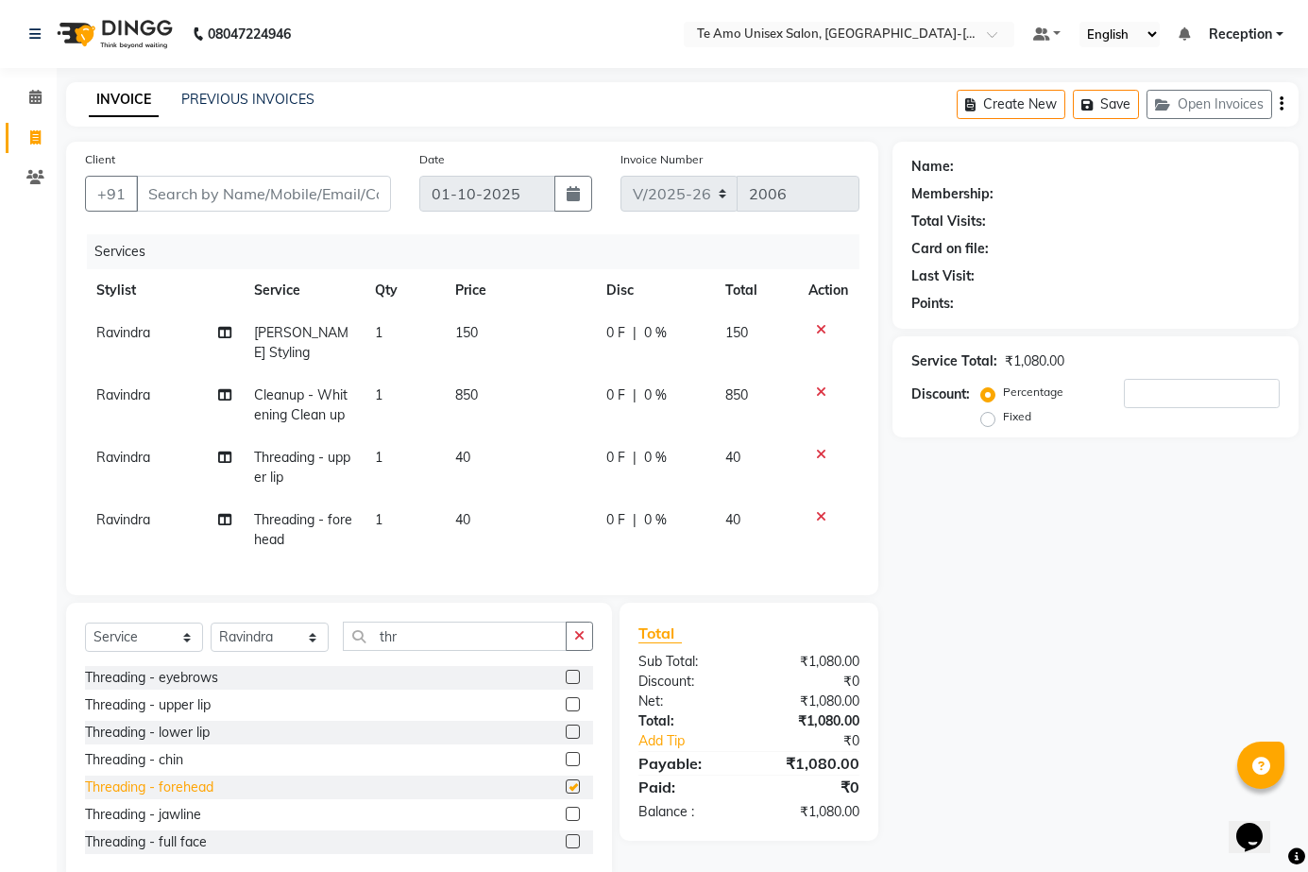
checkbox input "false"
click at [660, 385] on span "0 %" at bounding box center [655, 395] width 23 height 20
select select "92496"
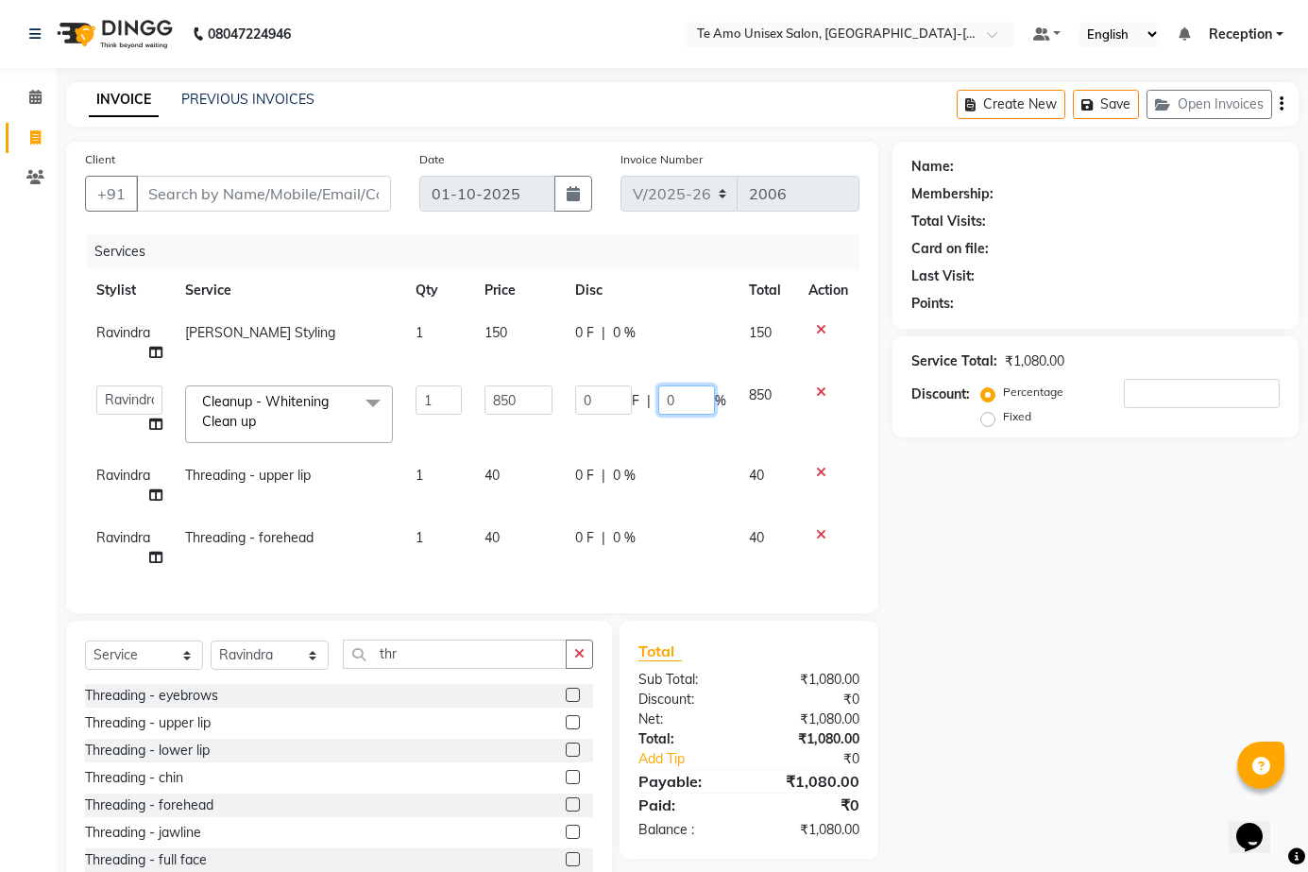
click at [680, 393] on input "0" at bounding box center [686, 399] width 57 height 29
type input "50"
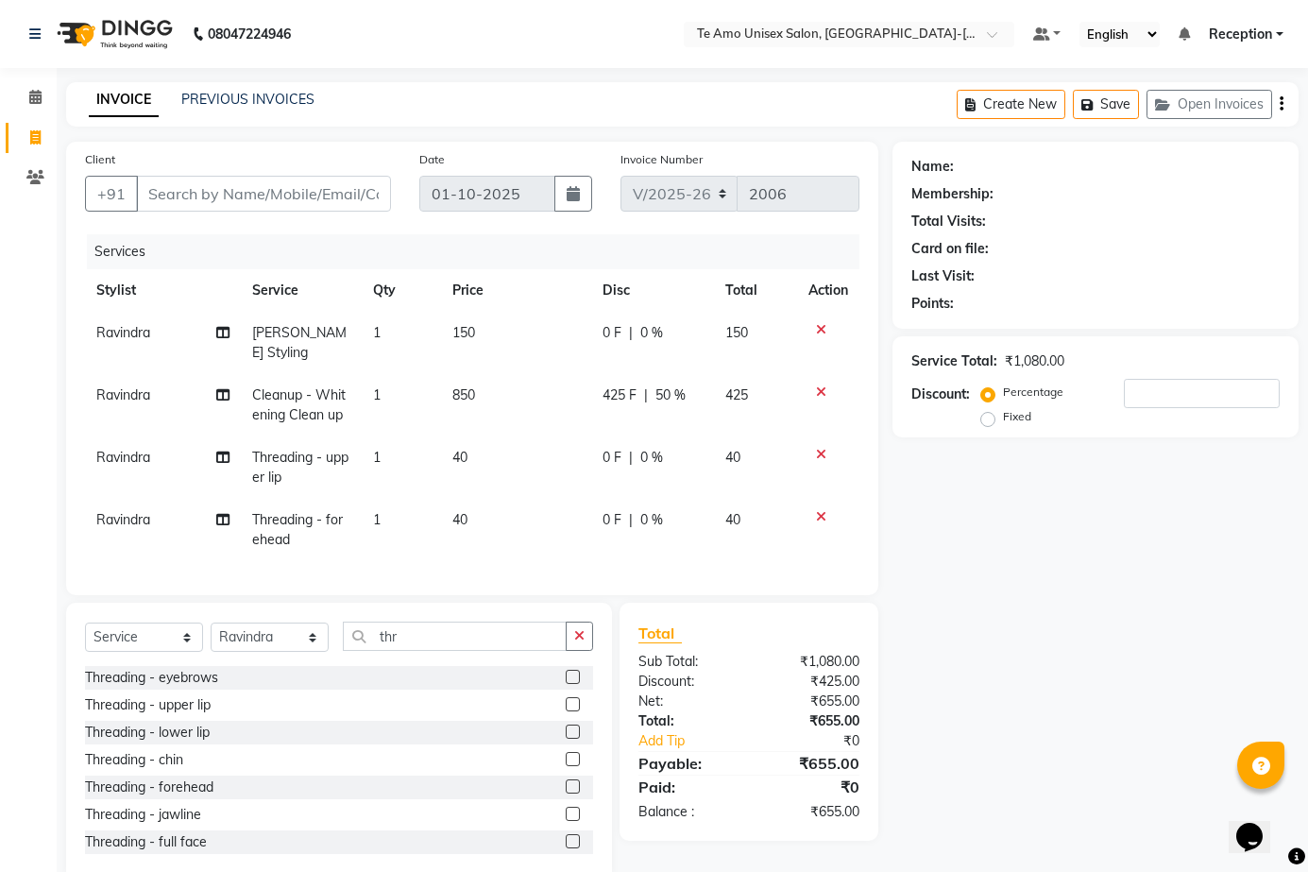
click at [623, 468] on td "0 F | 0 %" at bounding box center [653, 467] width 124 height 62
select select "92496"
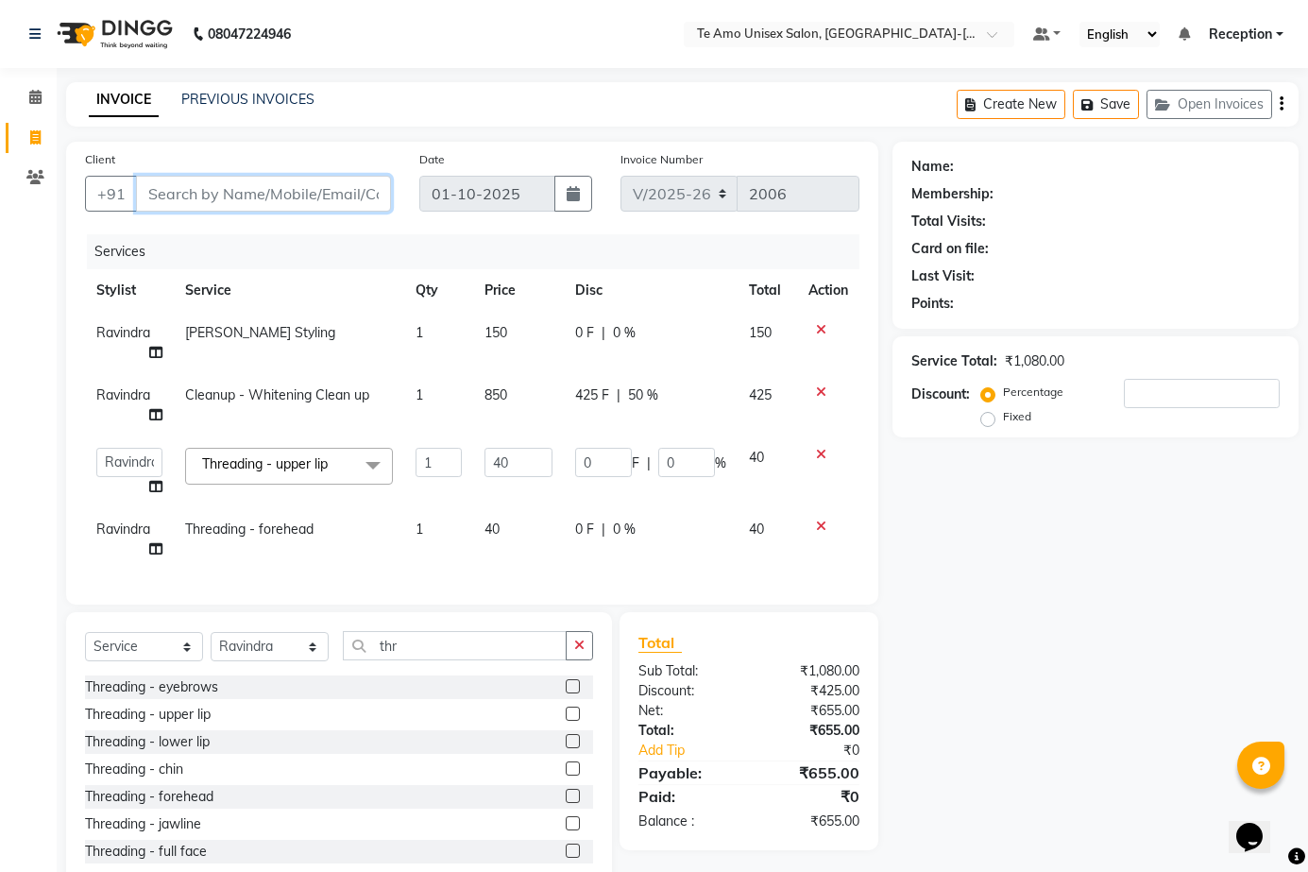
click at [357, 189] on input "Client" at bounding box center [263, 194] width 255 height 36
type input "9"
type input "0"
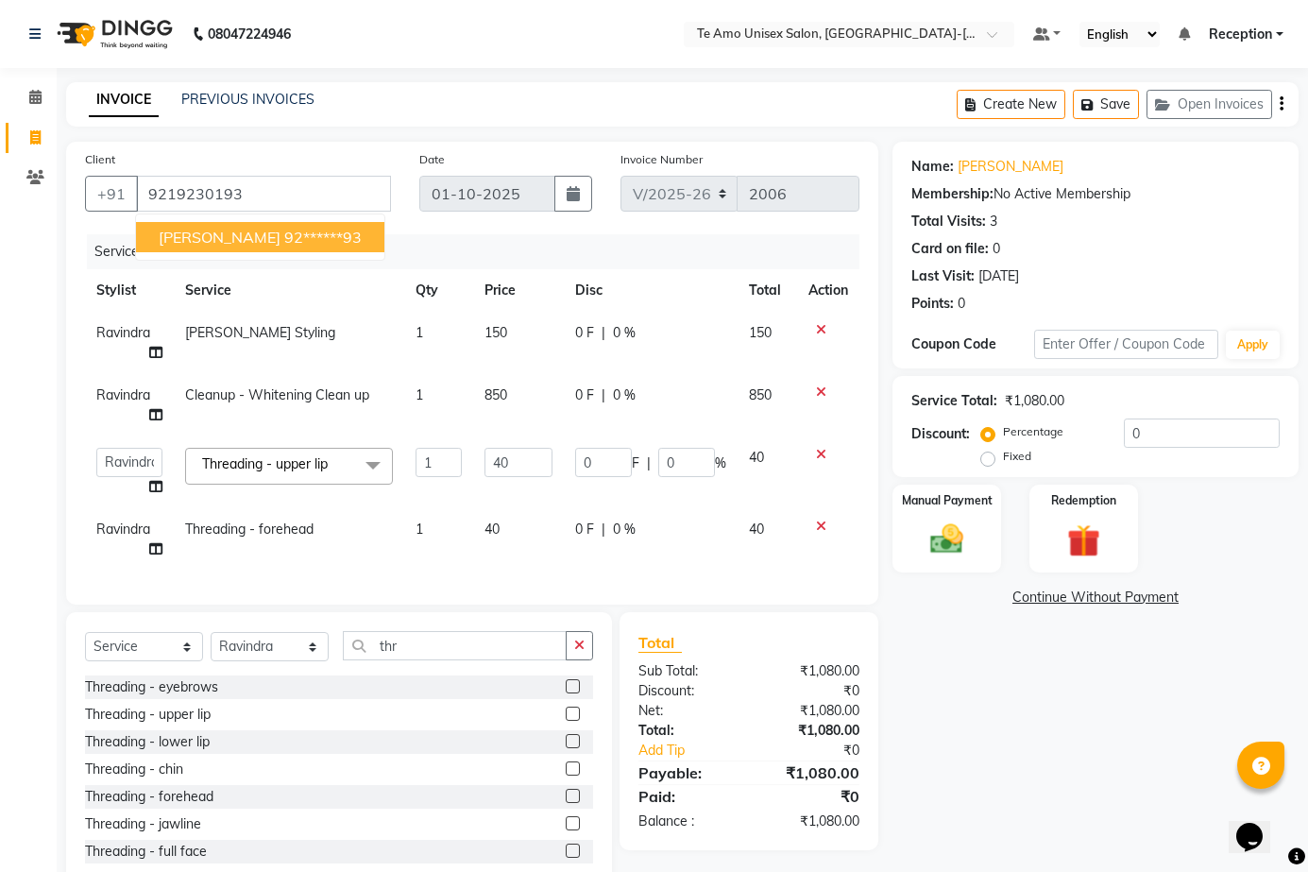
click at [310, 237] on ngb-highlight "92******93" at bounding box center [322, 237] width 77 height 19
type input "92******93"
click at [611, 385] on div "0 F | 0 %" at bounding box center [650, 395] width 151 height 20
select select "92496"
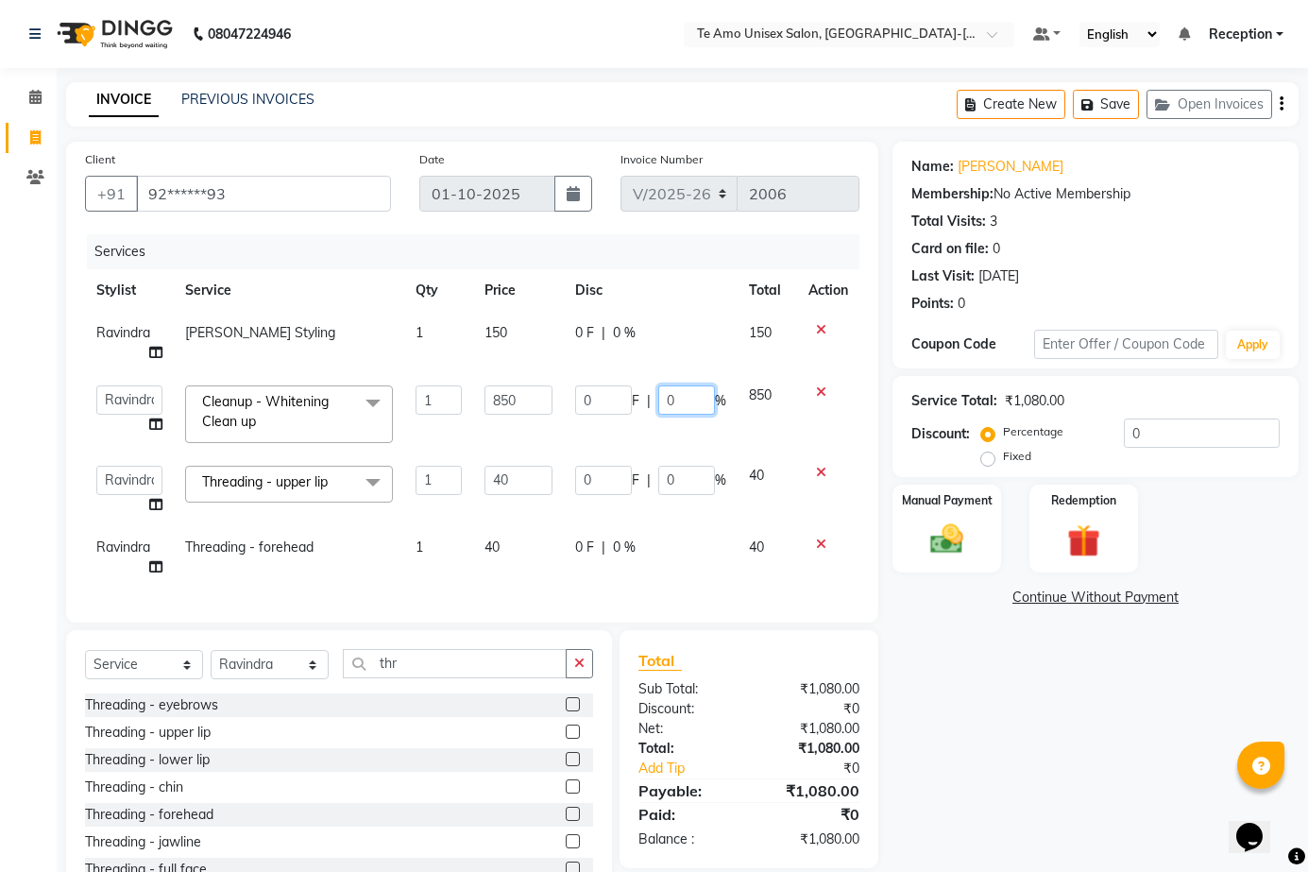
click at [673, 403] on input "0" at bounding box center [686, 399] width 57 height 29
type input "50"
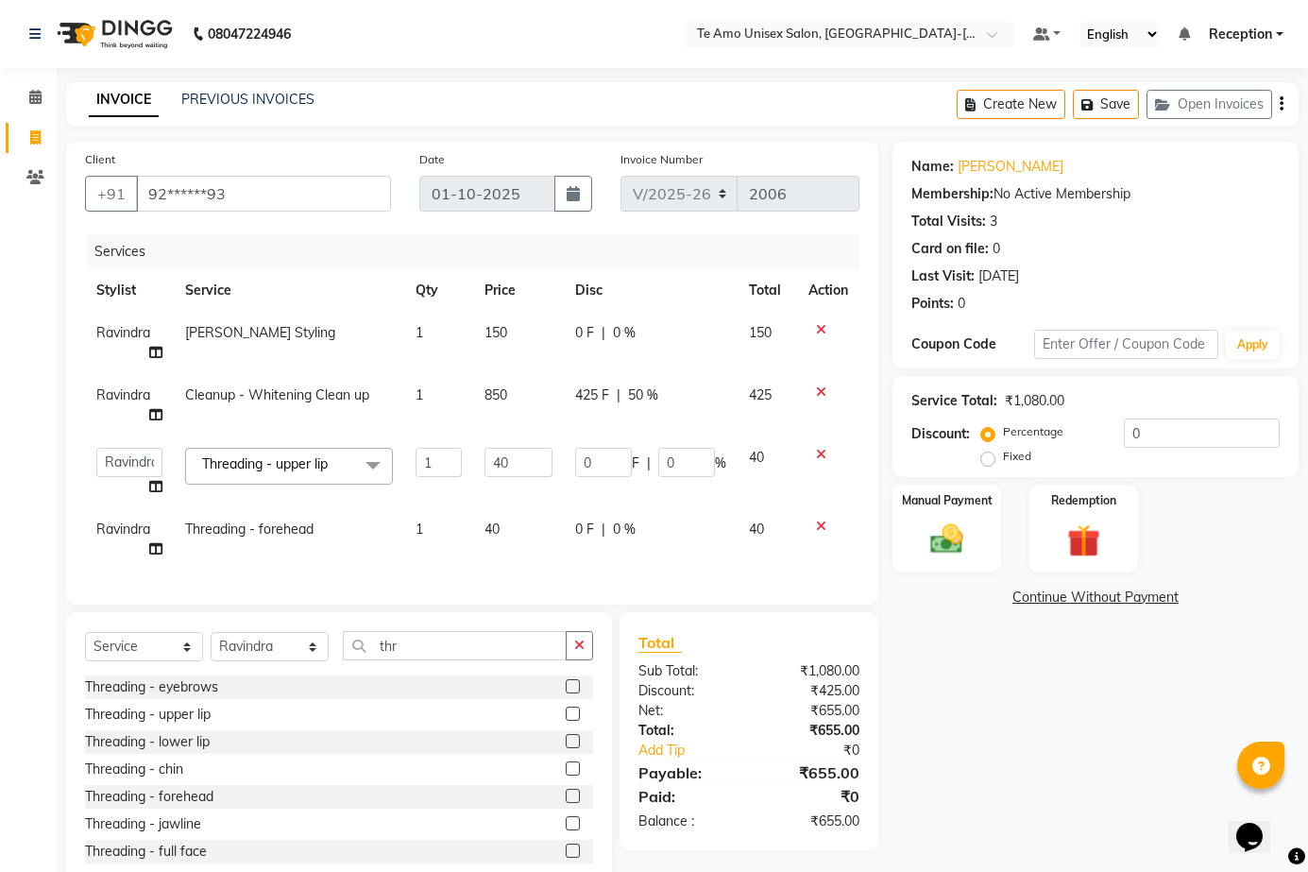
click at [973, 690] on div "Name: [PERSON_NAME] Membership: No Active Membership Total Visits: 3 Card on fi…" at bounding box center [1103, 516] width 420 height 749
click at [145, 395] on span "Ravindra" at bounding box center [123, 394] width 54 height 17
select select "92496"
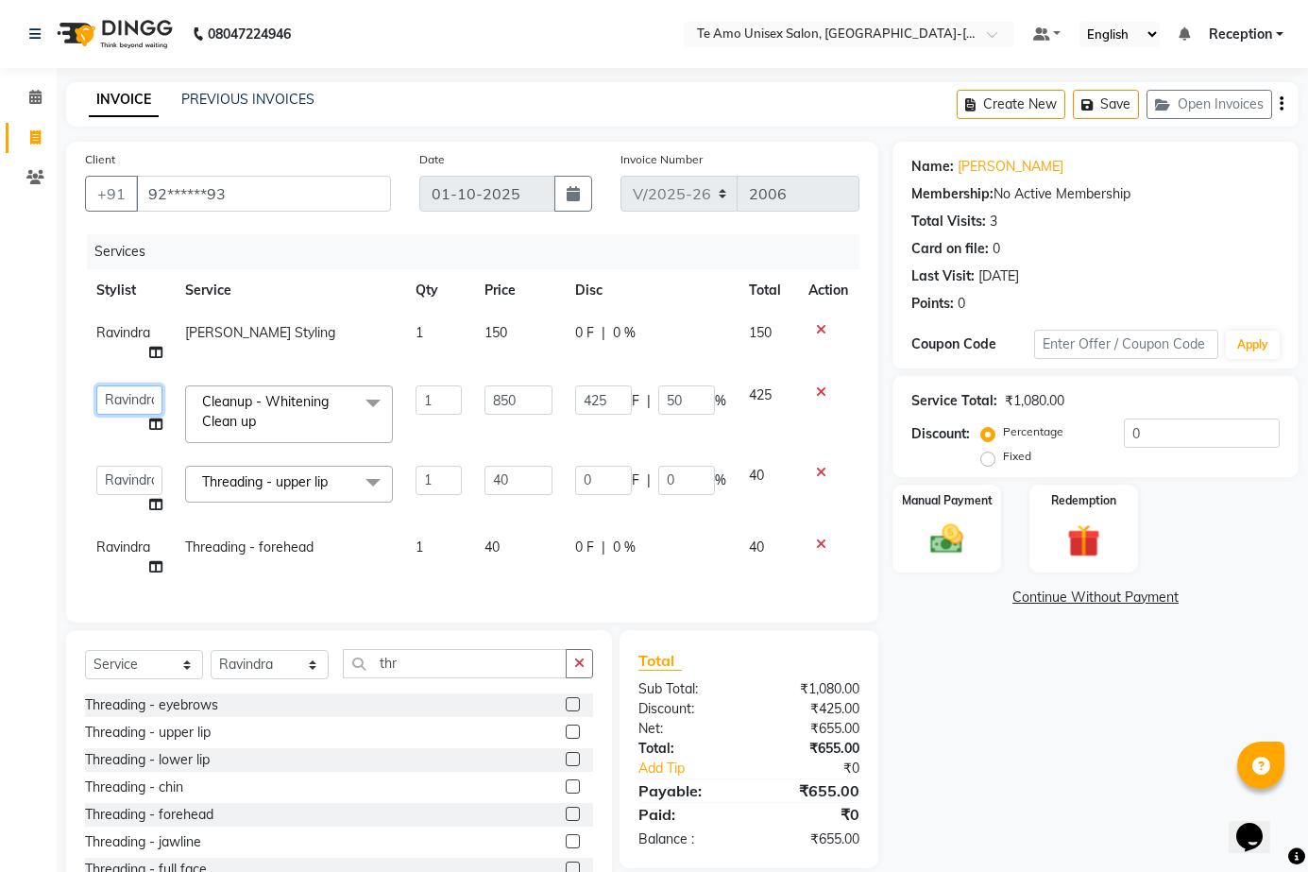
click at [145, 387] on select "[PERSON_NAME] [PERSON_NAME] Manager [PERSON_NAME] Reception [PERSON_NAME] [PERS…" at bounding box center [129, 399] width 66 height 29
select select "73962"
click at [133, 482] on select "[PERSON_NAME] [PERSON_NAME] Manager [PERSON_NAME] Reception [PERSON_NAME] [PERS…" at bounding box center [129, 480] width 66 height 29
click at [96, 466] on select "[PERSON_NAME] [PERSON_NAME] Manager [PERSON_NAME] Reception [PERSON_NAME] [PERS…" at bounding box center [129, 480] width 66 height 29
click at [128, 486] on select "[PERSON_NAME] [PERSON_NAME] Manager [PERSON_NAME] Reception [PERSON_NAME] [PERS…" at bounding box center [129, 480] width 66 height 29
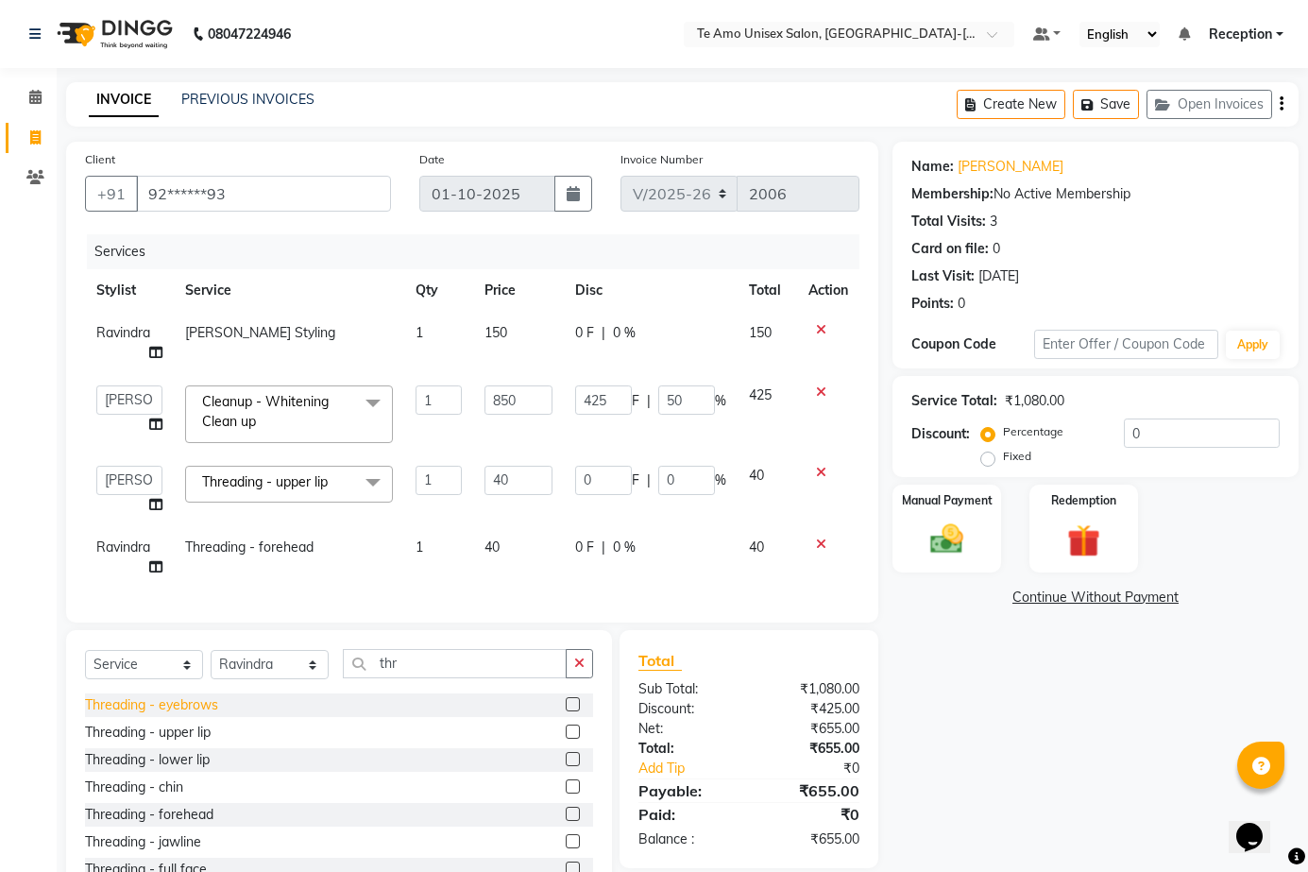
select select "73962"
click at [149, 549] on span "Ravindra" at bounding box center [123, 546] width 54 height 17
select select "92496"
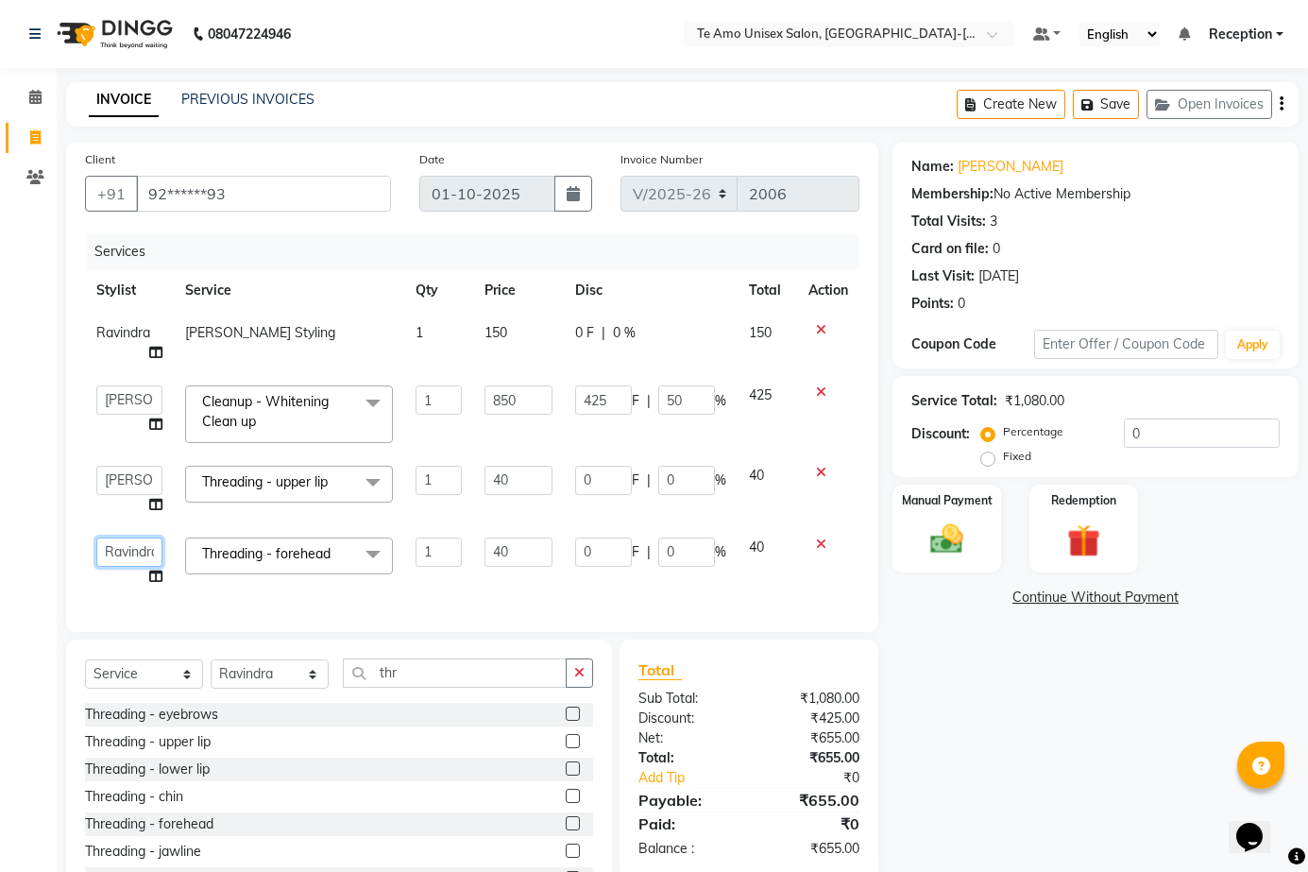
click at [149, 549] on select "[PERSON_NAME] [PERSON_NAME] Manager [PERSON_NAME] Reception [PERSON_NAME] [PERS…" at bounding box center [129, 551] width 66 height 29
select select "73962"
click at [951, 528] on img at bounding box center [947, 539] width 56 height 39
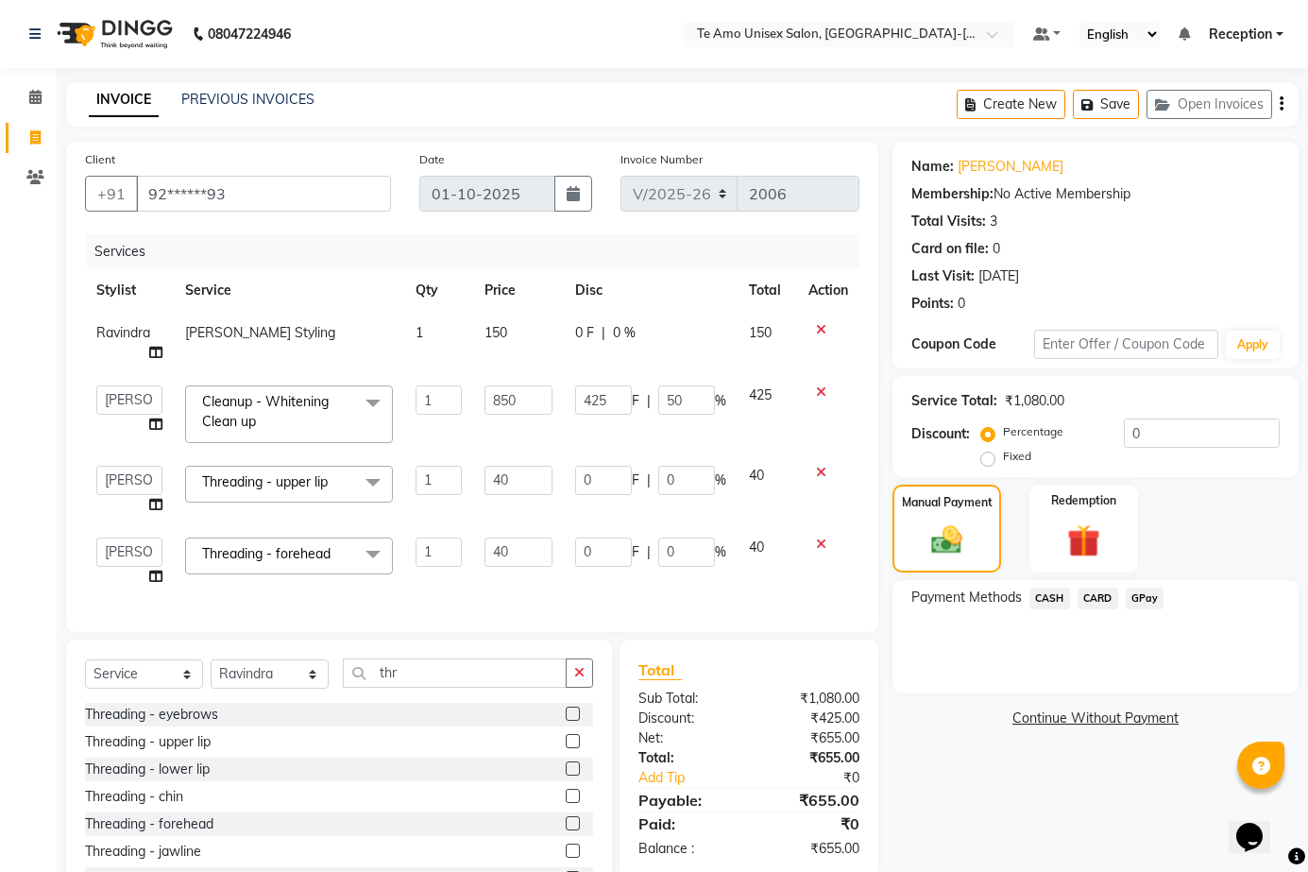
click at [1142, 594] on span "GPay" at bounding box center [1145, 599] width 39 height 22
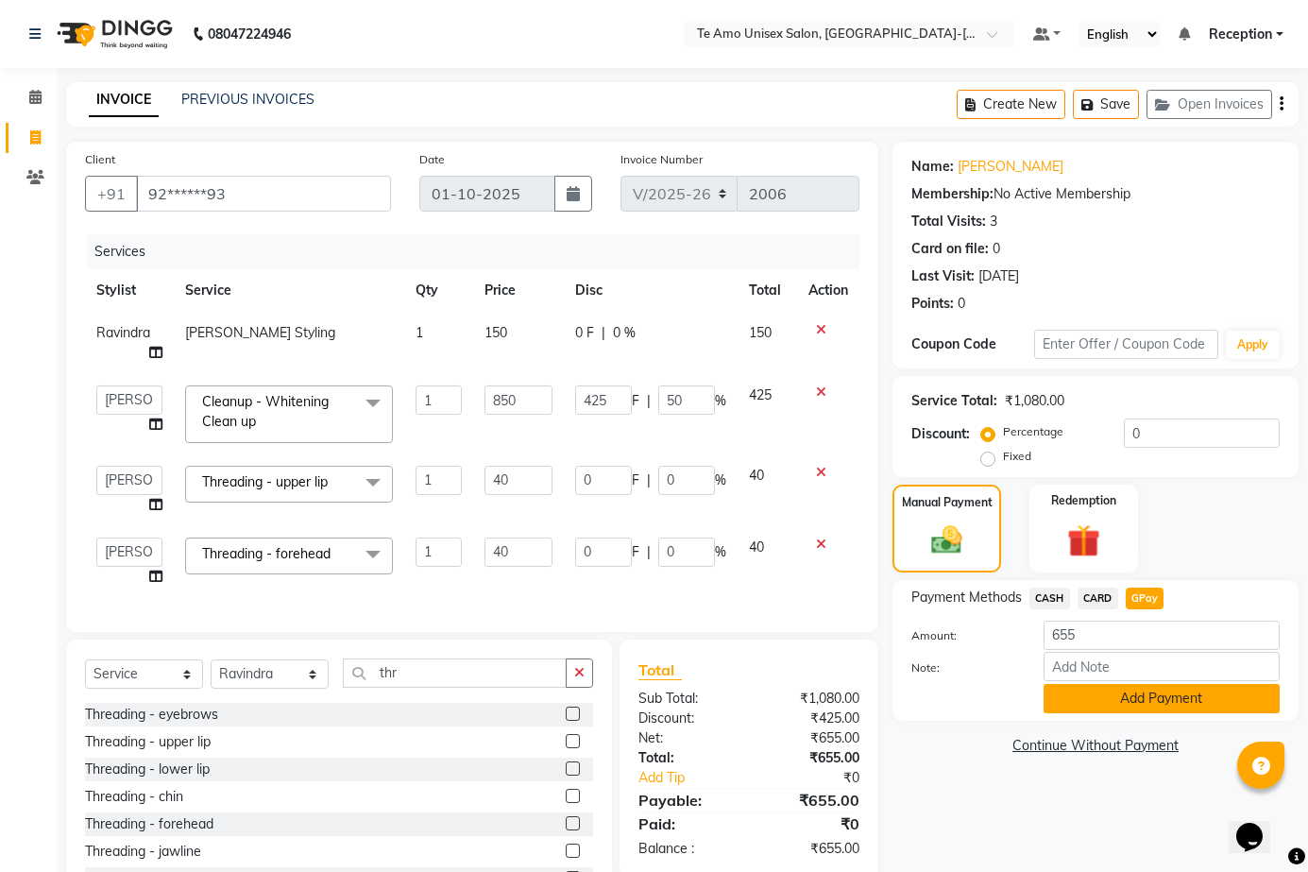
click at [1100, 697] on button "Add Payment" at bounding box center [1162, 698] width 236 height 29
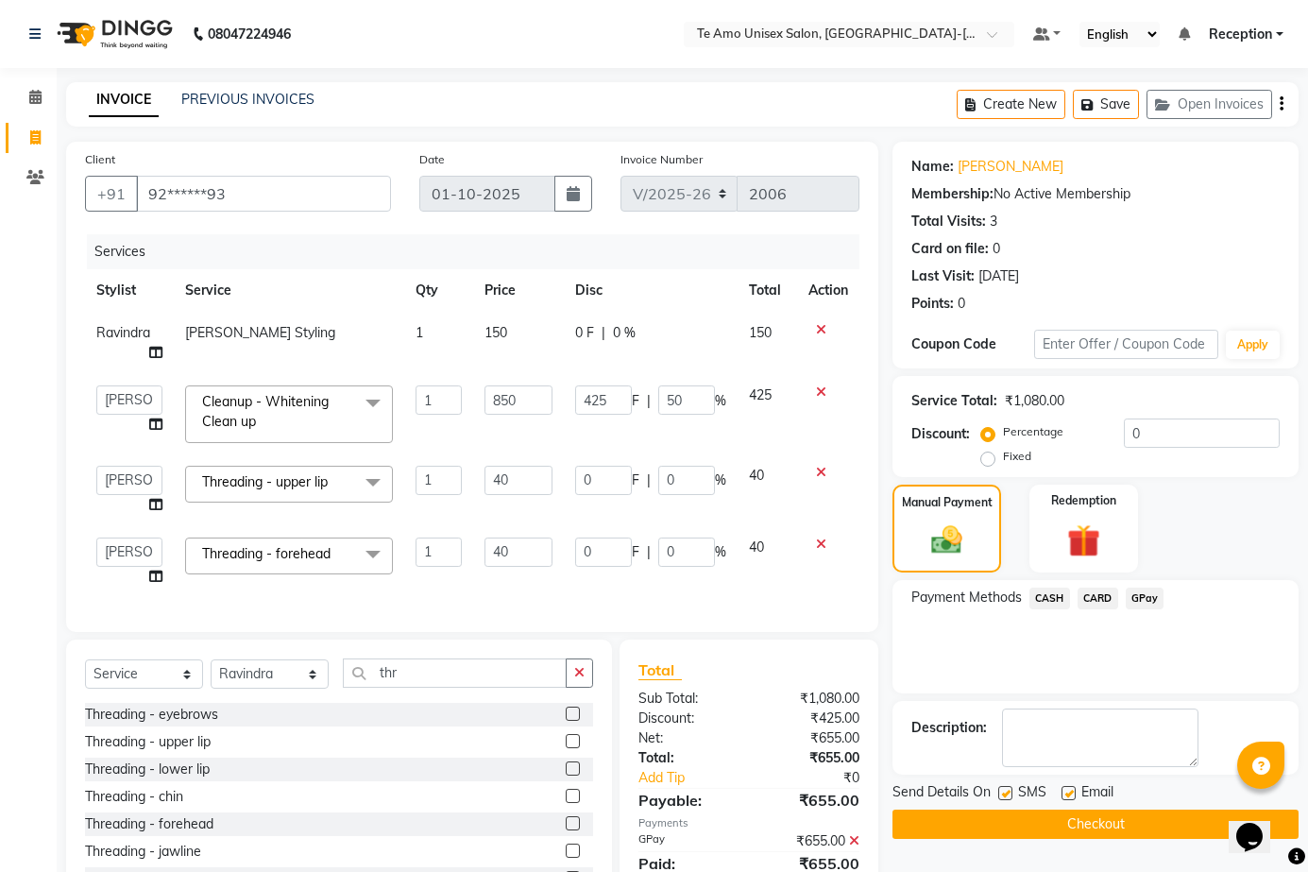
click at [1006, 786] on label at bounding box center [1005, 793] width 14 height 14
click at [1006, 788] on input "checkbox" at bounding box center [1004, 794] width 12 height 12
checkbox input "false"
click at [1049, 825] on button "Checkout" at bounding box center [1096, 824] width 406 height 29
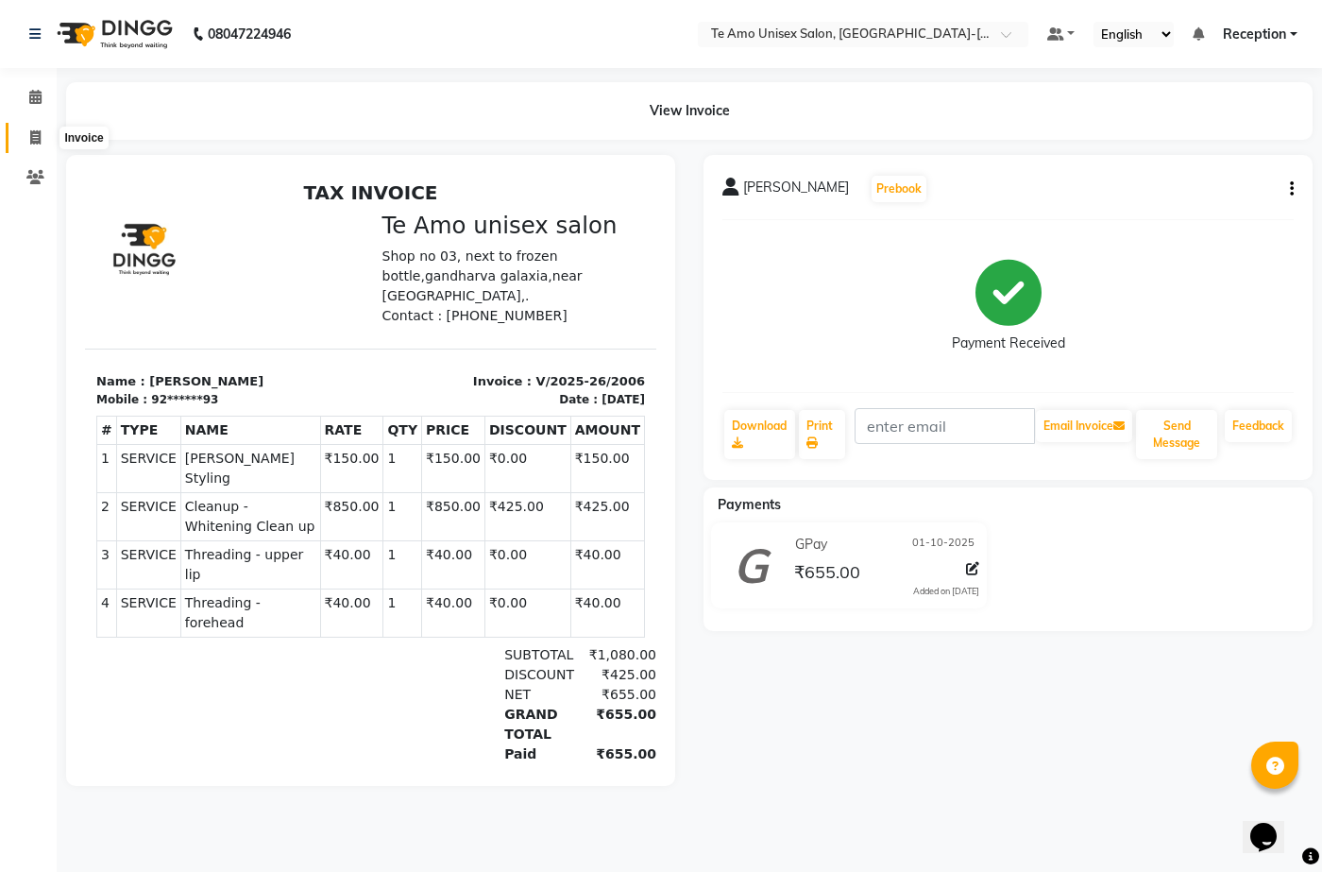
click at [47, 138] on span at bounding box center [35, 139] width 33 height 22
select select "7836"
select select "service"
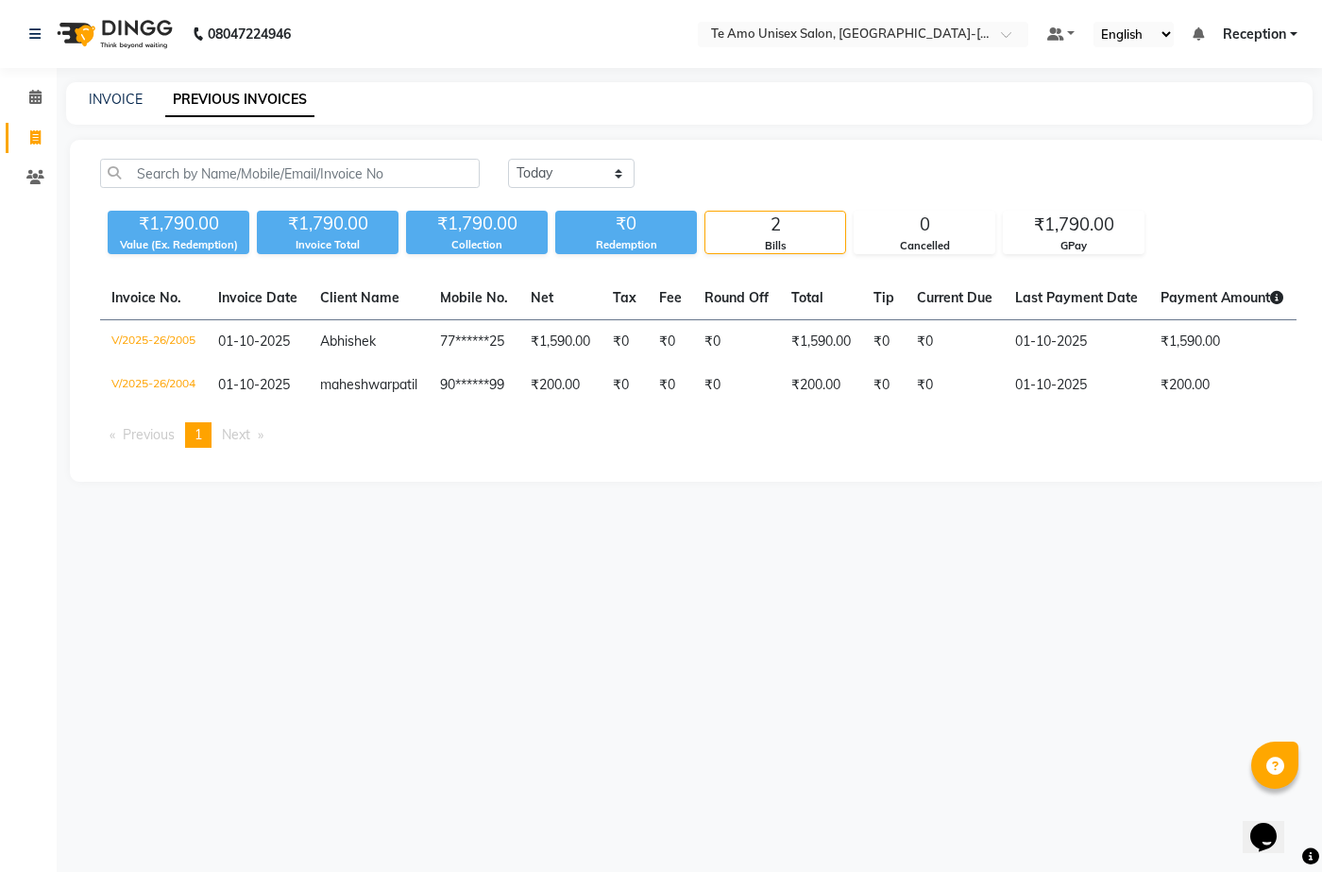
click at [130, 87] on div "INVOICE PREVIOUS INVOICES" at bounding box center [689, 103] width 1247 height 43
click at [130, 88] on div "INVOICE PREVIOUS INVOICES" at bounding box center [689, 103] width 1247 height 43
click at [112, 105] on link "INVOICE" at bounding box center [116, 99] width 54 height 17
select select "7836"
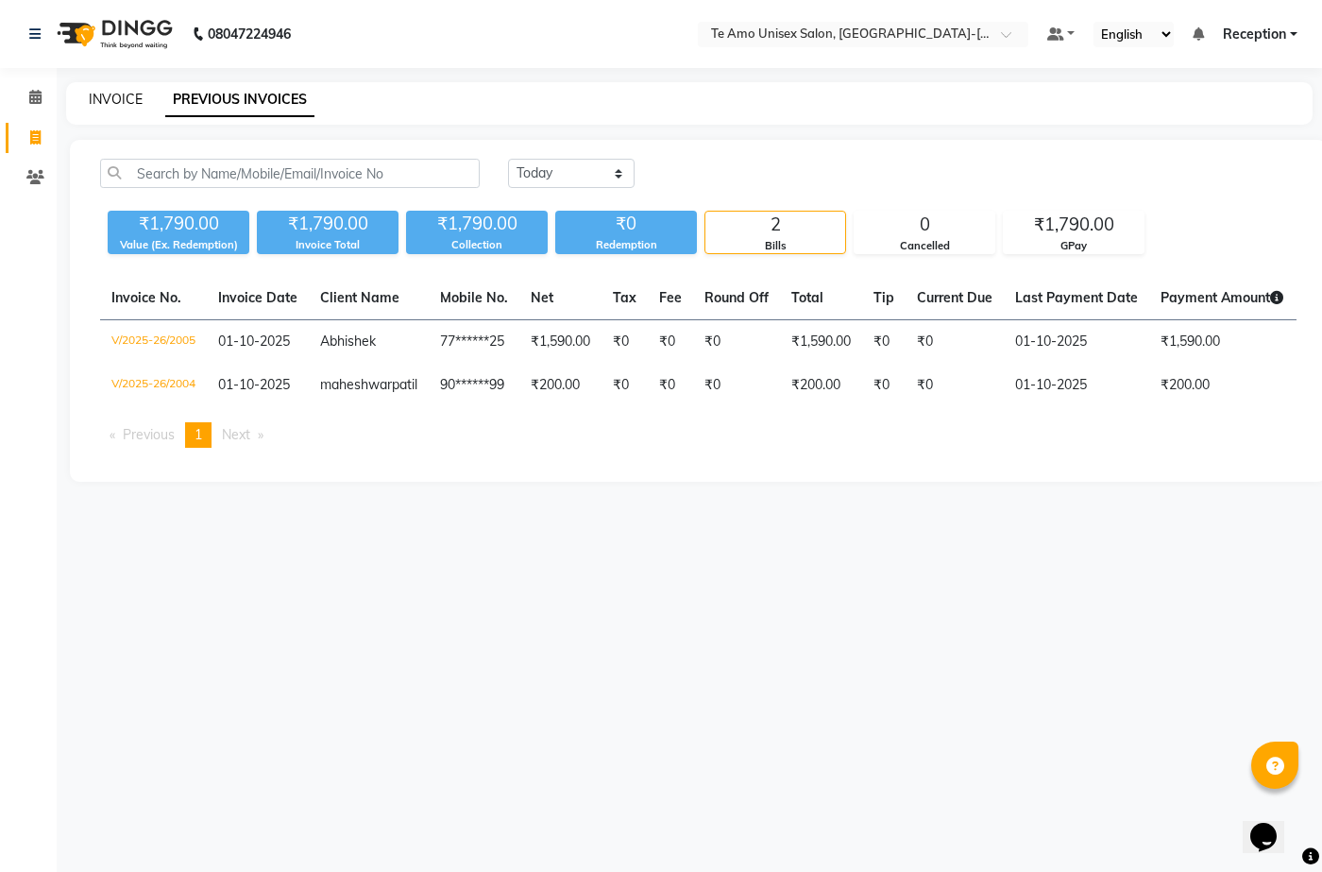
select select "service"
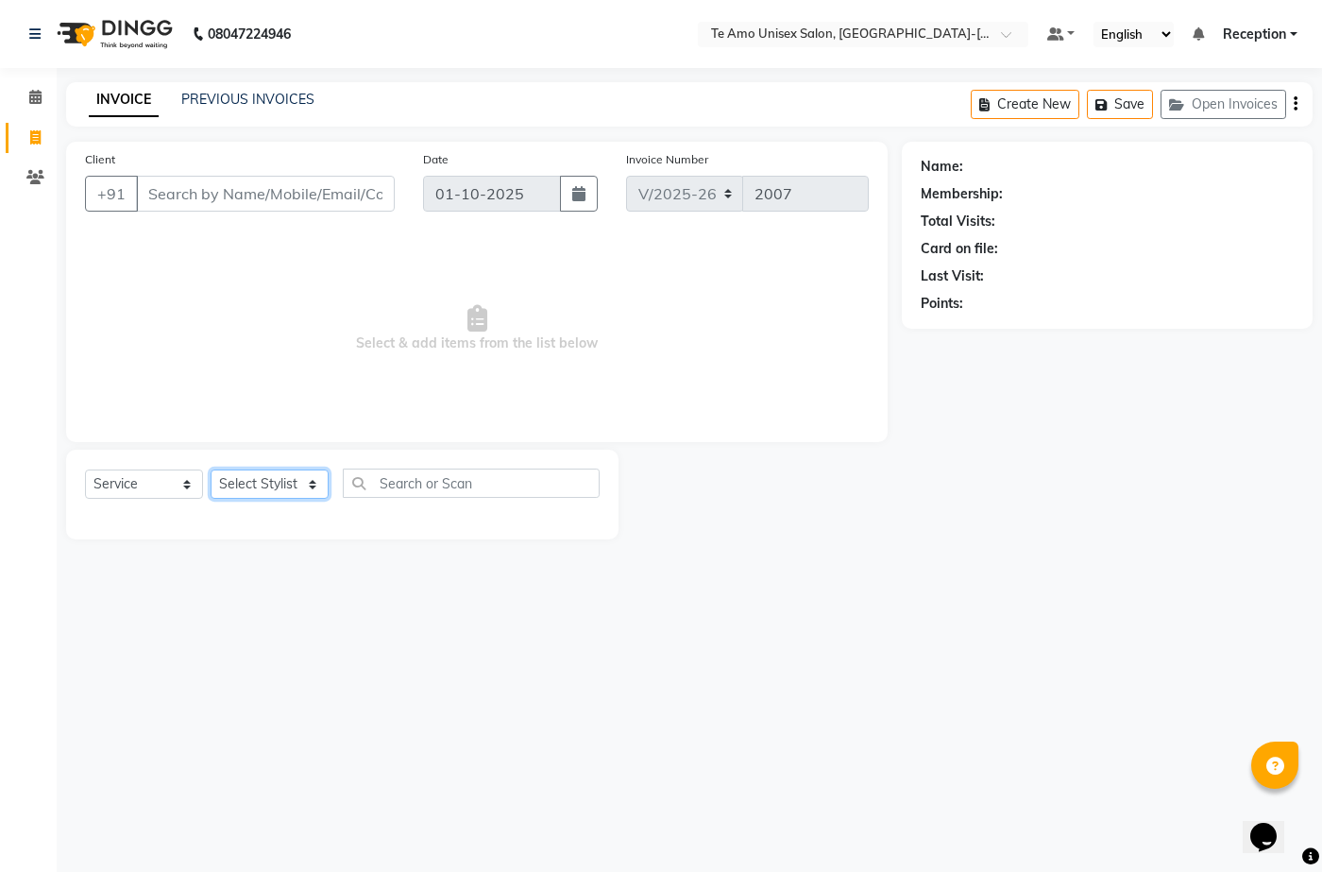
click at [296, 483] on select "Select Stylist [PERSON_NAME] [PERSON_NAME] Manager [PERSON_NAME] Reception [PER…" at bounding box center [270, 483] width 118 height 29
click at [280, 476] on select "Select Stylist [PERSON_NAME] [PERSON_NAME] Manager [PERSON_NAME] Reception [PER…" at bounding box center [270, 483] width 118 height 29
click at [283, 481] on select "Select Stylist [PERSON_NAME] [PERSON_NAME] Manager [PERSON_NAME] Reception [PER…" at bounding box center [270, 483] width 118 height 29
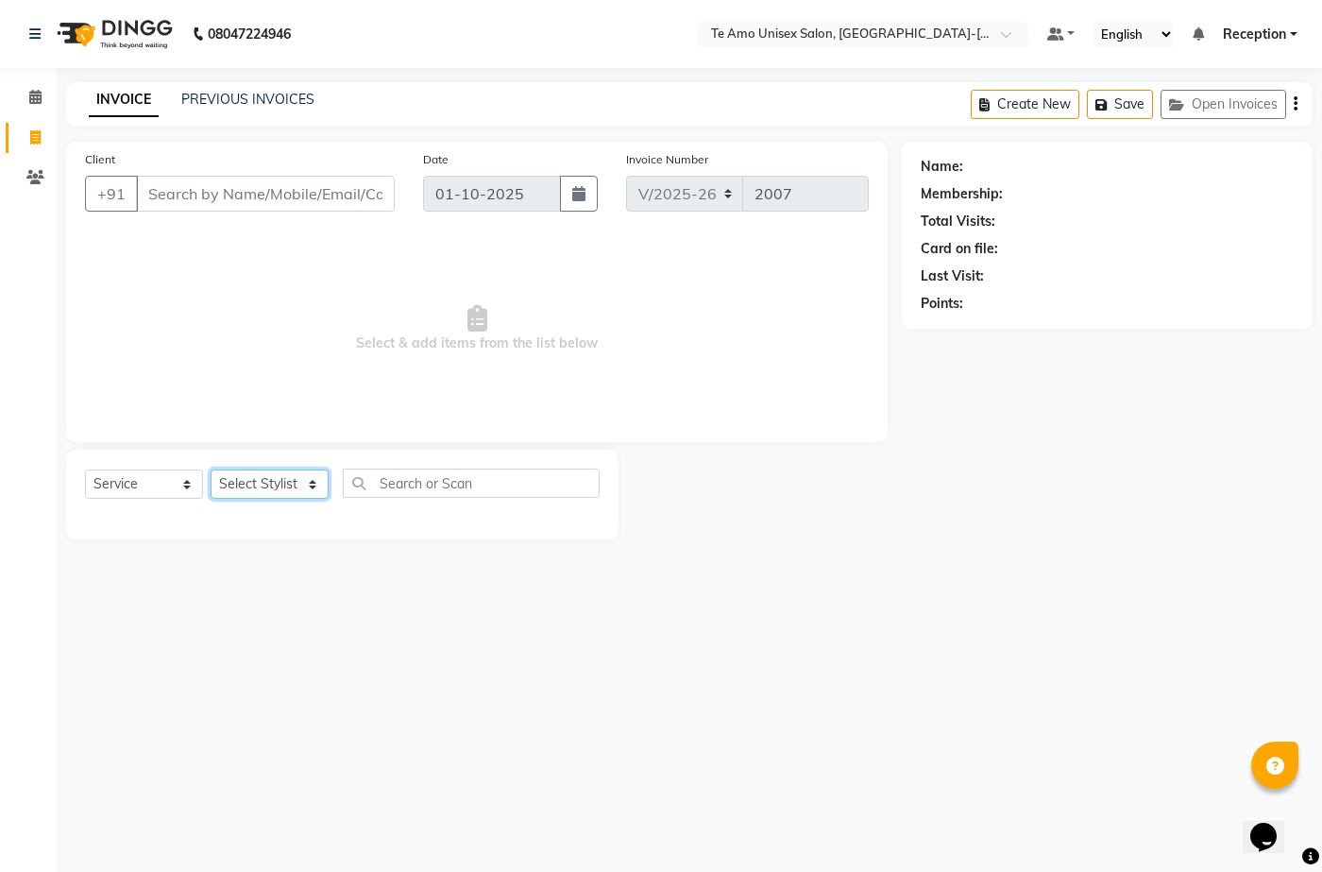
select select "92496"
click at [211, 469] on select "Select Stylist [PERSON_NAME] [PERSON_NAME] Manager [PERSON_NAME] Reception [PER…" at bounding box center [270, 483] width 118 height 29
click at [275, 520] on div at bounding box center [342, 517] width 515 height 8
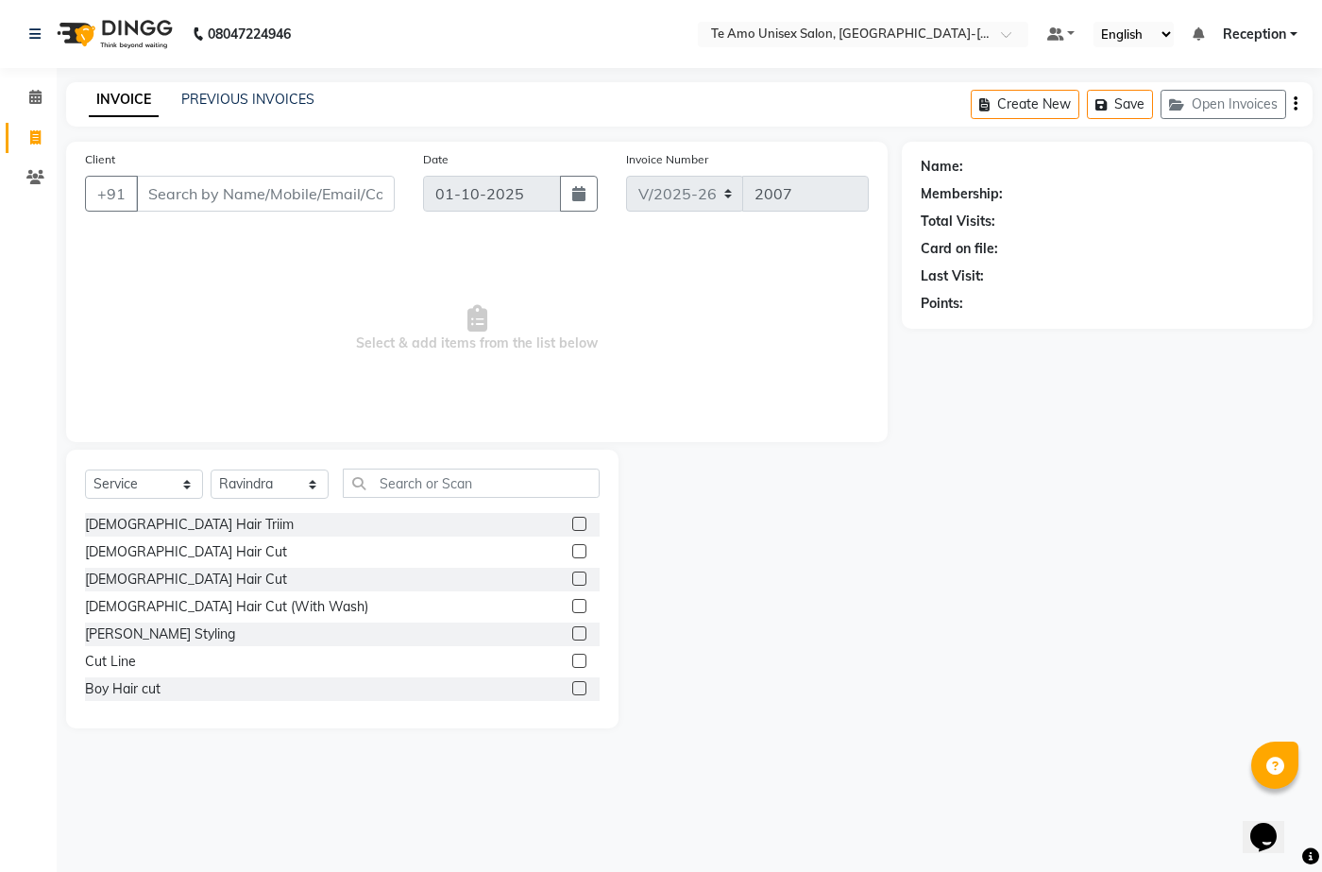
click at [401, 501] on div "Select Service Product Membership Package Voucher Prepaid Gift Card Select Styl…" at bounding box center [342, 491] width 515 height 44
click at [404, 484] on input "text" at bounding box center [471, 483] width 257 height 29
click at [128, 683] on div "Boy Hair cut" at bounding box center [123, 689] width 76 height 20
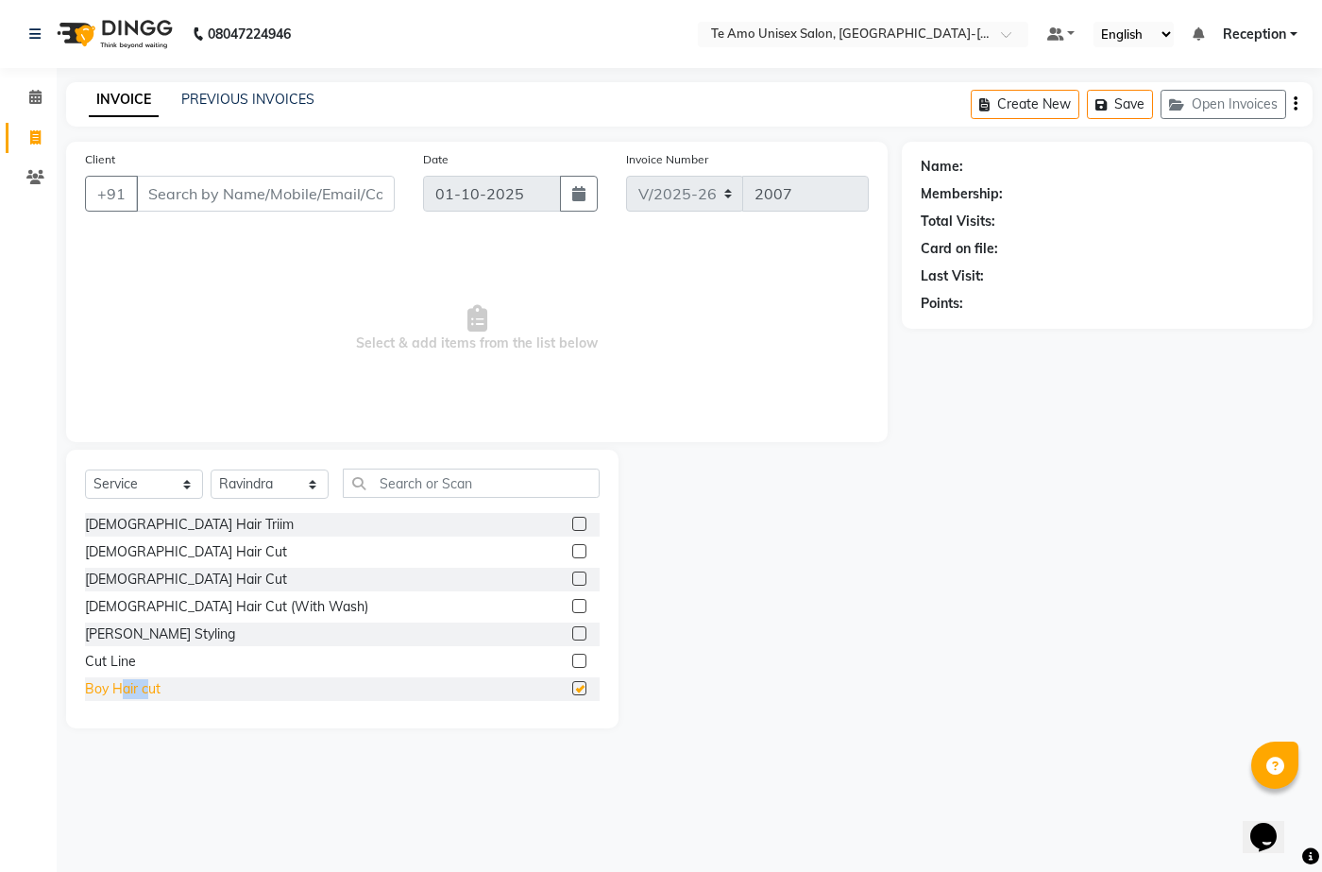
click at [128, 683] on div "Boy Hair cut" at bounding box center [123, 689] width 76 height 20
checkbox input "false"
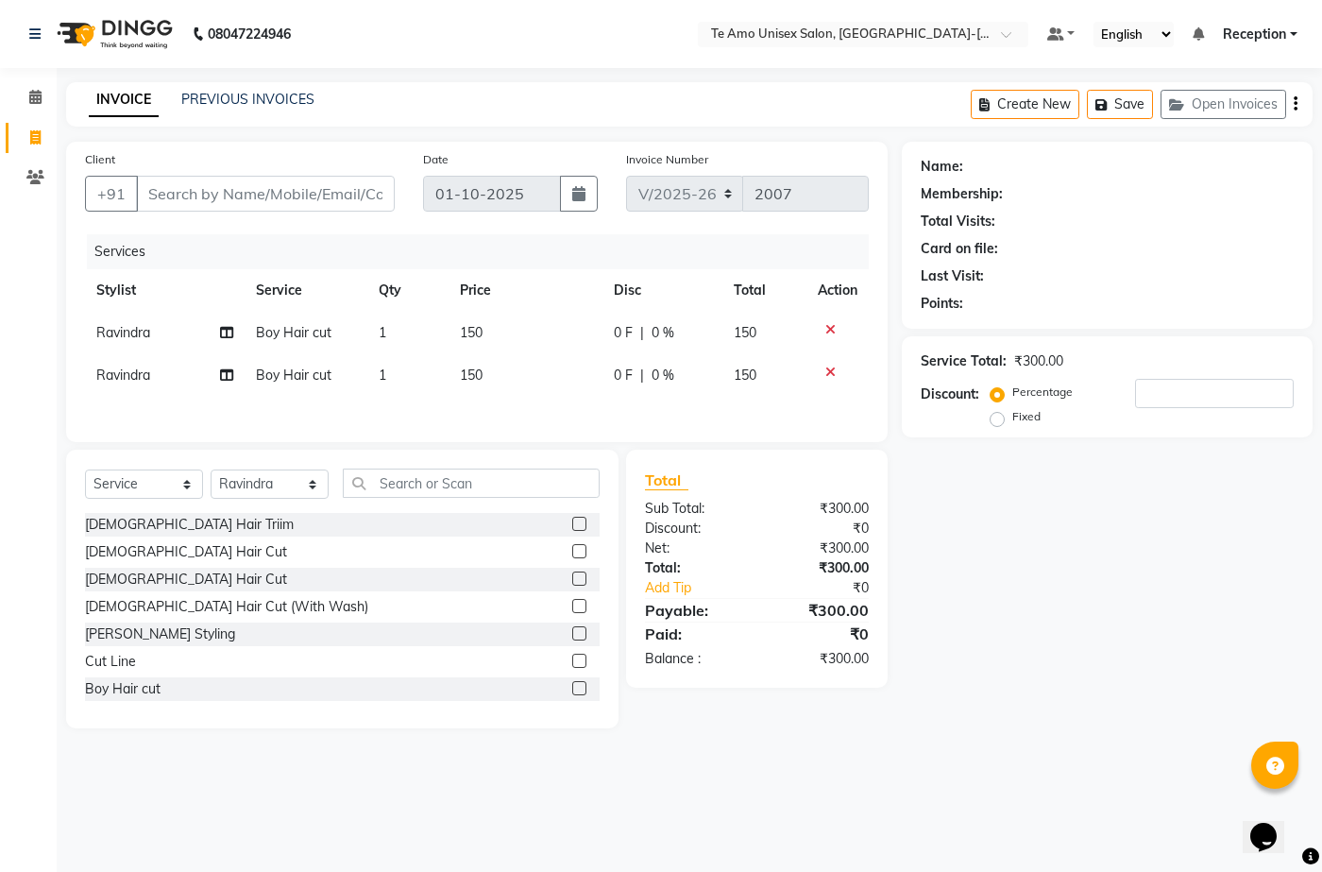
click at [834, 379] on td at bounding box center [838, 375] width 62 height 43
click at [829, 368] on icon at bounding box center [831, 372] width 10 height 13
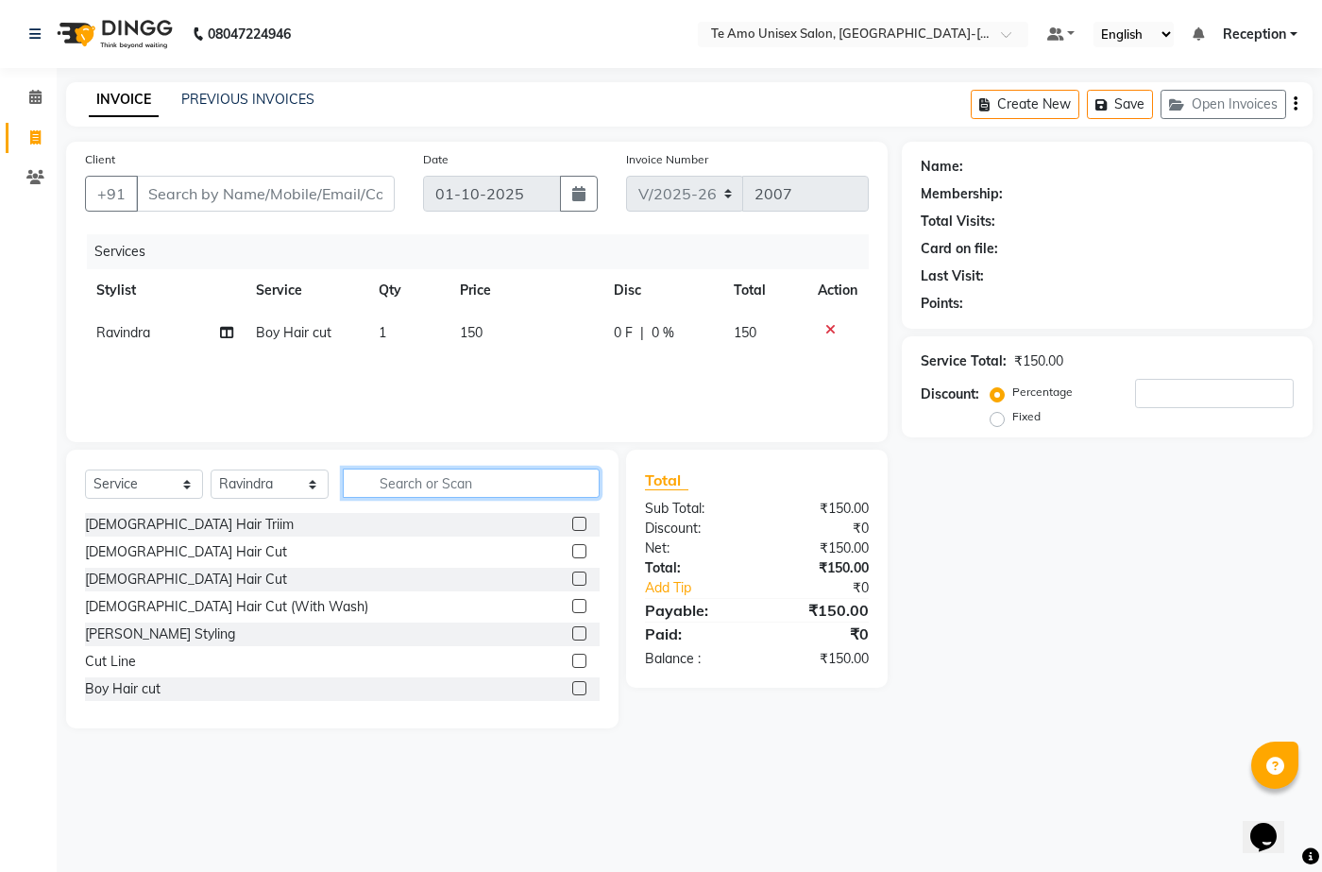
click at [426, 475] on input "text" at bounding box center [471, 483] width 257 height 29
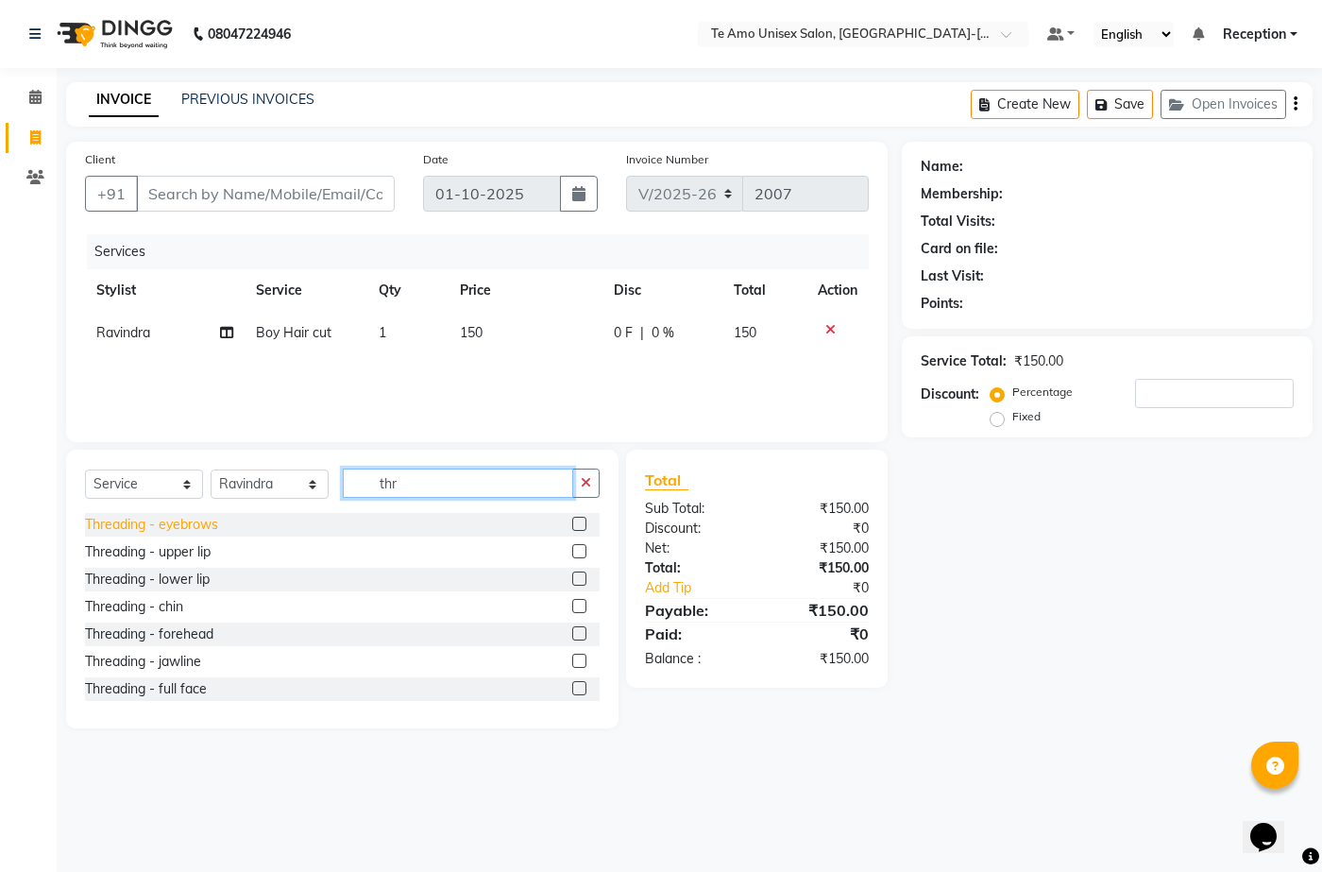
type input "thr"
click at [146, 517] on div "Threading - eyebrows" at bounding box center [151, 525] width 133 height 20
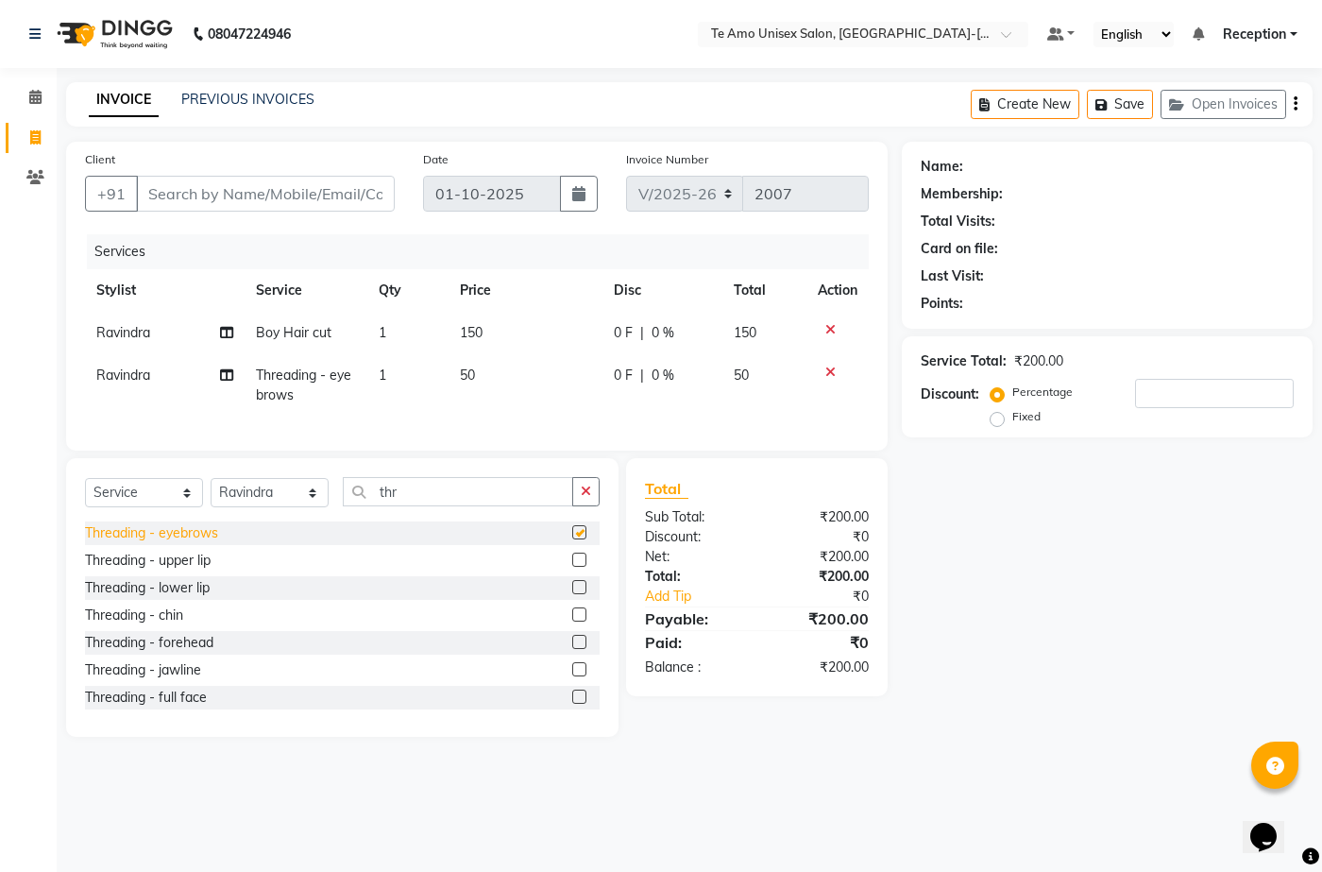
checkbox input "false"
click at [173, 571] on div "Threading - upper lip" at bounding box center [148, 561] width 126 height 20
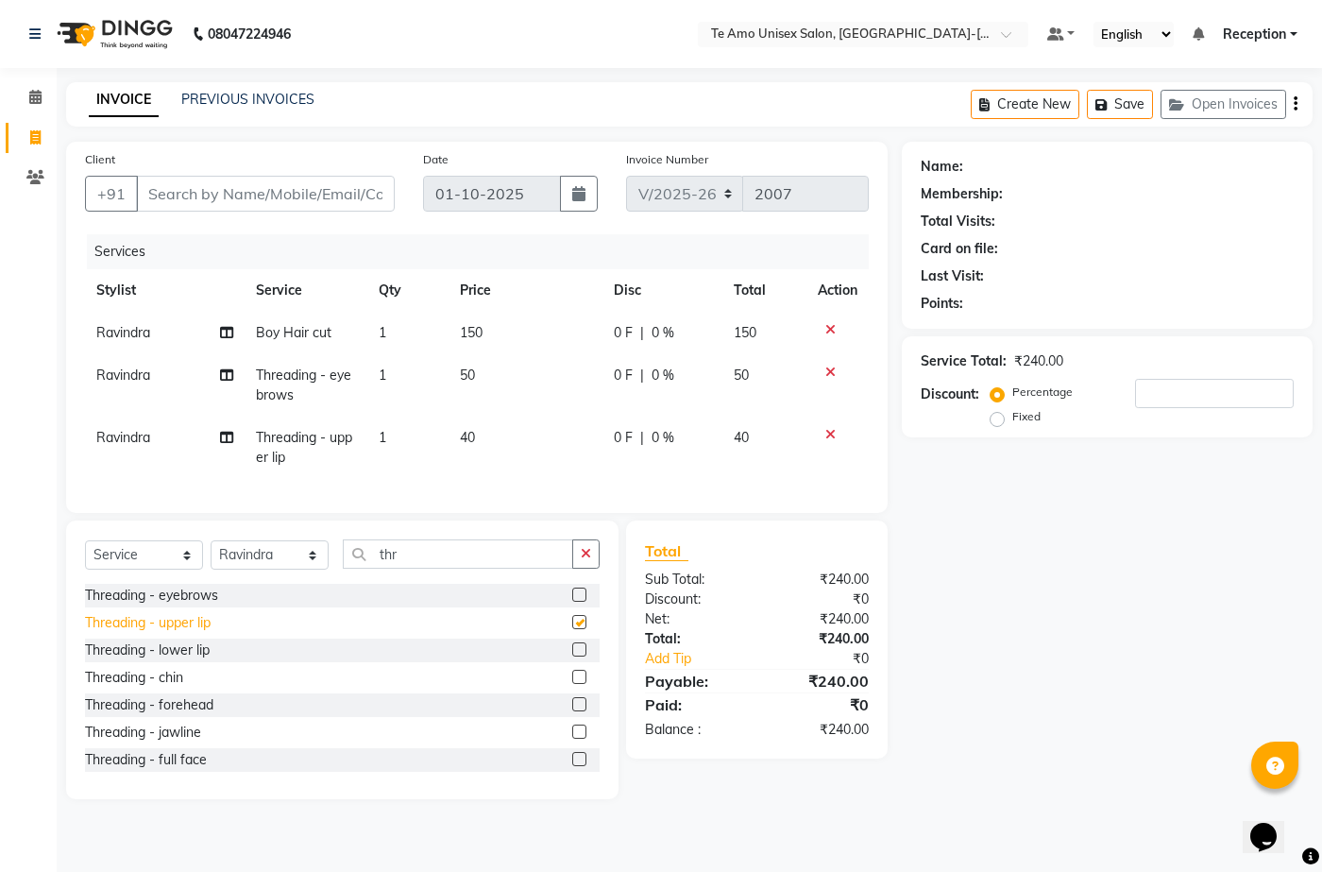
checkbox input "false"
click at [364, 199] on input "Client" at bounding box center [265, 194] width 259 height 36
type input "9"
type input "0"
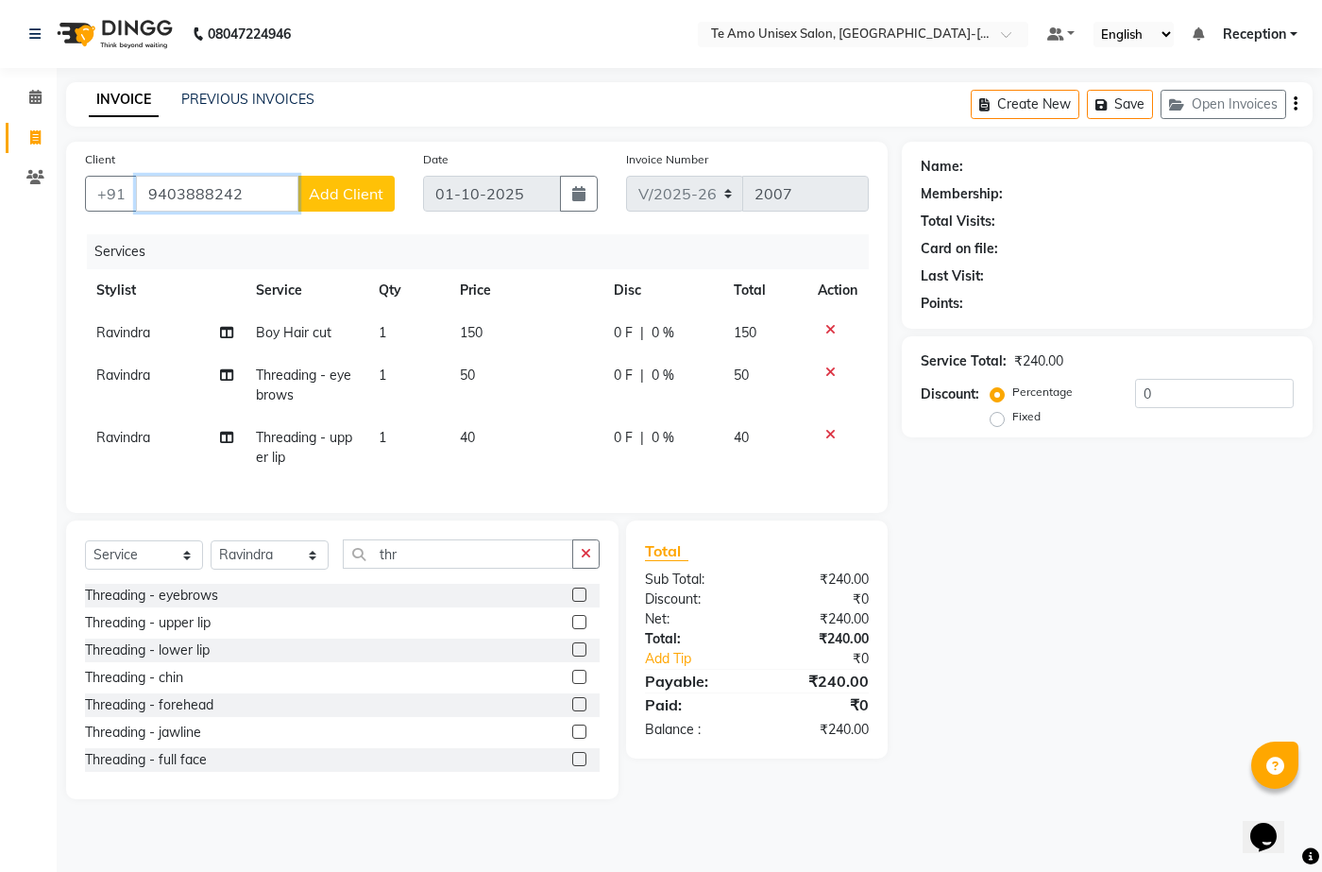
type input "9403888242"
click at [328, 191] on span "Add Client" at bounding box center [346, 193] width 75 height 19
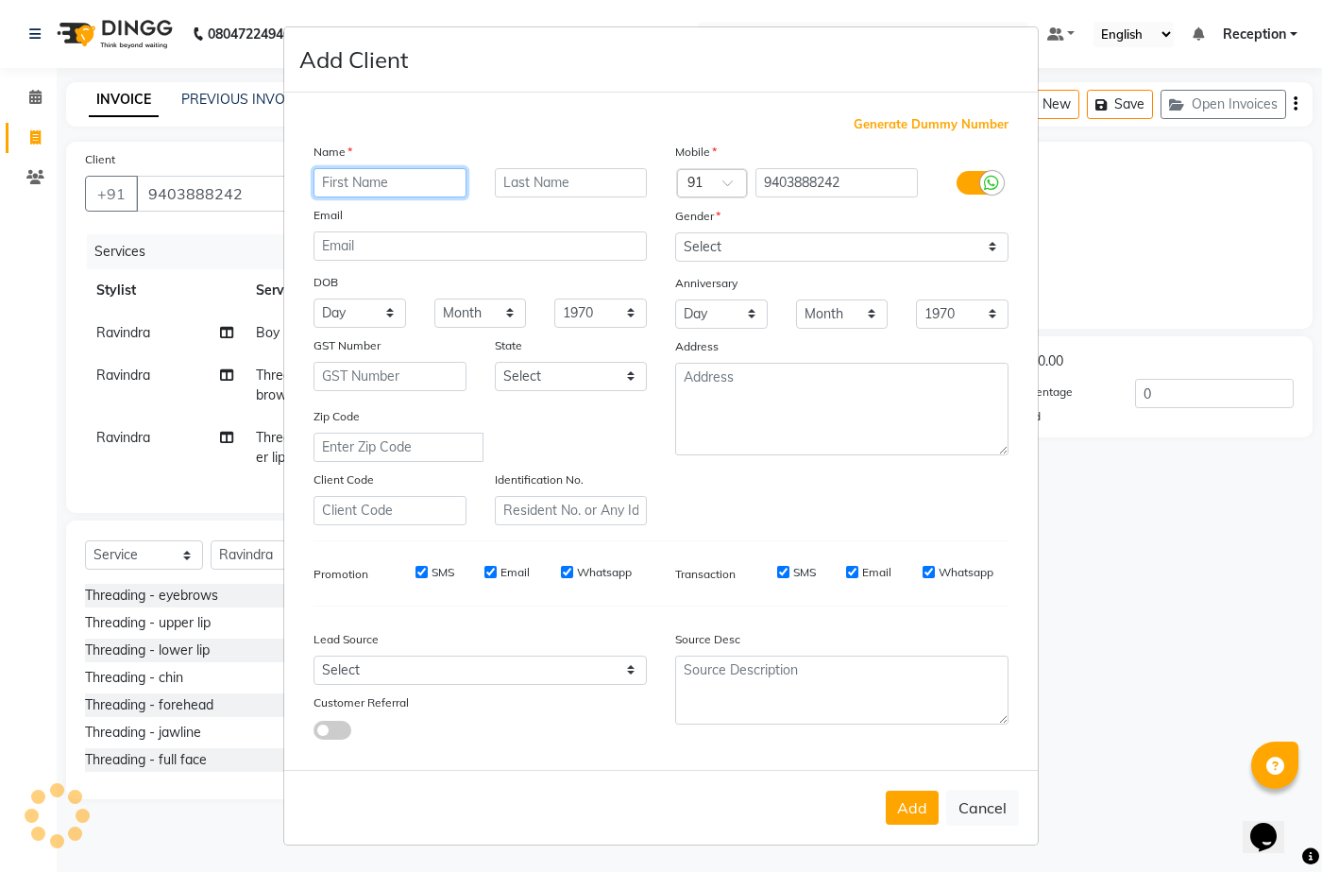
click at [369, 177] on input "text" at bounding box center [390, 182] width 153 height 29
type input "komal"
drag, startPoint x: 568, startPoint y: 173, endPoint x: 554, endPoint y: 179, distance: 14.4
click at [566, 176] on input "text" at bounding box center [571, 182] width 153 height 29
type input "varma"
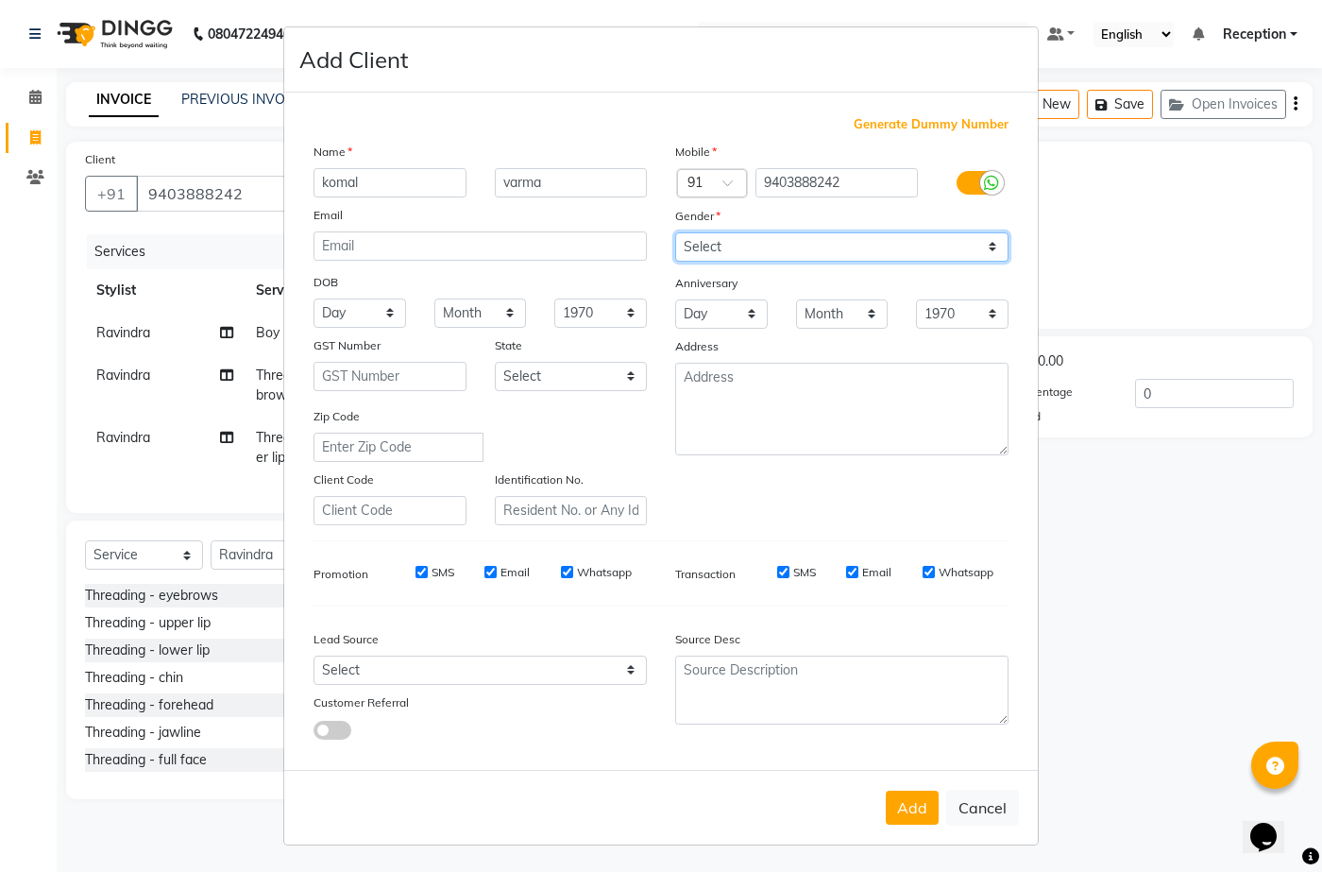
click at [712, 247] on select "Select Male Female Other Prefer Not To Say" at bounding box center [841, 246] width 333 height 29
select select "female"
click at [675, 232] on select "Select Male Female Other Prefer Not To Say" at bounding box center [841, 246] width 333 height 29
click at [913, 797] on button "Add" at bounding box center [912, 808] width 53 height 34
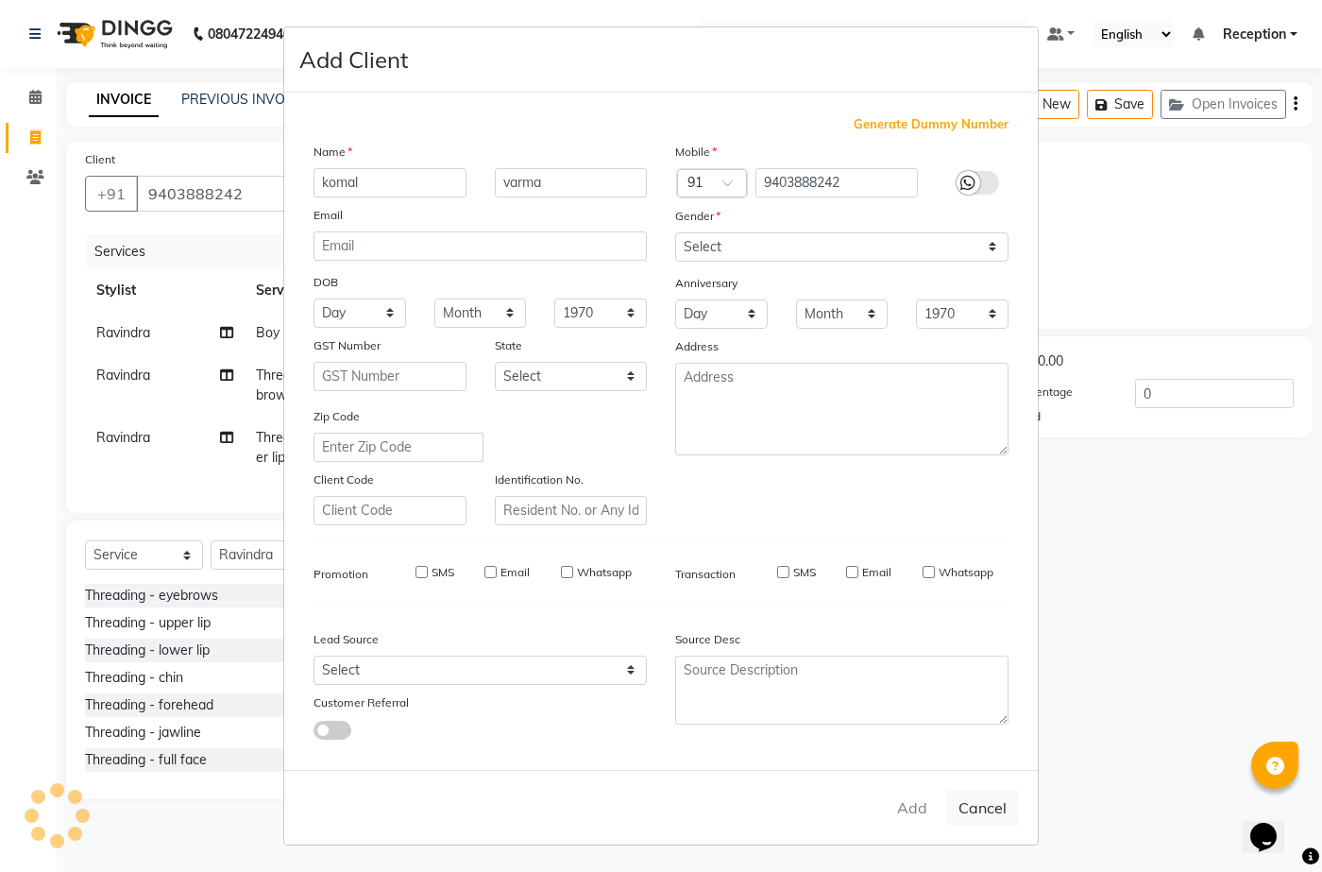
type input "94******42"
select select
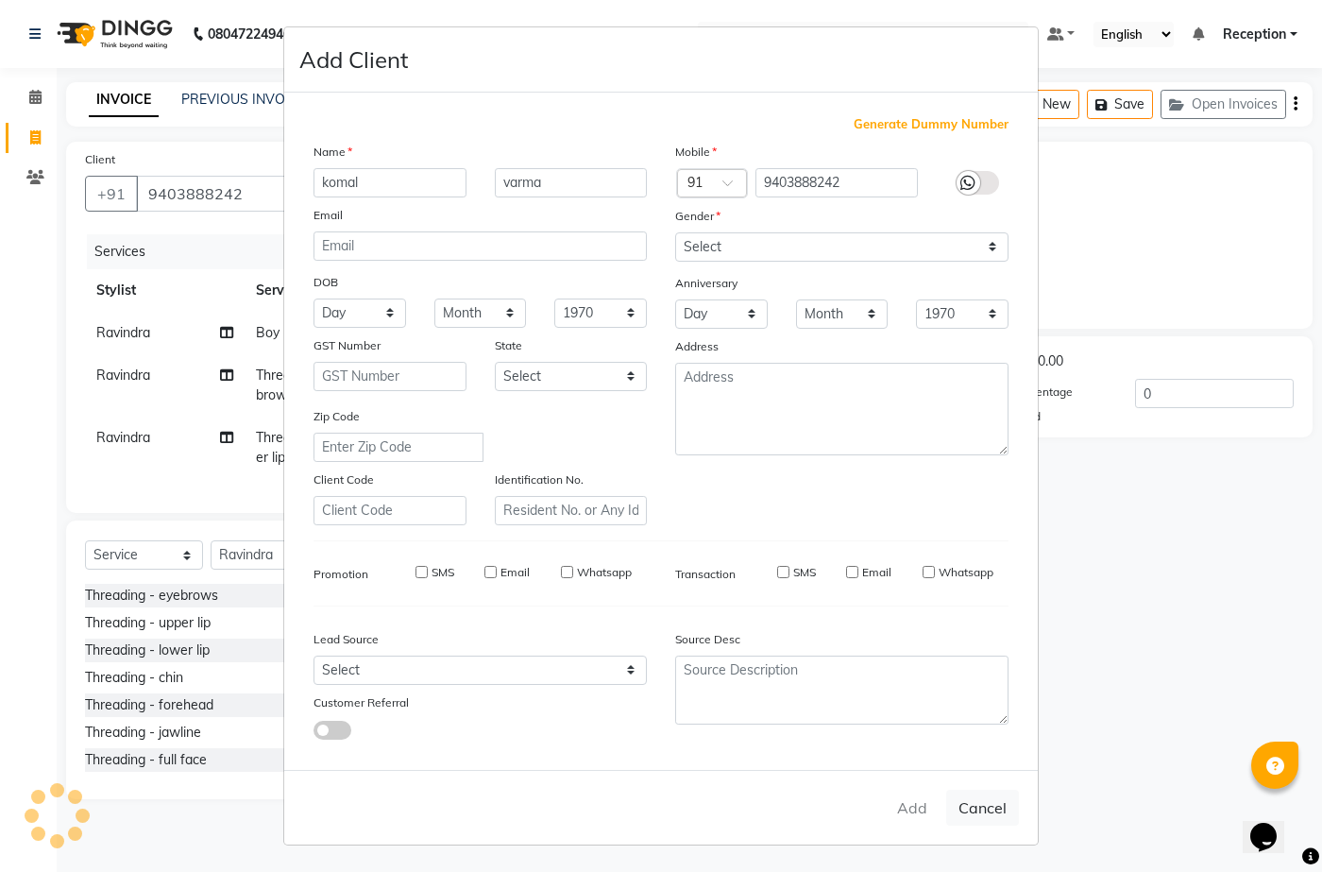
select select
checkbox input "false"
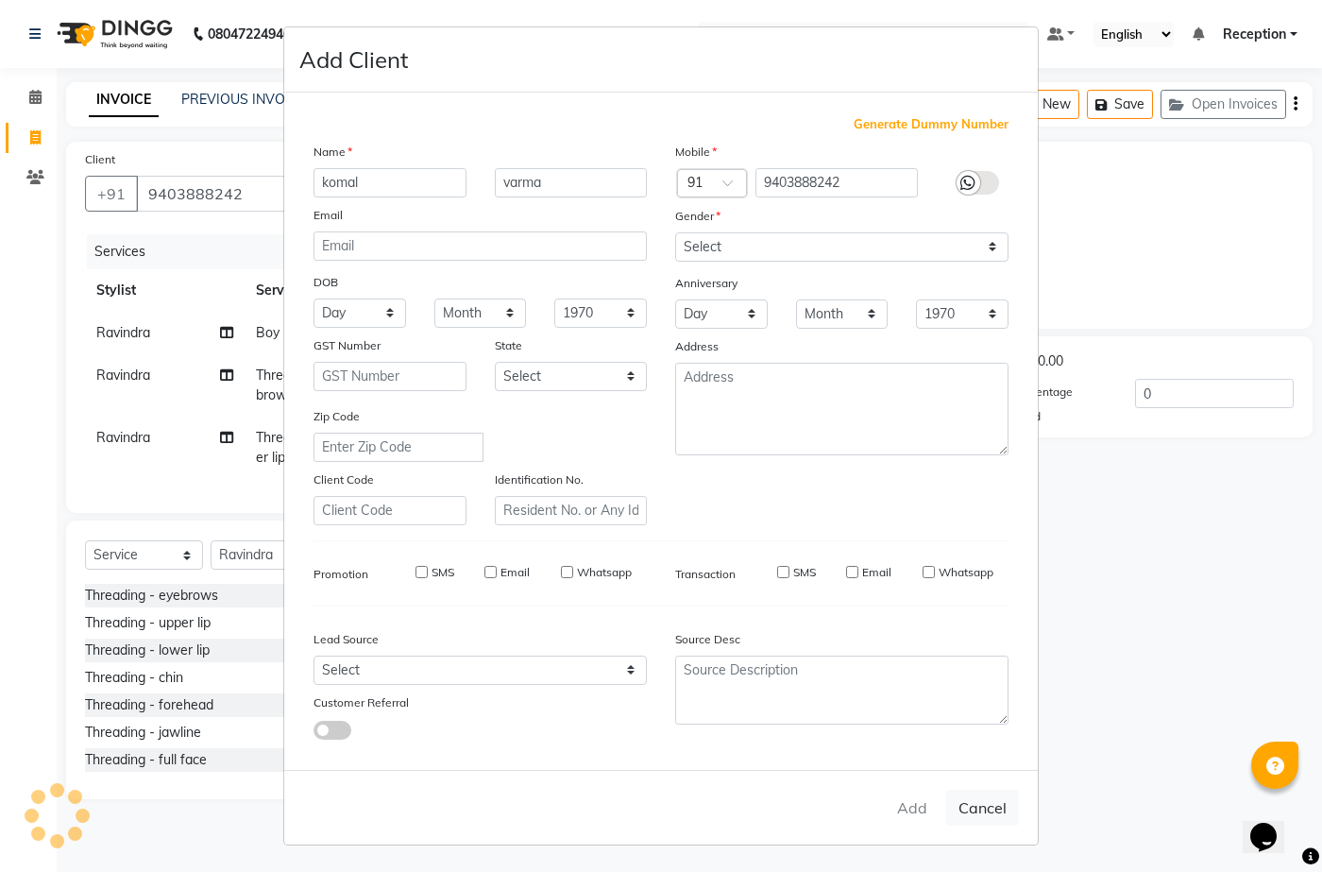
checkbox input "false"
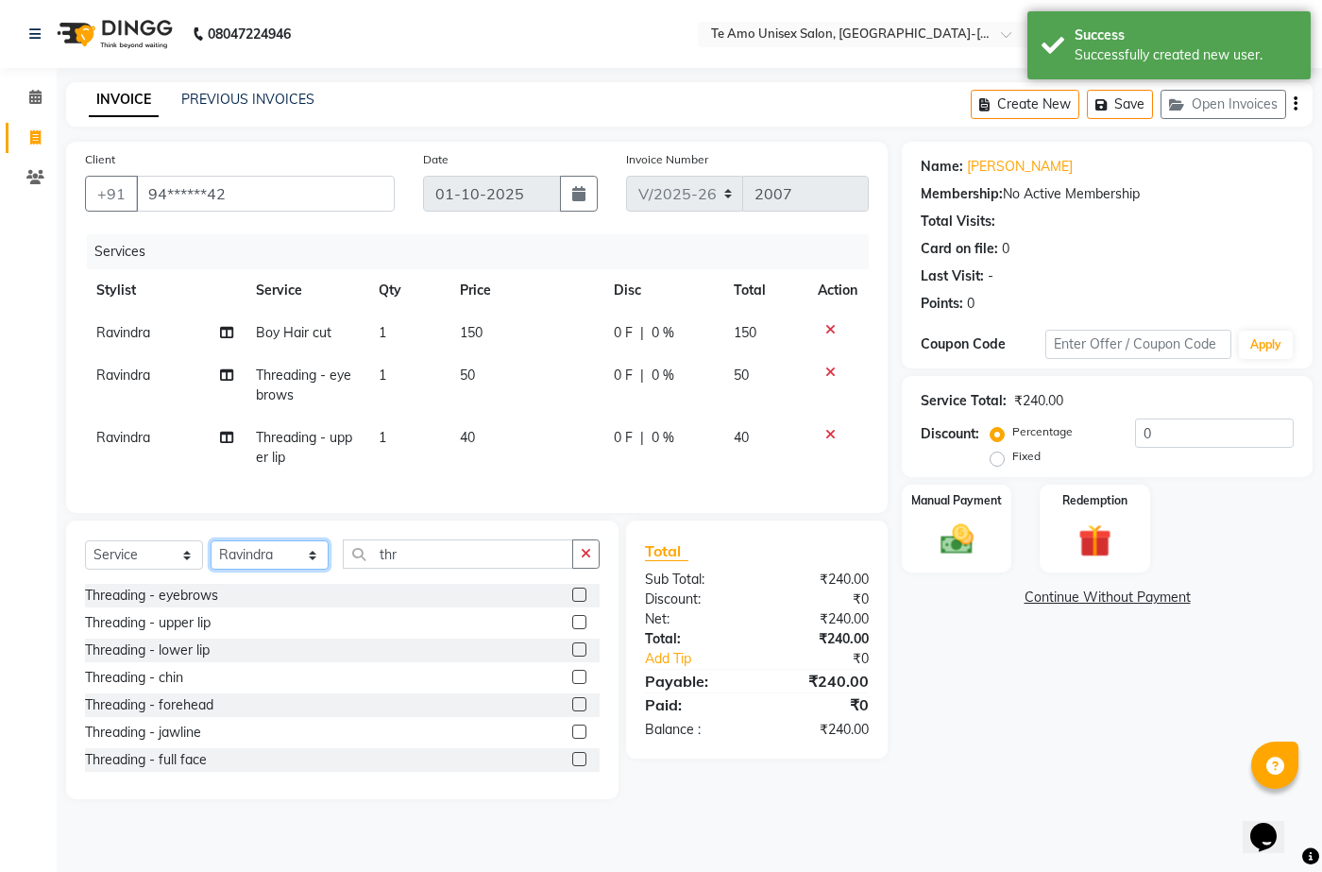
click at [244, 564] on select "Select Stylist [PERSON_NAME] [PERSON_NAME] Manager [PERSON_NAME] Reception [PER…" at bounding box center [270, 554] width 118 height 29
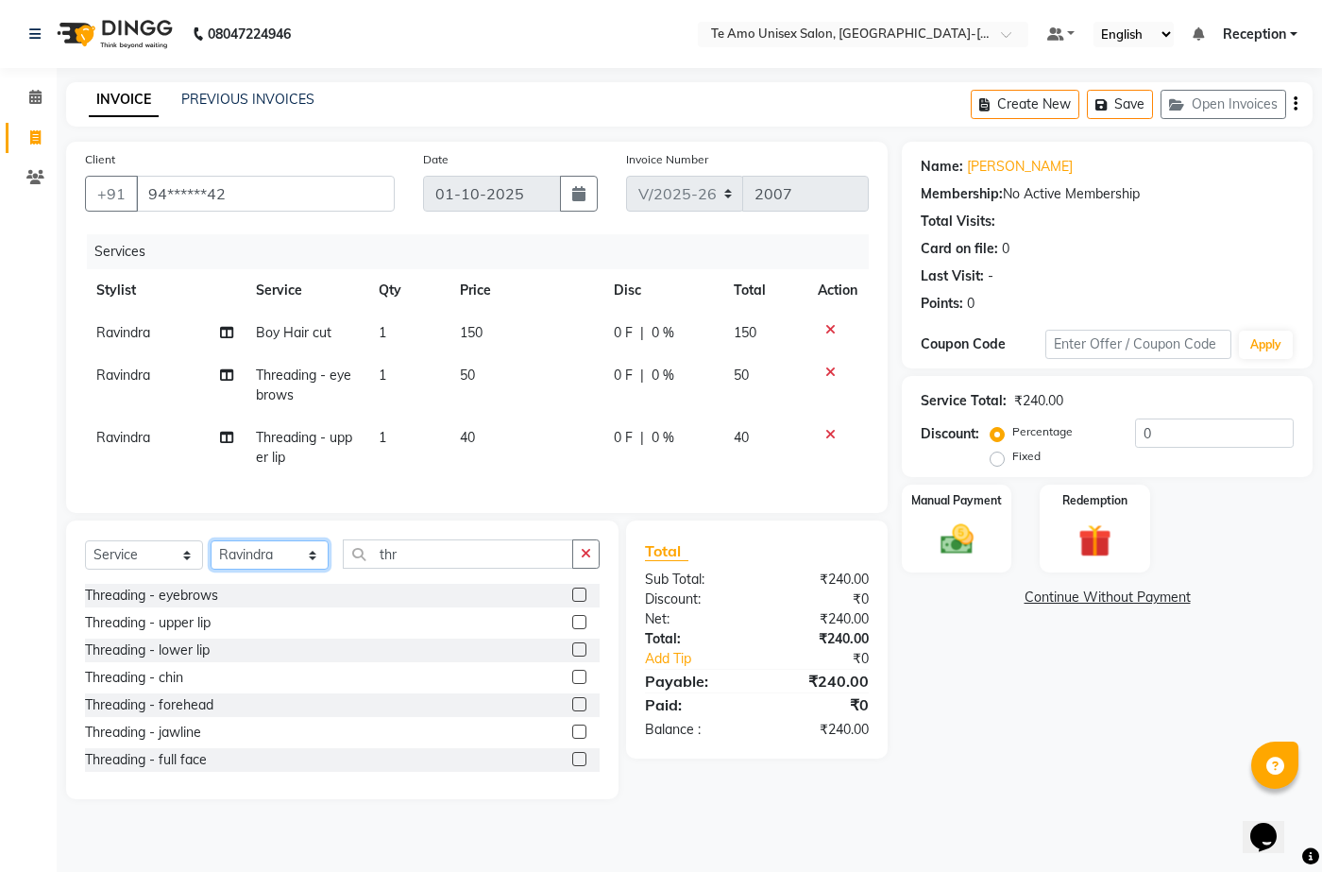
select select "73962"
click at [211, 554] on select "Select Stylist [PERSON_NAME] [PERSON_NAME] Manager [PERSON_NAME] Reception [PER…" at bounding box center [270, 554] width 118 height 29
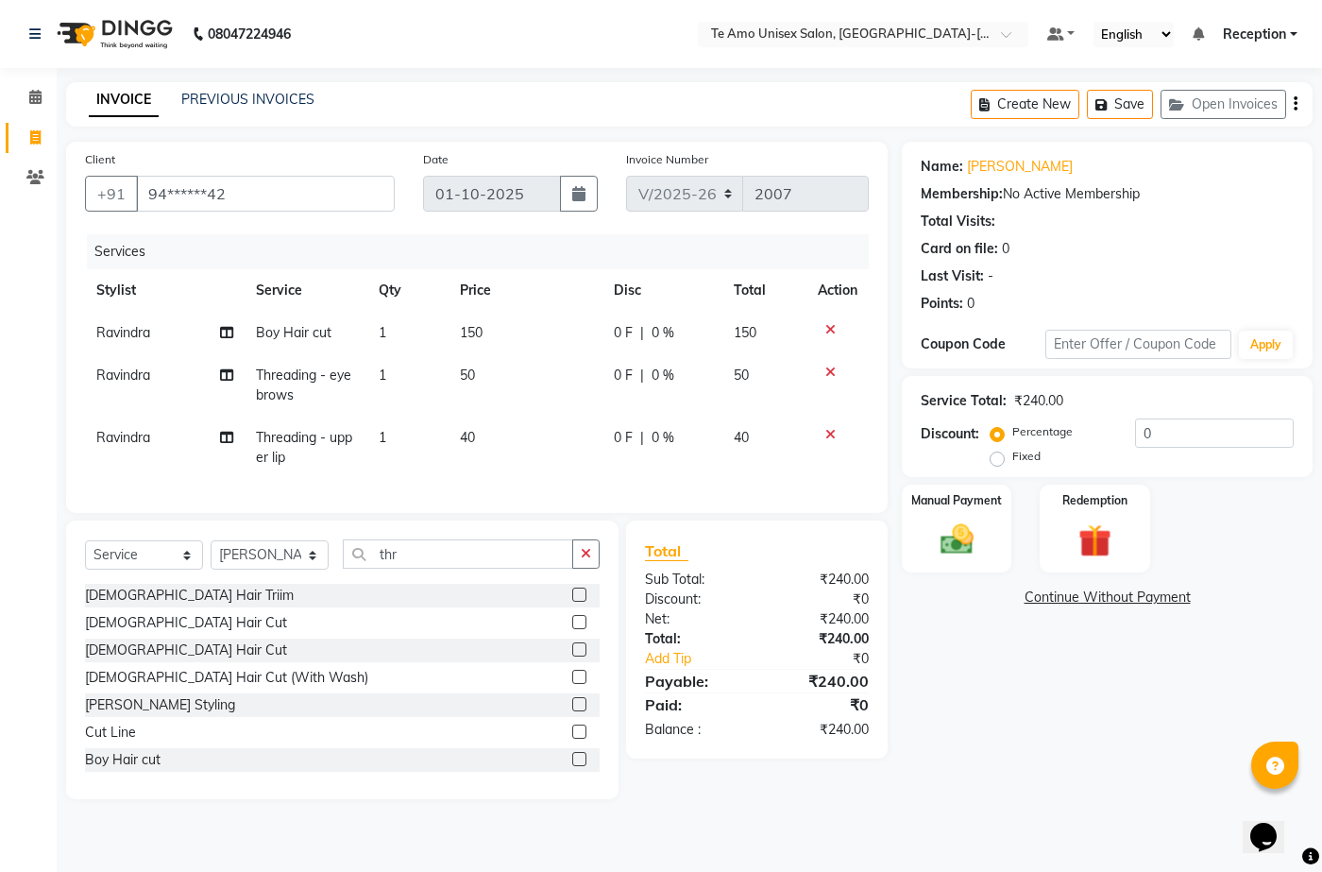
click at [137, 381] on span "Ravindra" at bounding box center [123, 375] width 54 height 17
select select "92496"
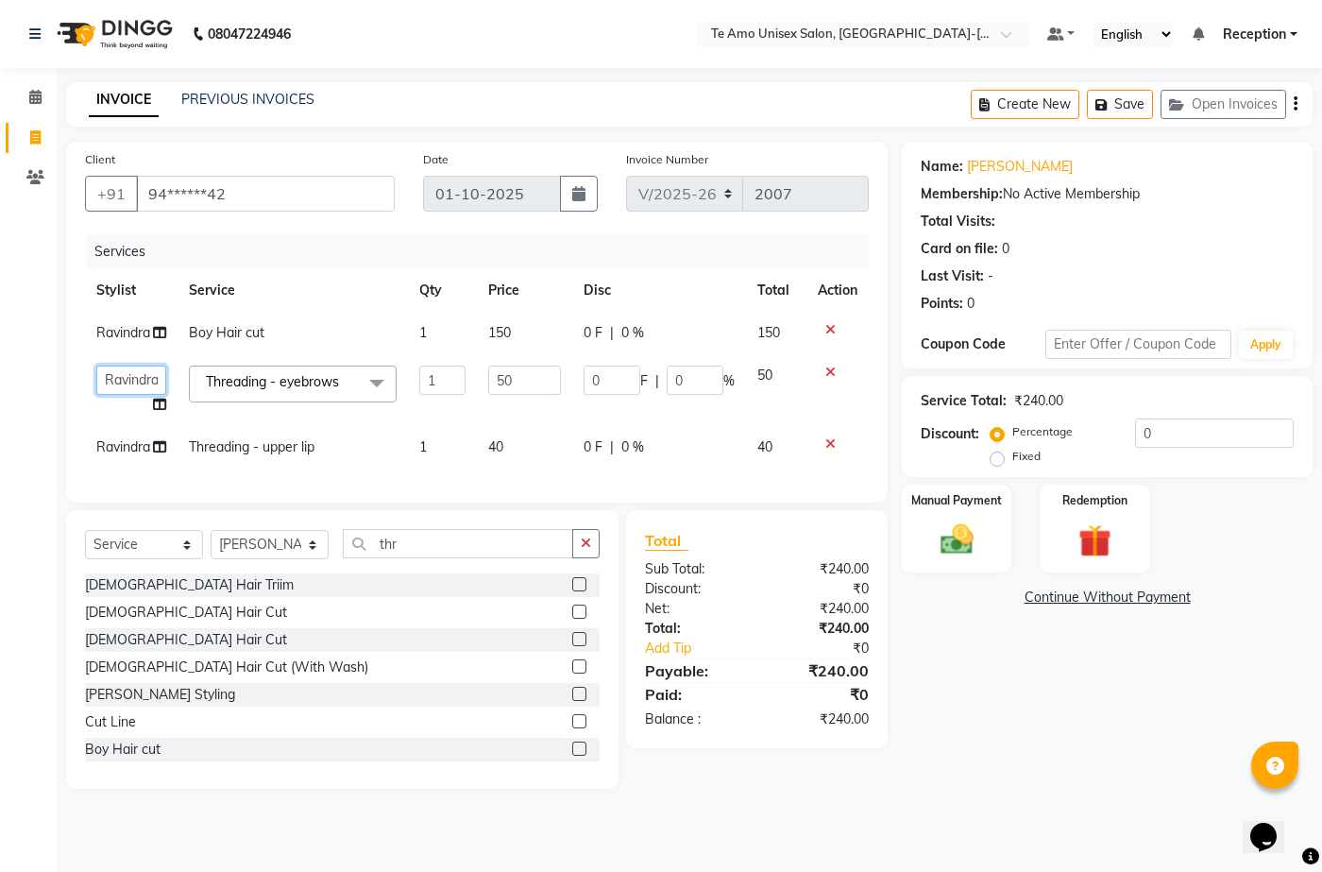
click at [137, 381] on select "[PERSON_NAME] [PERSON_NAME] Manager [PERSON_NAME] Reception [PERSON_NAME] [PERS…" at bounding box center [131, 380] width 70 height 29
click at [154, 365] on td "[PERSON_NAME] [PERSON_NAME] Manager [PERSON_NAME] Reception [PERSON_NAME] [PERS…" at bounding box center [131, 390] width 93 height 72
select select "92496"
click at [150, 382] on select "[PERSON_NAME] [PERSON_NAME] Manager [PERSON_NAME] Reception [PERSON_NAME] [PERS…" at bounding box center [131, 380] width 70 height 29
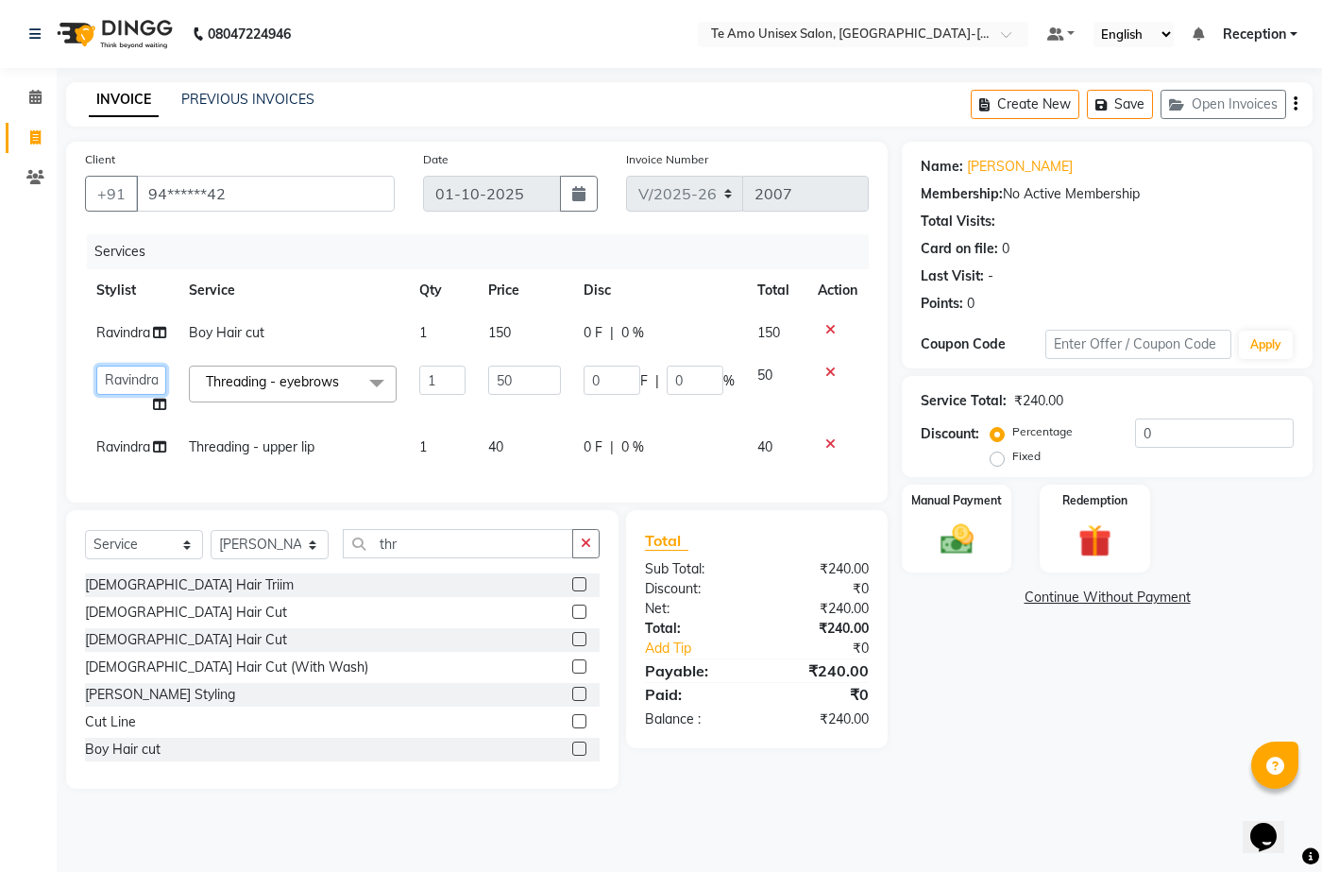
click at [150, 382] on select "[PERSON_NAME] [PERSON_NAME] Manager [PERSON_NAME] Reception [PERSON_NAME] [PERS…" at bounding box center [131, 380] width 70 height 29
click at [147, 377] on select "[PERSON_NAME] [PERSON_NAME] Manager [PERSON_NAME] Reception [PERSON_NAME] [PERS…" at bounding box center [131, 380] width 70 height 29
select select "73962"
click at [111, 438] on span "Ravindra" at bounding box center [123, 446] width 54 height 17
select select "92496"
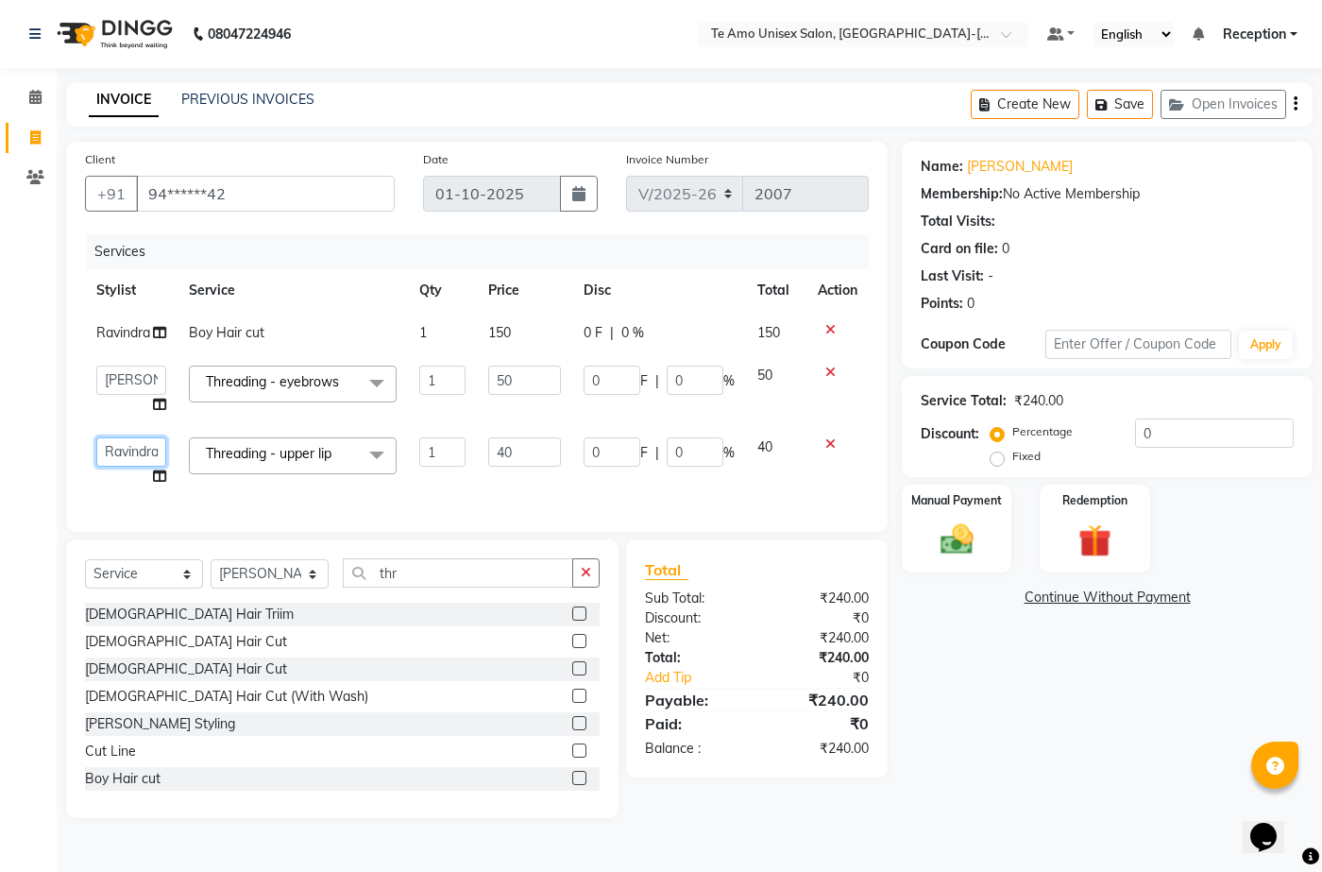
click at [116, 441] on select "[PERSON_NAME] [PERSON_NAME] Manager [PERSON_NAME] Reception [PERSON_NAME] [PERS…" at bounding box center [131, 451] width 70 height 29
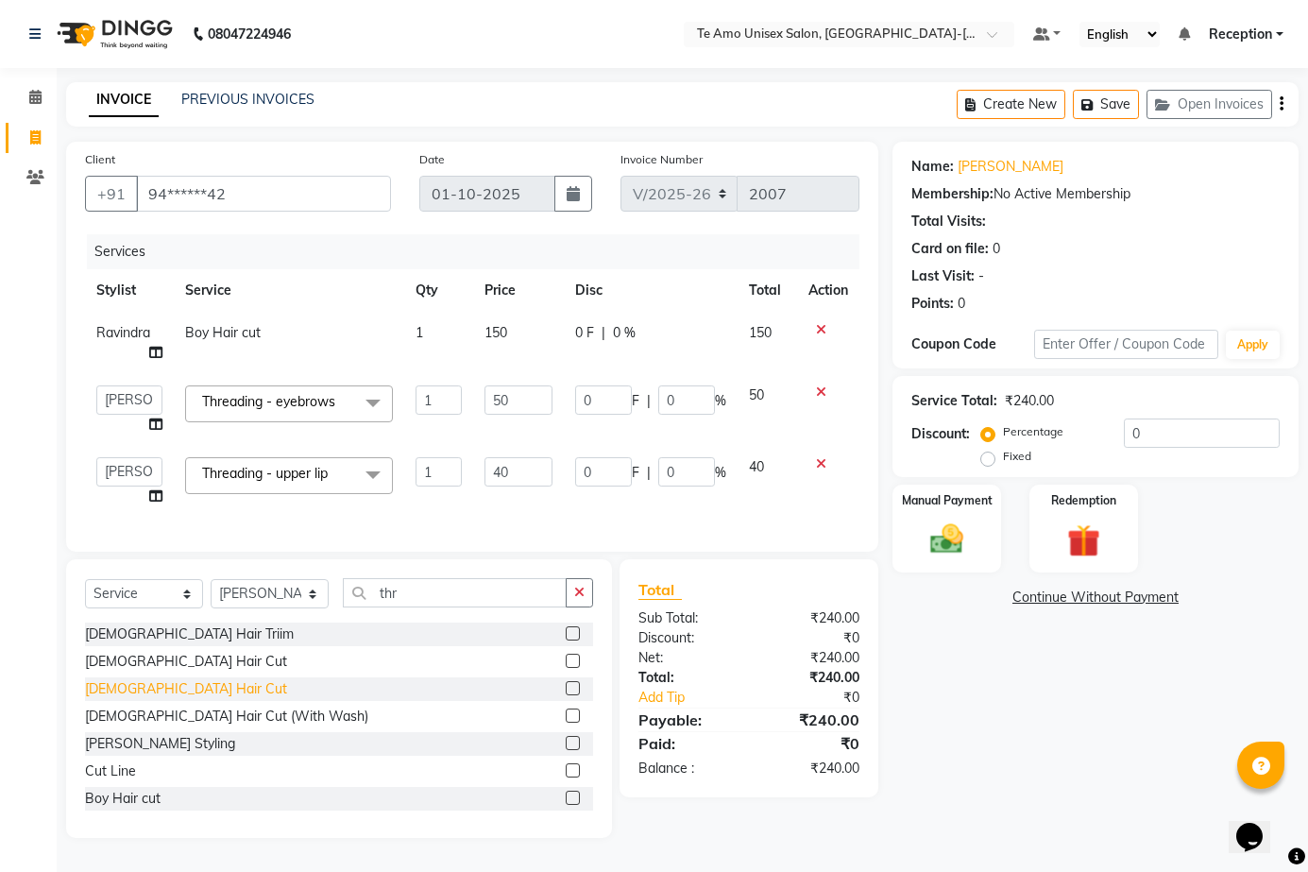
select select "73962"
click at [925, 526] on img at bounding box center [947, 539] width 56 height 39
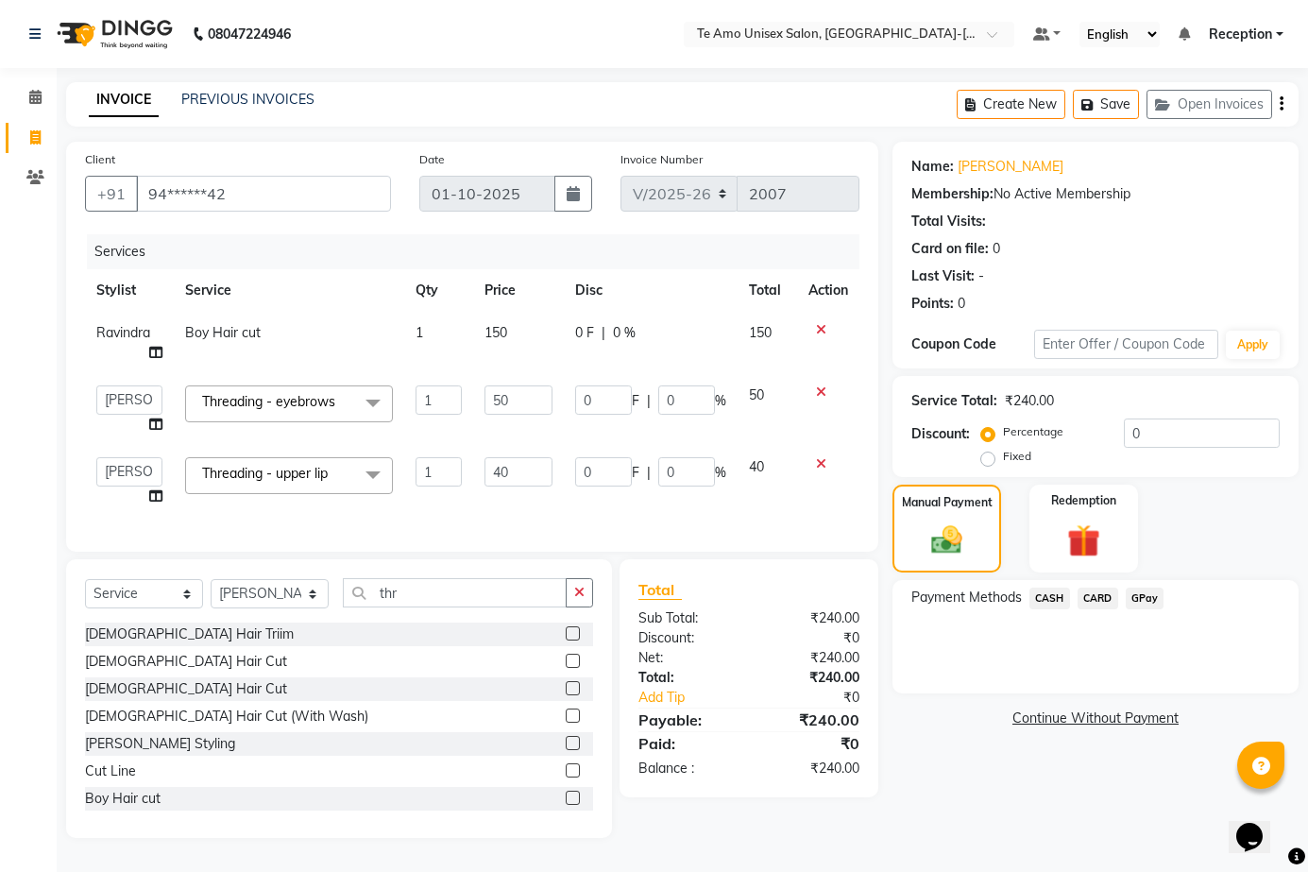
click at [1147, 595] on span "GPay" at bounding box center [1145, 599] width 39 height 22
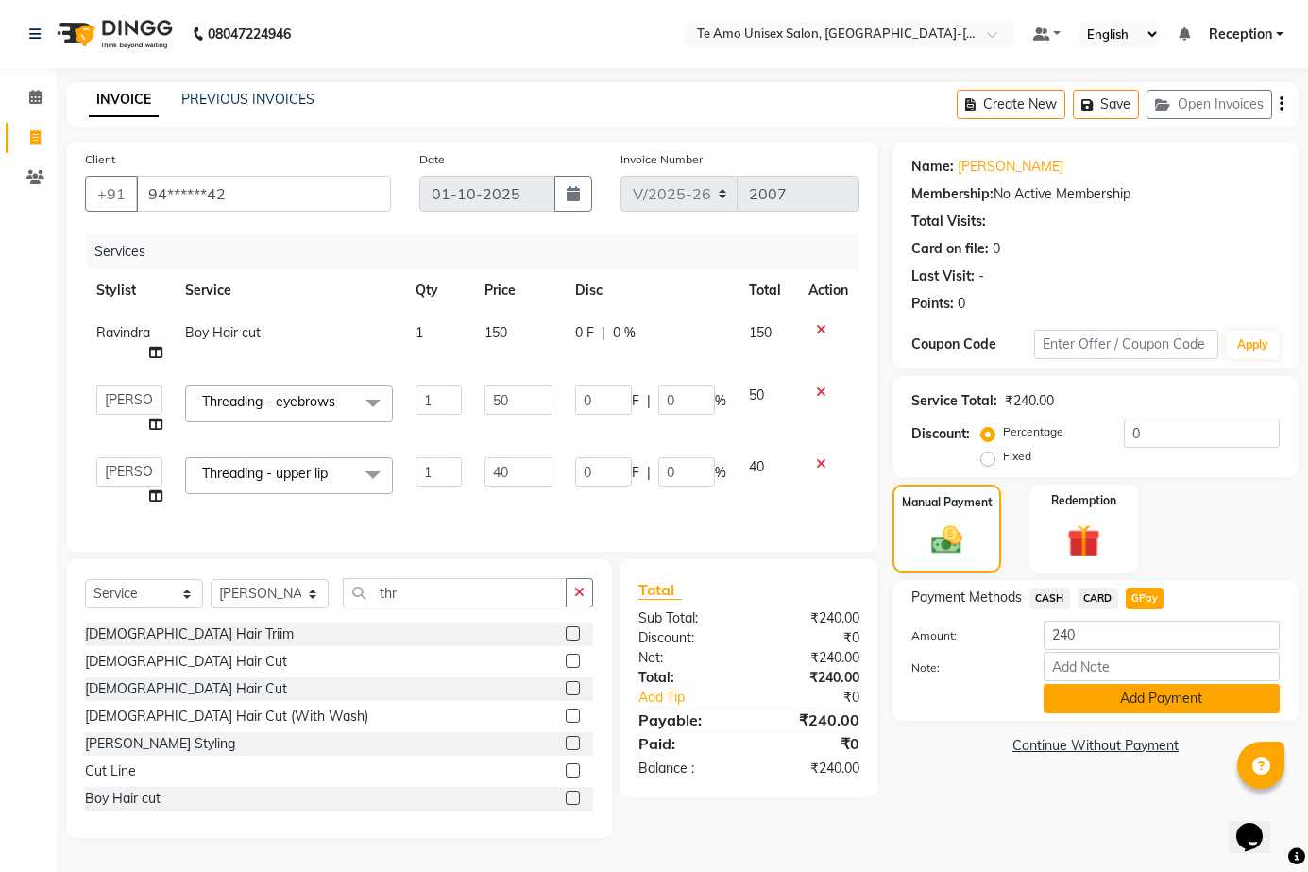
click at [1133, 698] on button "Add Payment" at bounding box center [1162, 698] width 236 height 29
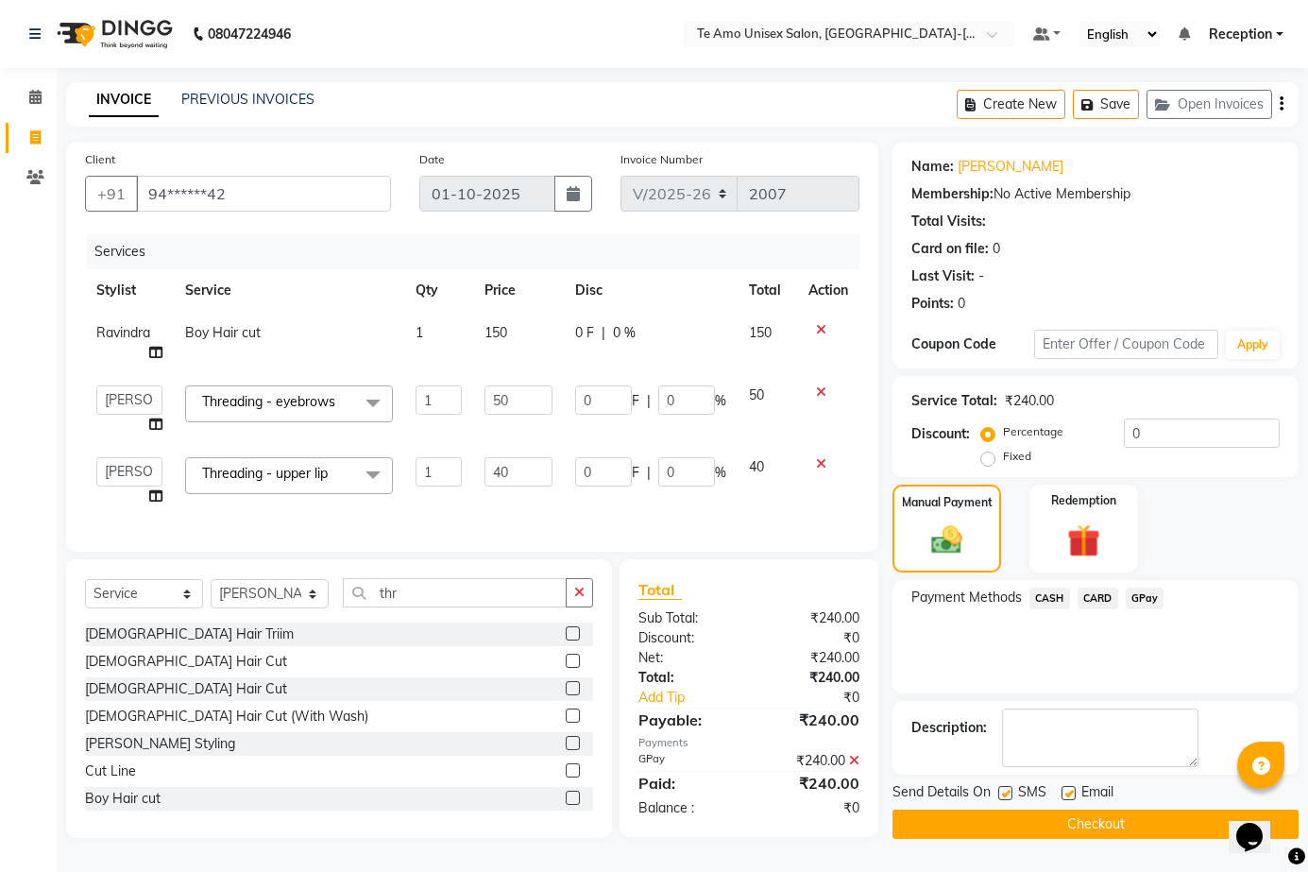
click at [1031, 822] on button "Checkout" at bounding box center [1096, 824] width 406 height 29
